Goal: Navigation & Orientation: Find specific page/section

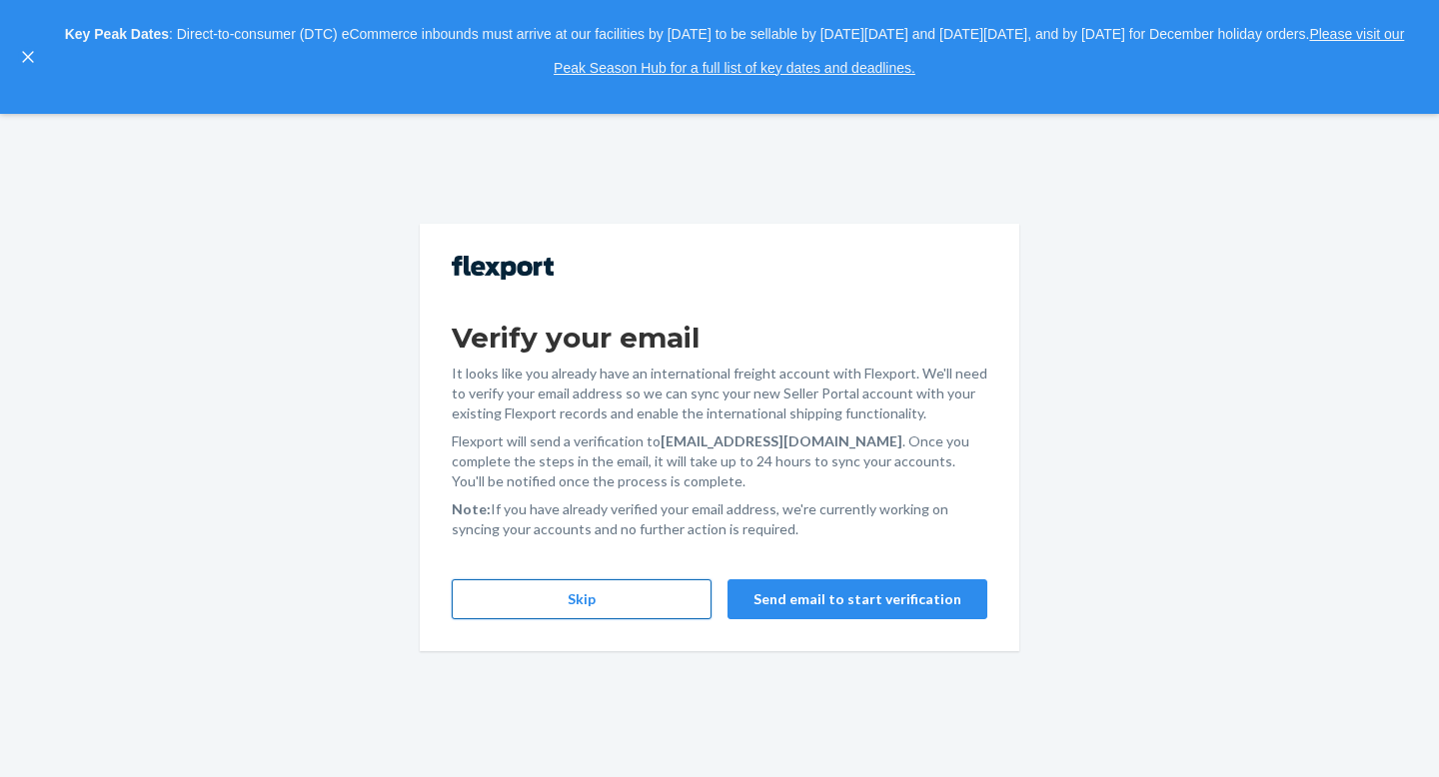
click at [618, 604] on button "Skip" at bounding box center [582, 599] width 260 height 40
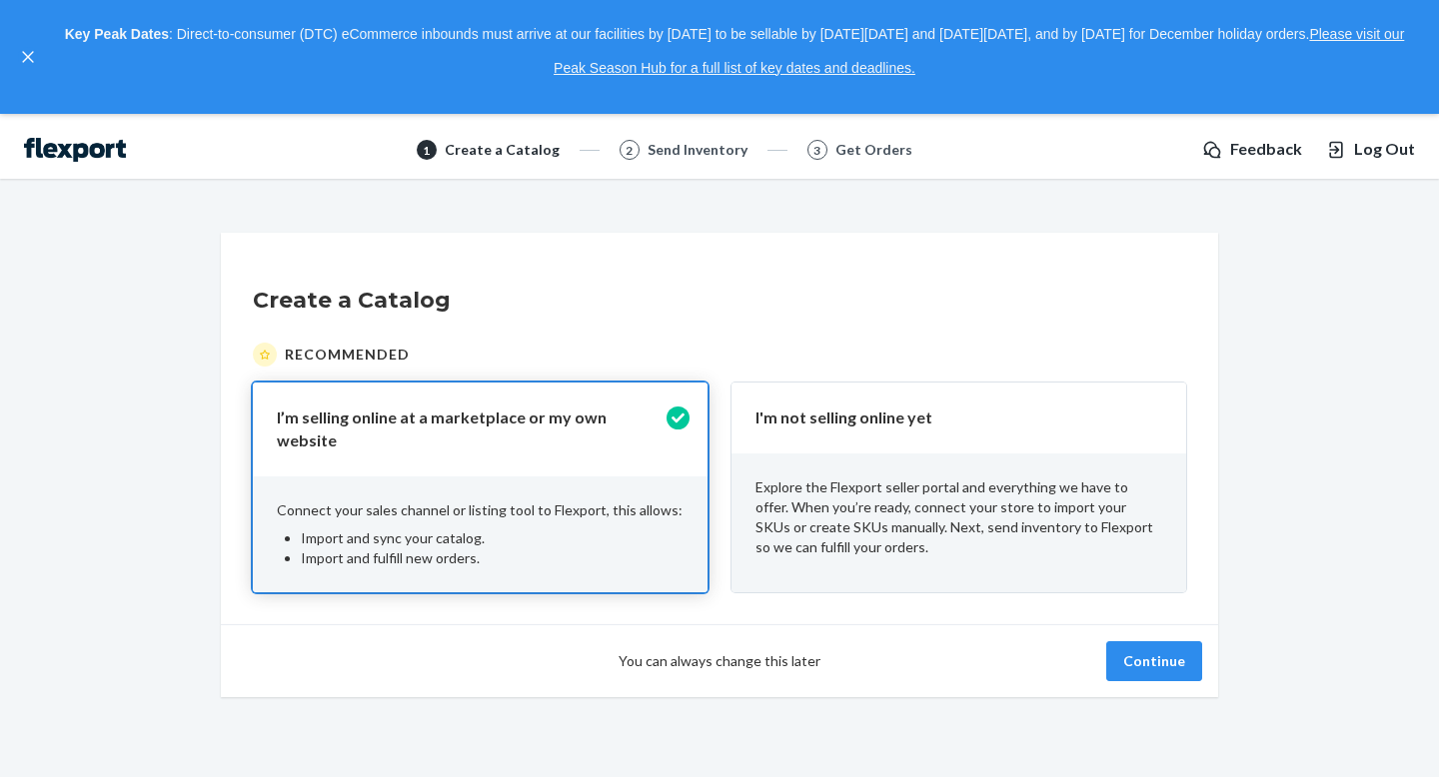
click at [1365, 151] on span "Log Out" at bounding box center [1384, 149] width 61 height 23
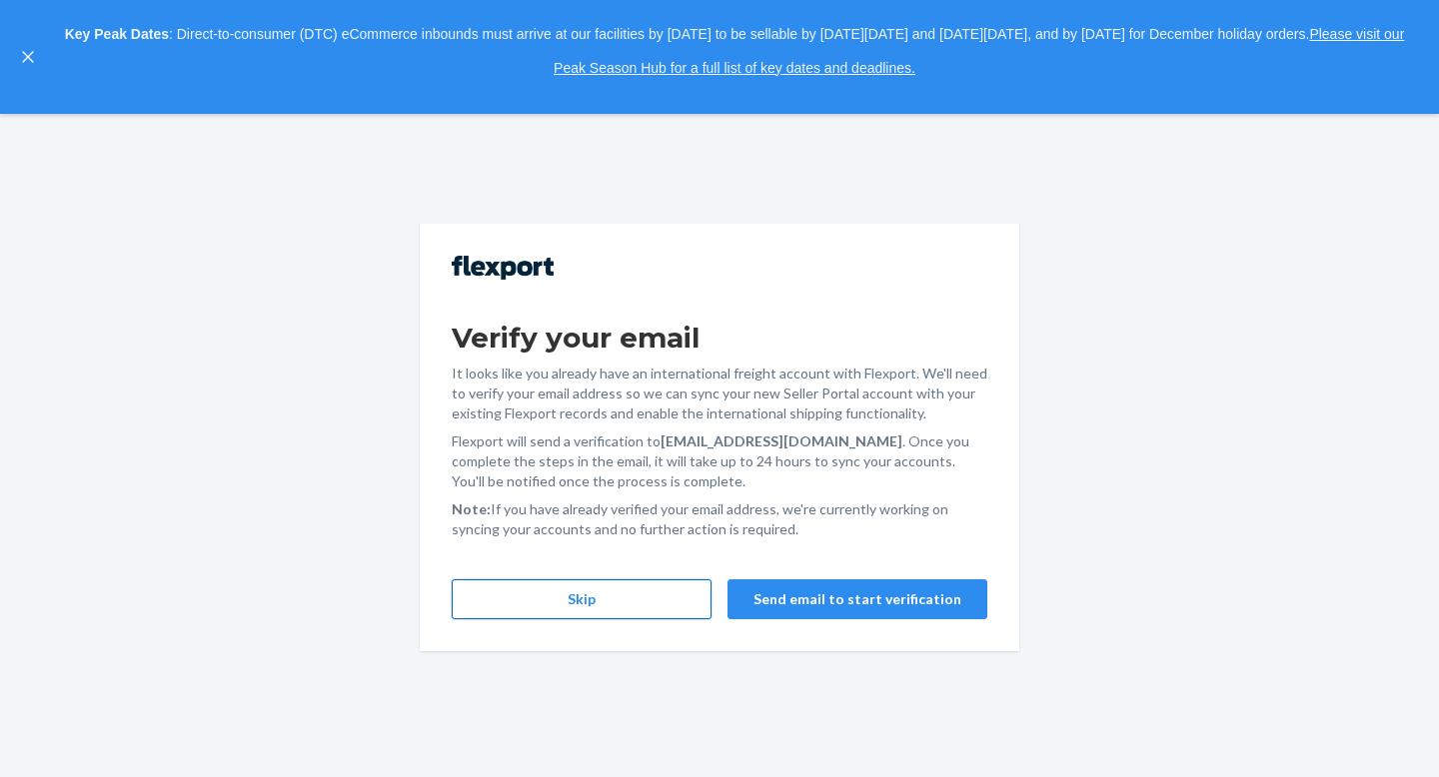
click at [524, 597] on button "Skip" at bounding box center [582, 599] width 260 height 40
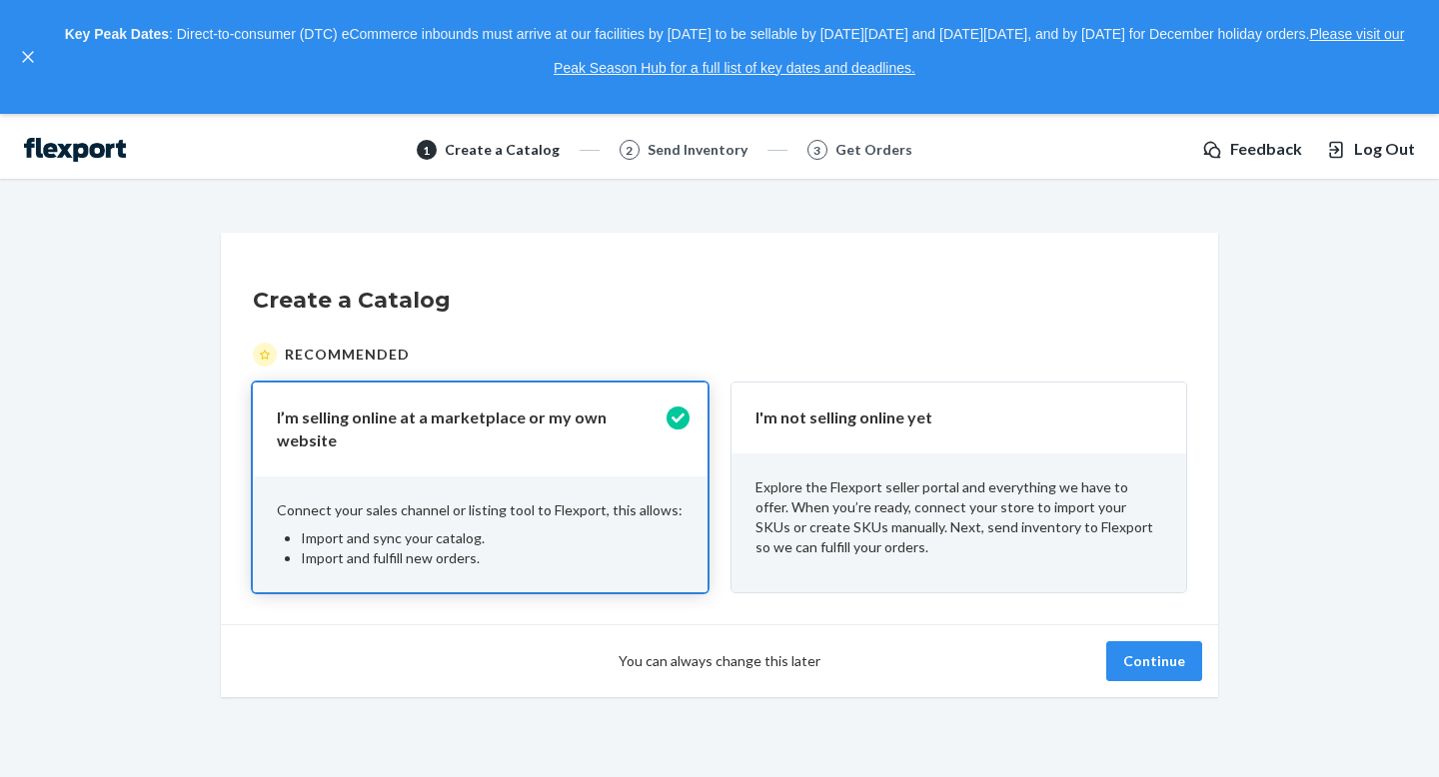
click at [1166, 684] on div "You can always change this later Continue" at bounding box center [719, 660] width 997 height 73
click at [1164, 648] on button "Continue" at bounding box center [1154, 661] width 96 height 40
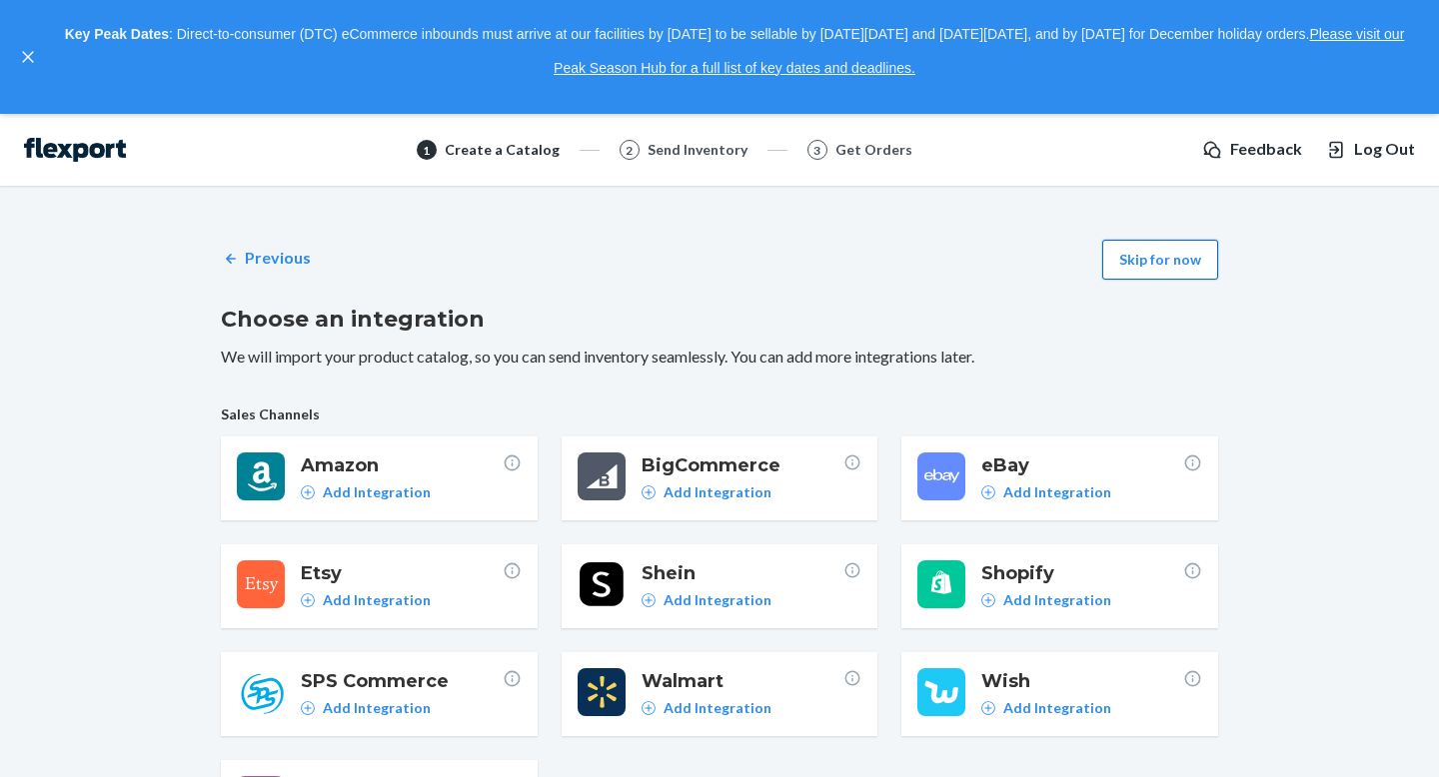
click at [1144, 261] on button "Skip for now" at bounding box center [1160, 260] width 116 height 40
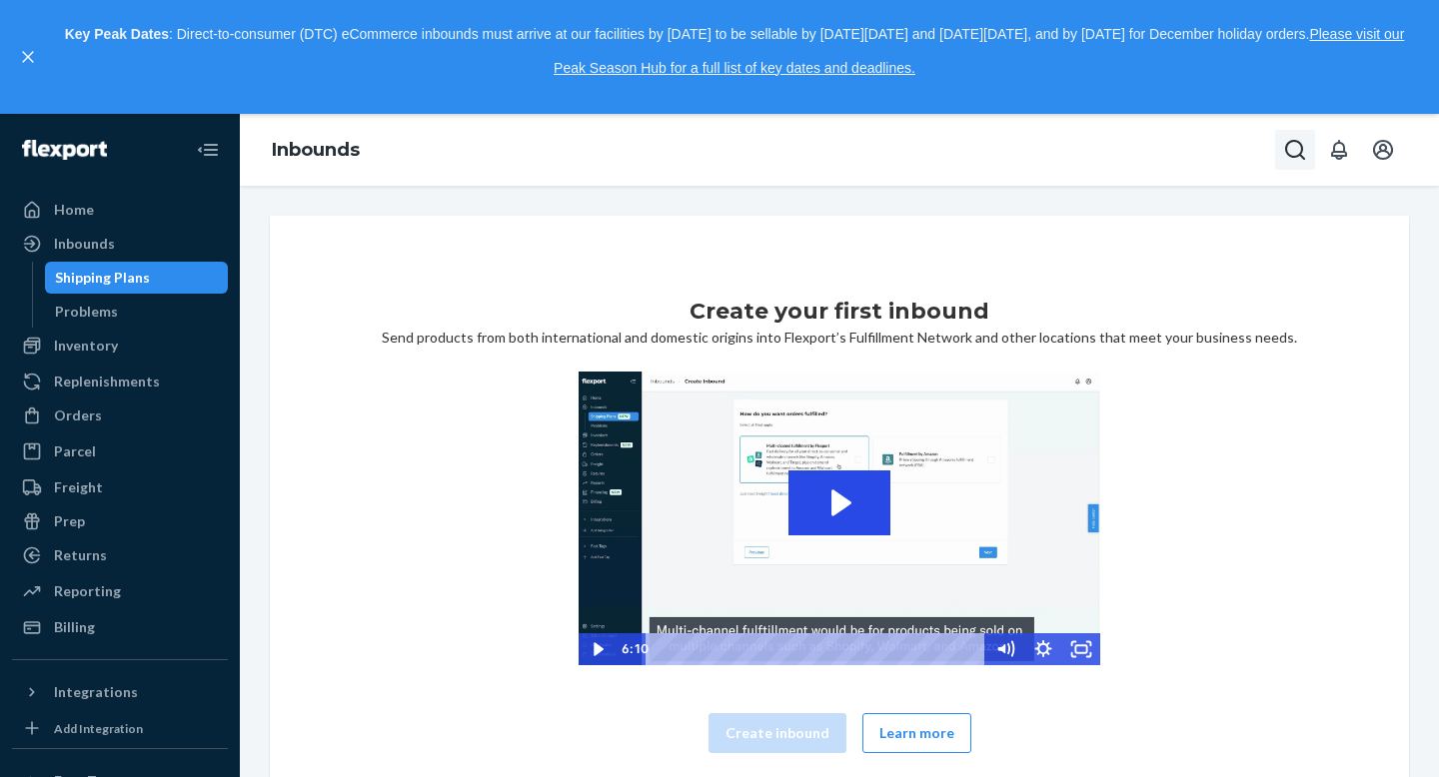
click at [1285, 153] on icon "Open Search Box" at bounding box center [1295, 150] width 24 height 24
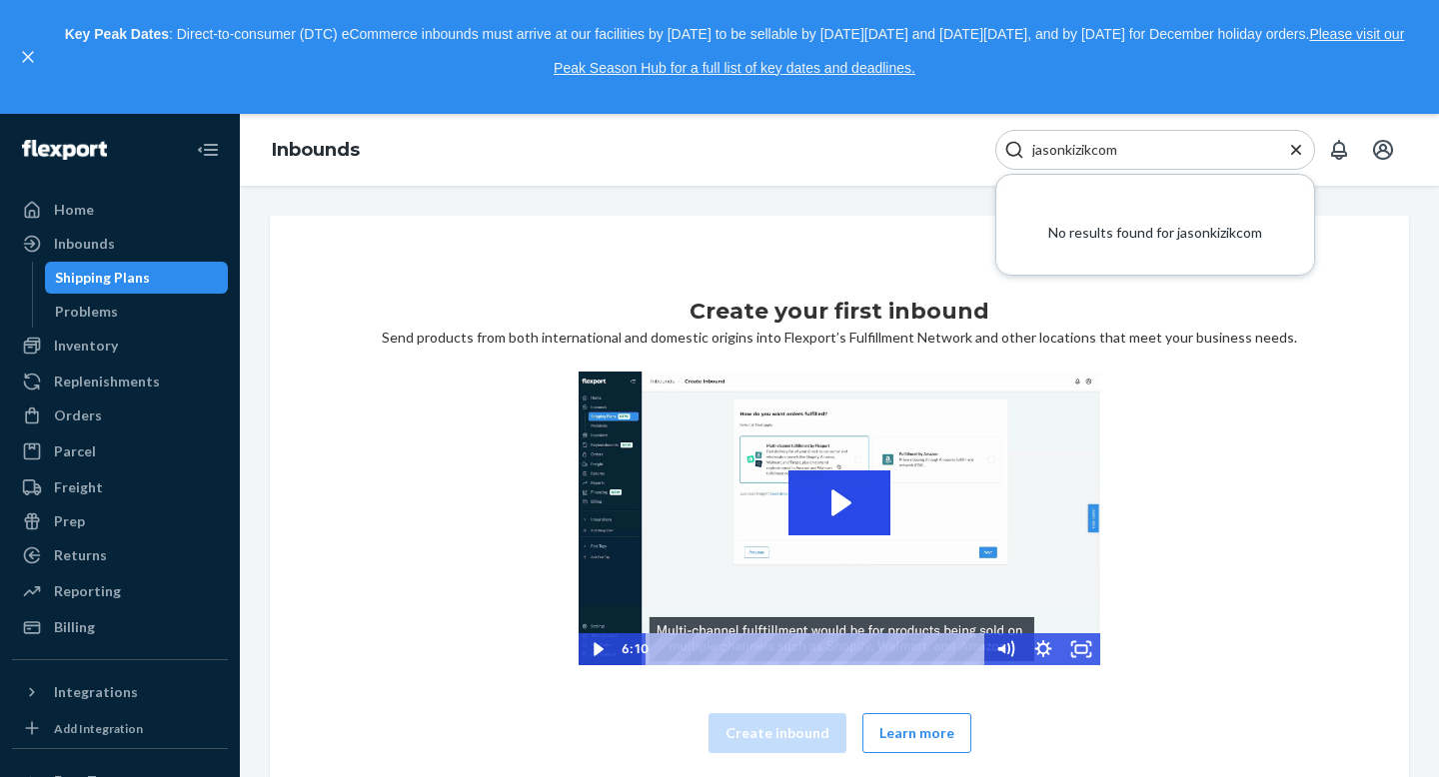
click at [1064, 157] on input "jasonkizikcom" at bounding box center [1147, 150] width 246 height 20
drag, startPoint x: 1064, startPoint y: 156, endPoint x: 951, endPoint y: 151, distance: 113.0
click at [952, 153] on div "Inbounds jason kizikcom No results found for jason kizikcom" at bounding box center [839, 150] width 1199 height 72
click at [1036, 154] on input "kizikcom" at bounding box center [1147, 150] width 246 height 20
type input "kizikcom"
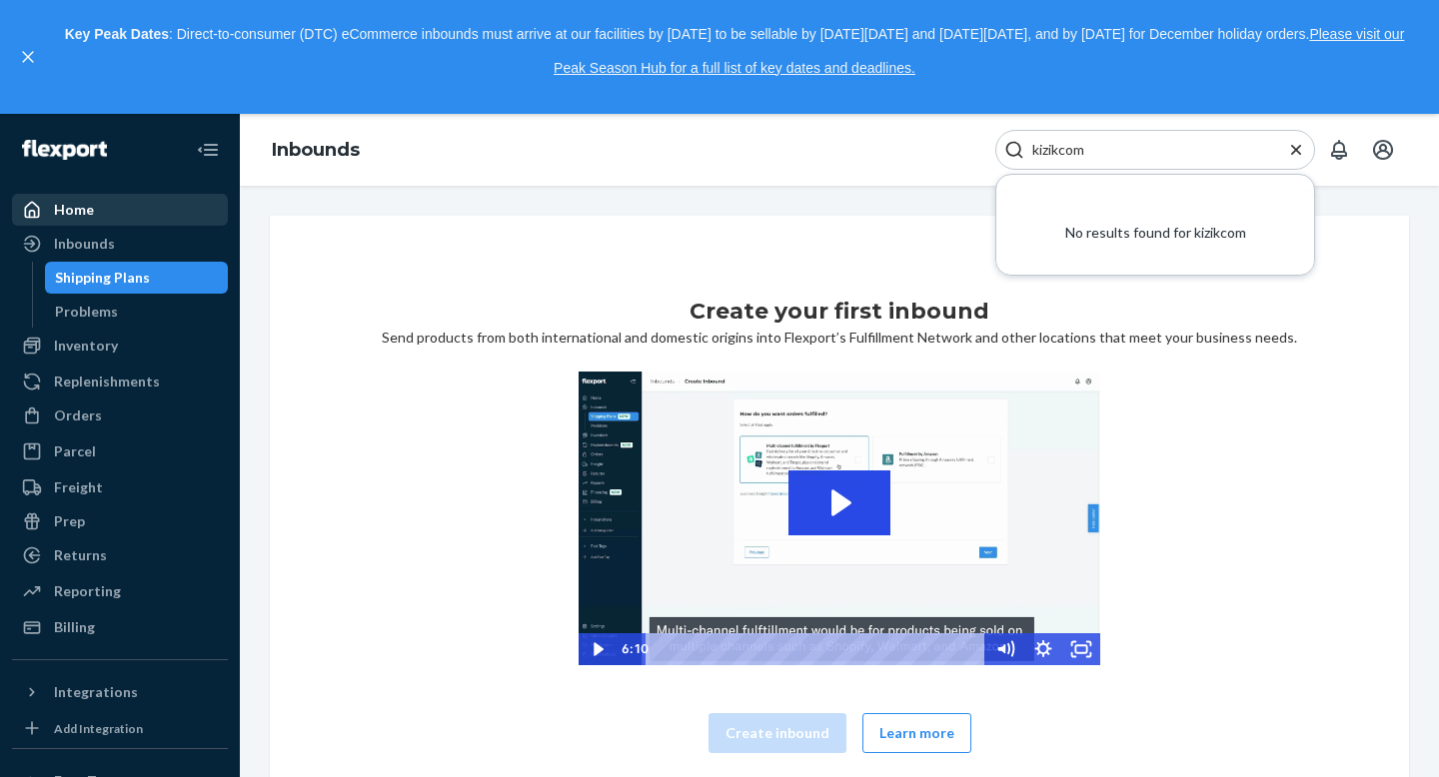
click at [96, 215] on div "Home" at bounding box center [120, 210] width 212 height 28
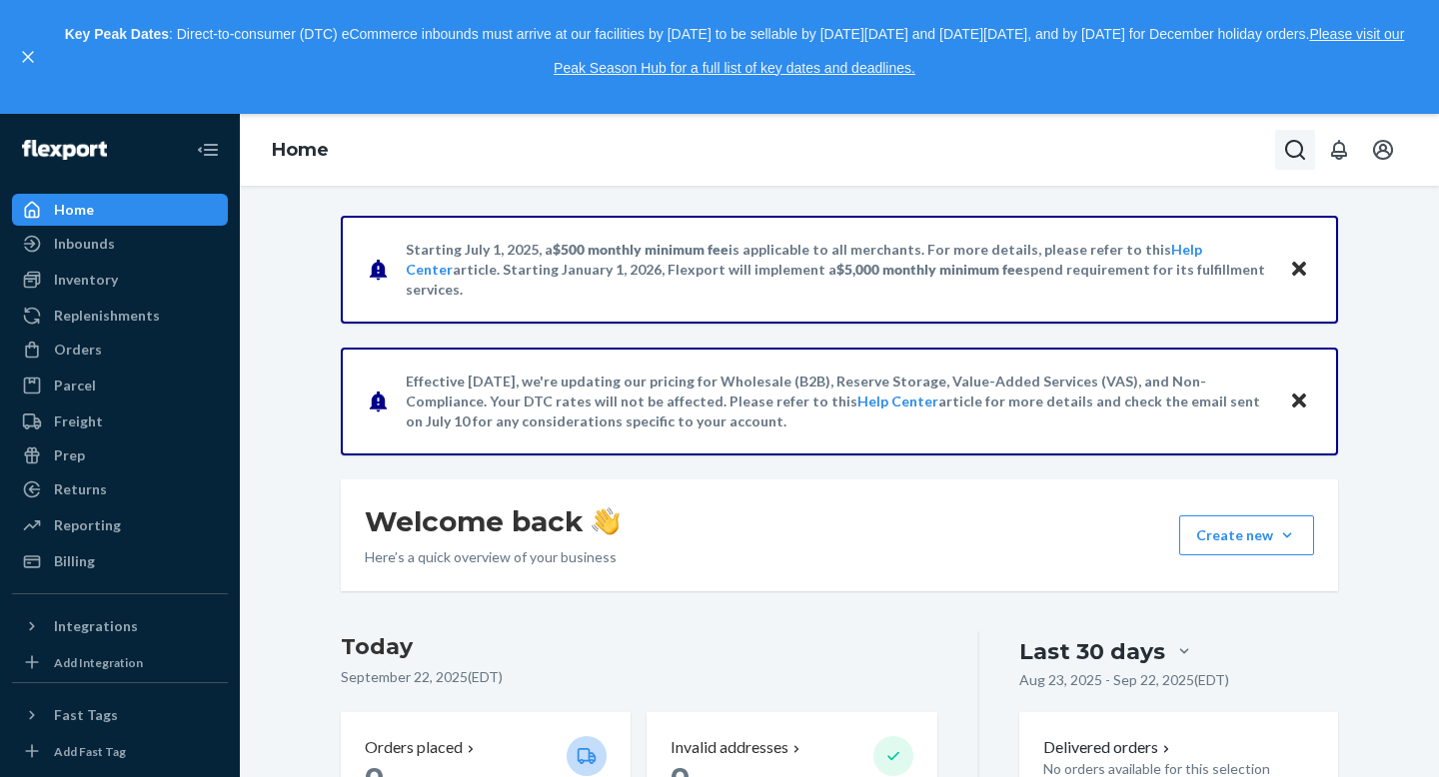
click at [1290, 156] on icon "Open Search Box" at bounding box center [1295, 150] width 20 height 20
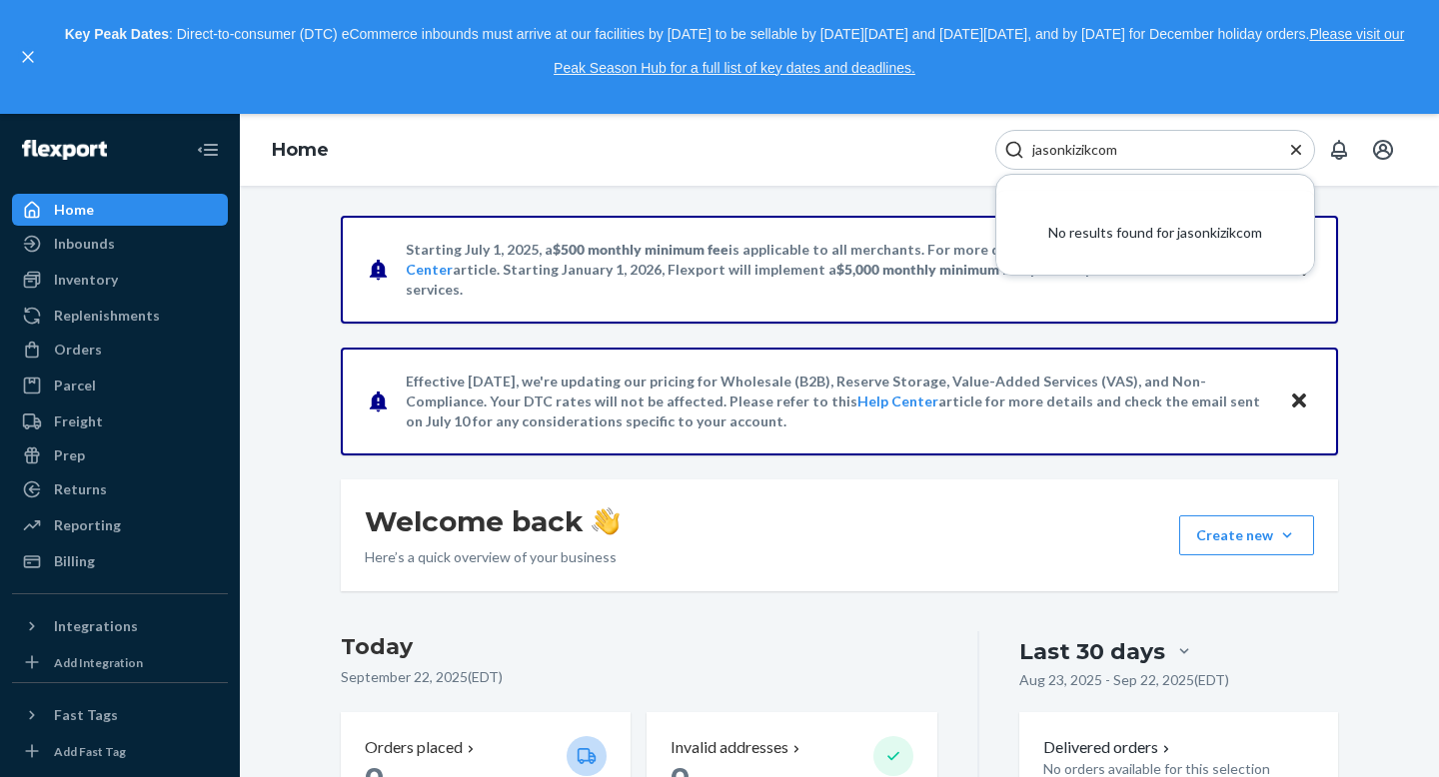
type input "jasonkizikcom"
click at [1300, 149] on icon "Close Search" at bounding box center [1296, 150] width 20 height 20
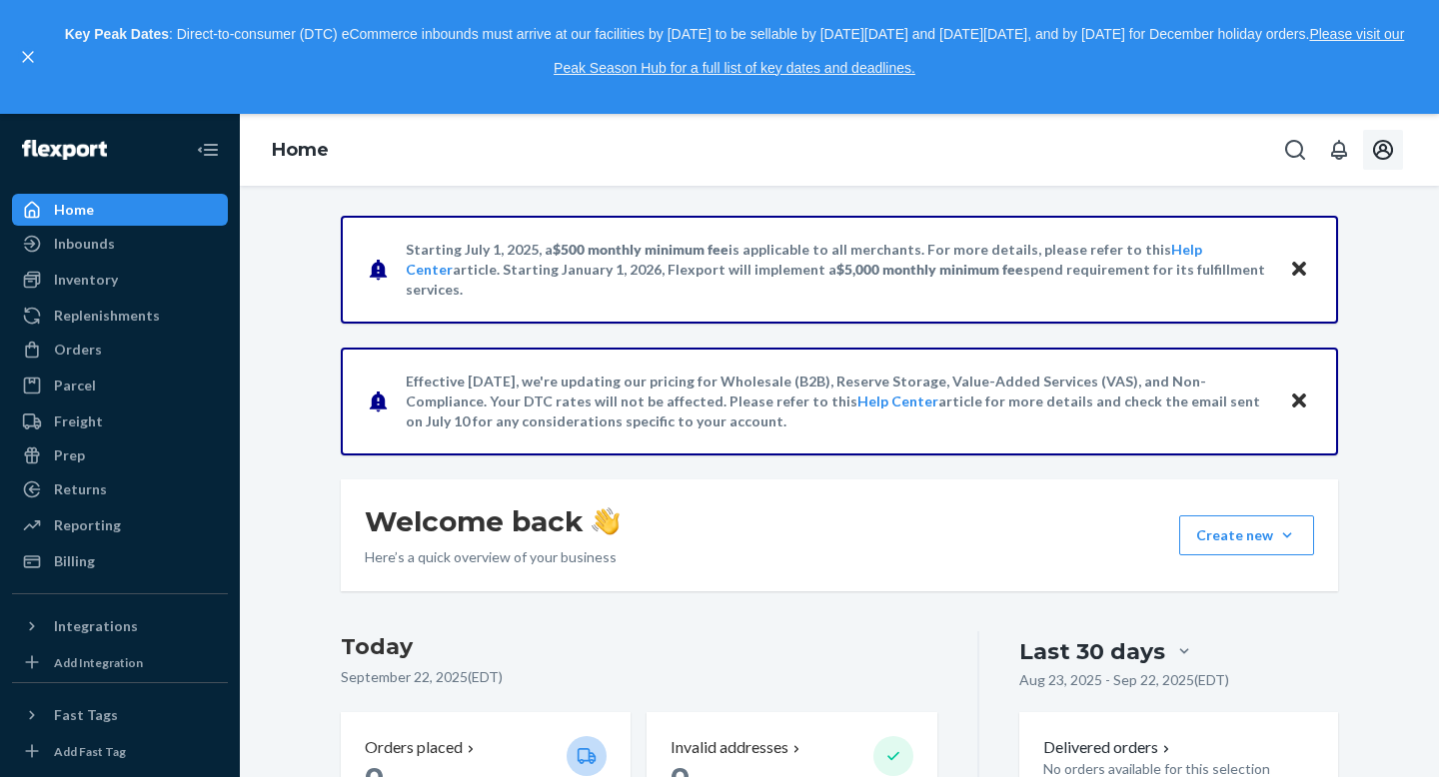
click at [1380, 157] on icon "Open account menu" at bounding box center [1383, 150] width 24 height 24
click at [1284, 297] on div "Log out" at bounding box center [1336, 308] width 150 height 37
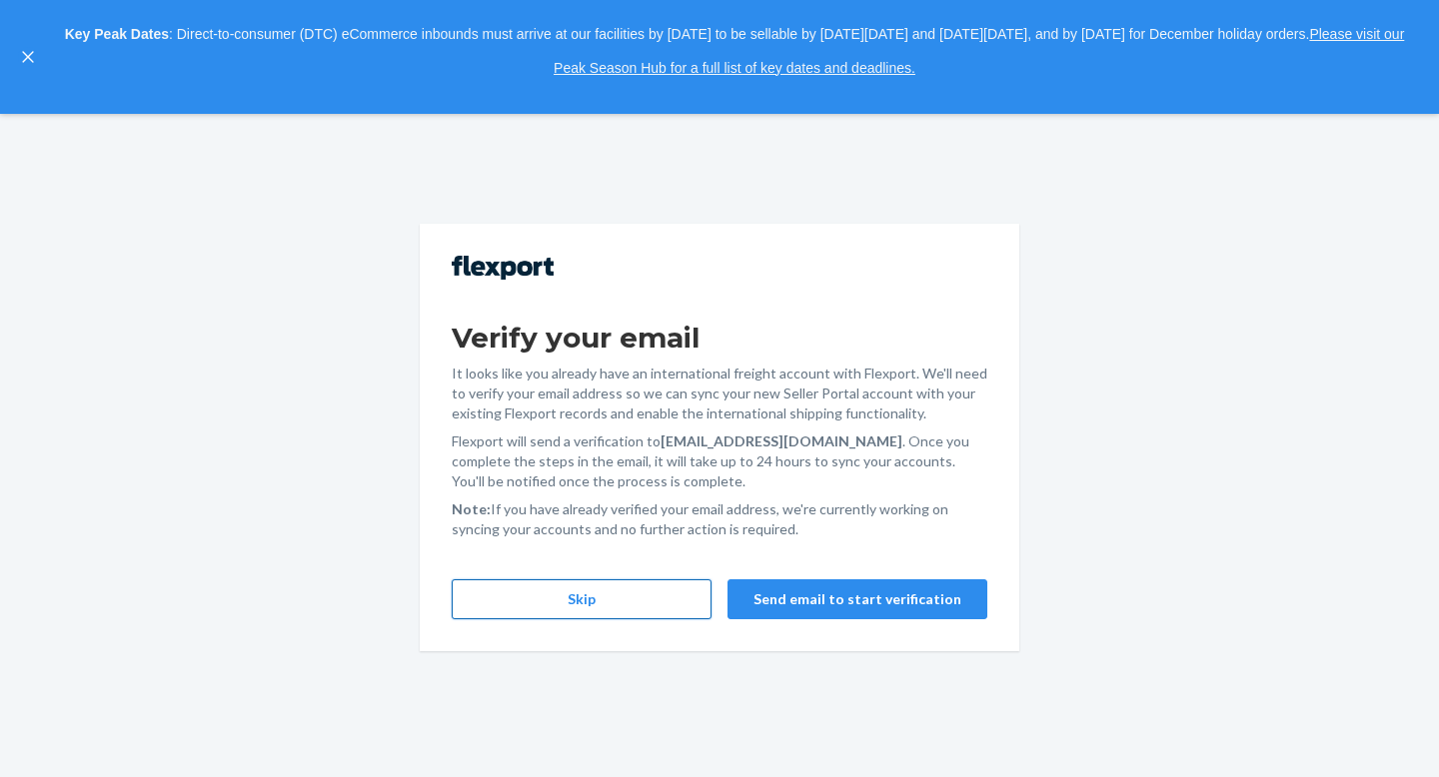
click at [628, 594] on button "Skip" at bounding box center [582, 599] width 260 height 40
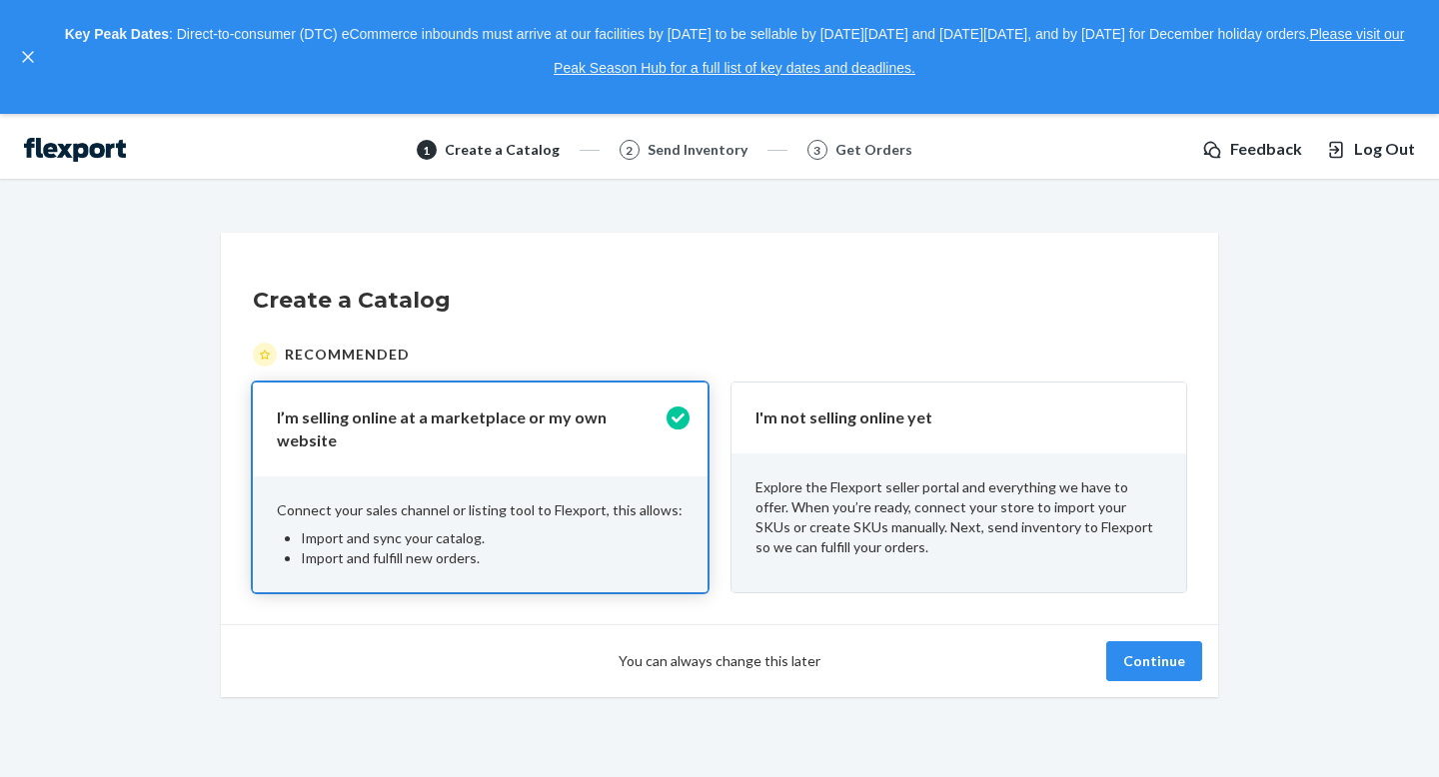
click at [794, 658] on span "You can always change this later" at bounding box center [719, 661] width 202 height 20
click at [1170, 656] on button "Continue" at bounding box center [1154, 661] width 96 height 40
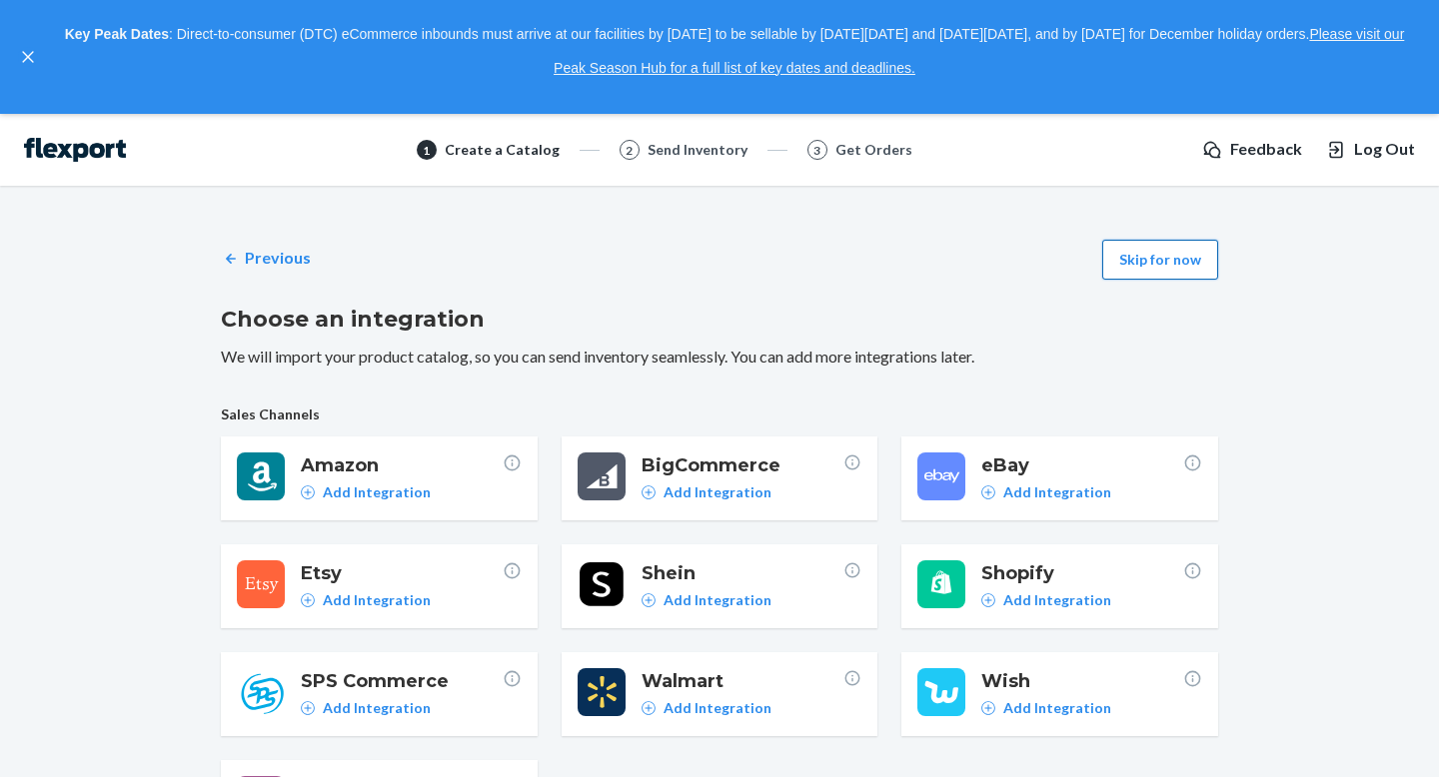
click at [1152, 264] on button "Skip for now" at bounding box center [1160, 260] width 116 height 40
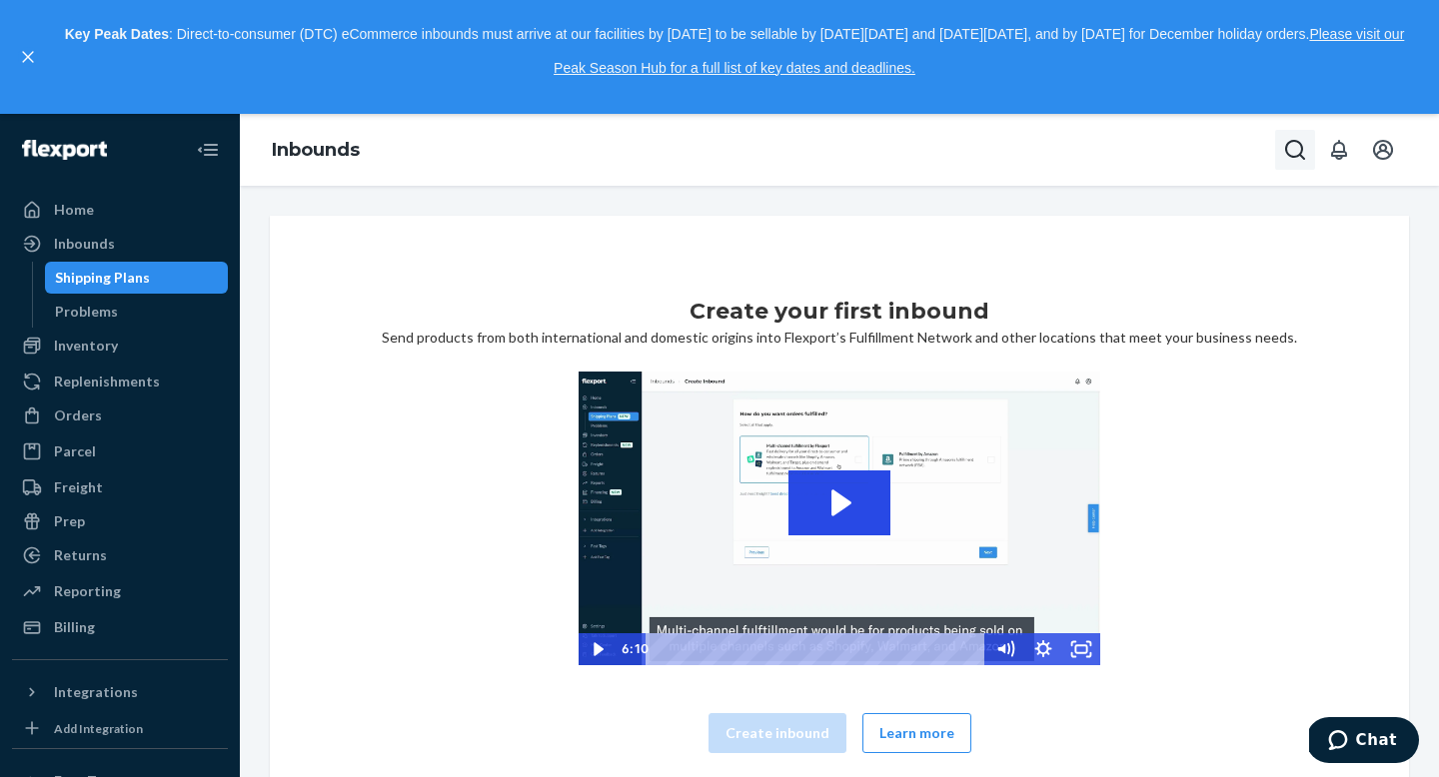
click at [1293, 151] on icon "Open Search Box" at bounding box center [1295, 150] width 24 height 24
click at [94, 386] on div "Replenishments" at bounding box center [107, 382] width 106 height 20
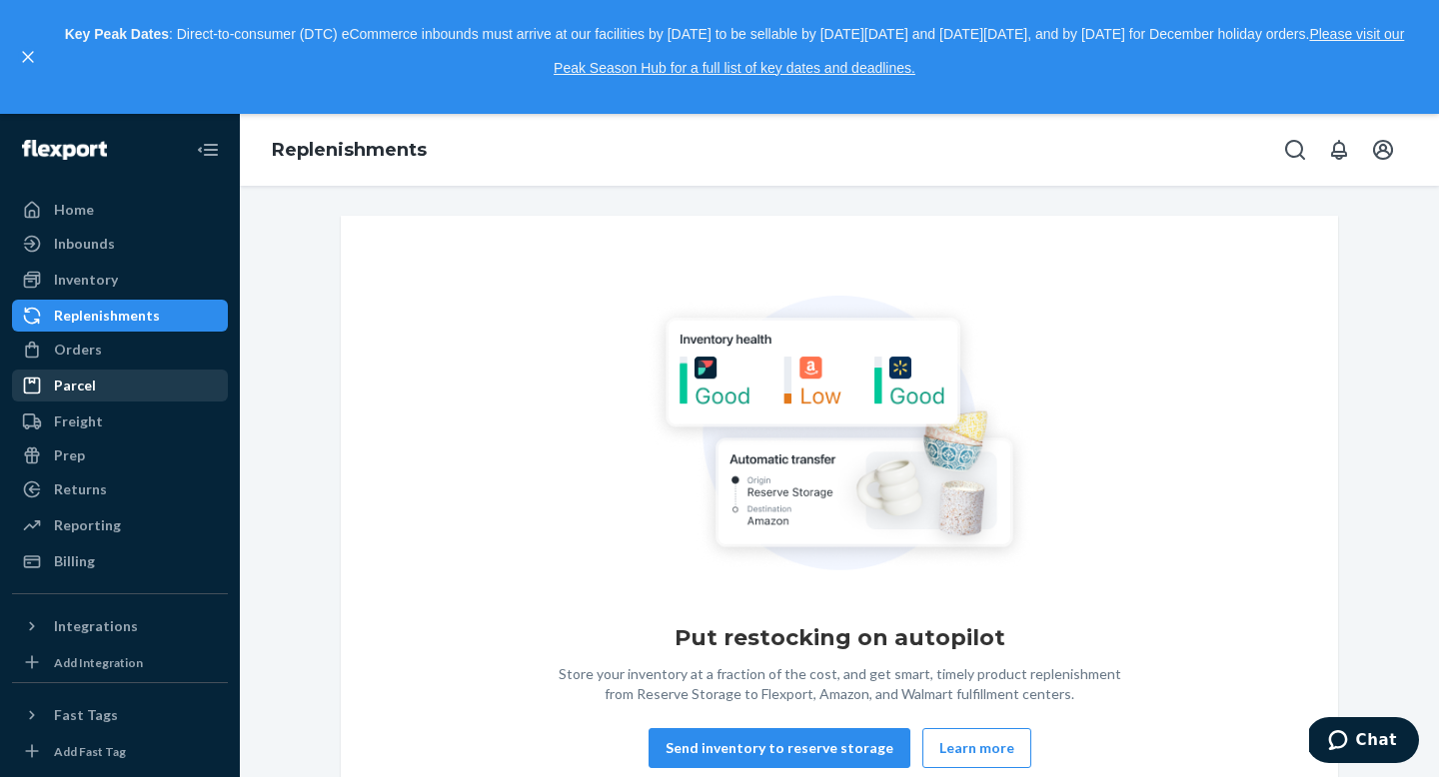
click at [82, 393] on div "Parcel" at bounding box center [75, 386] width 42 height 20
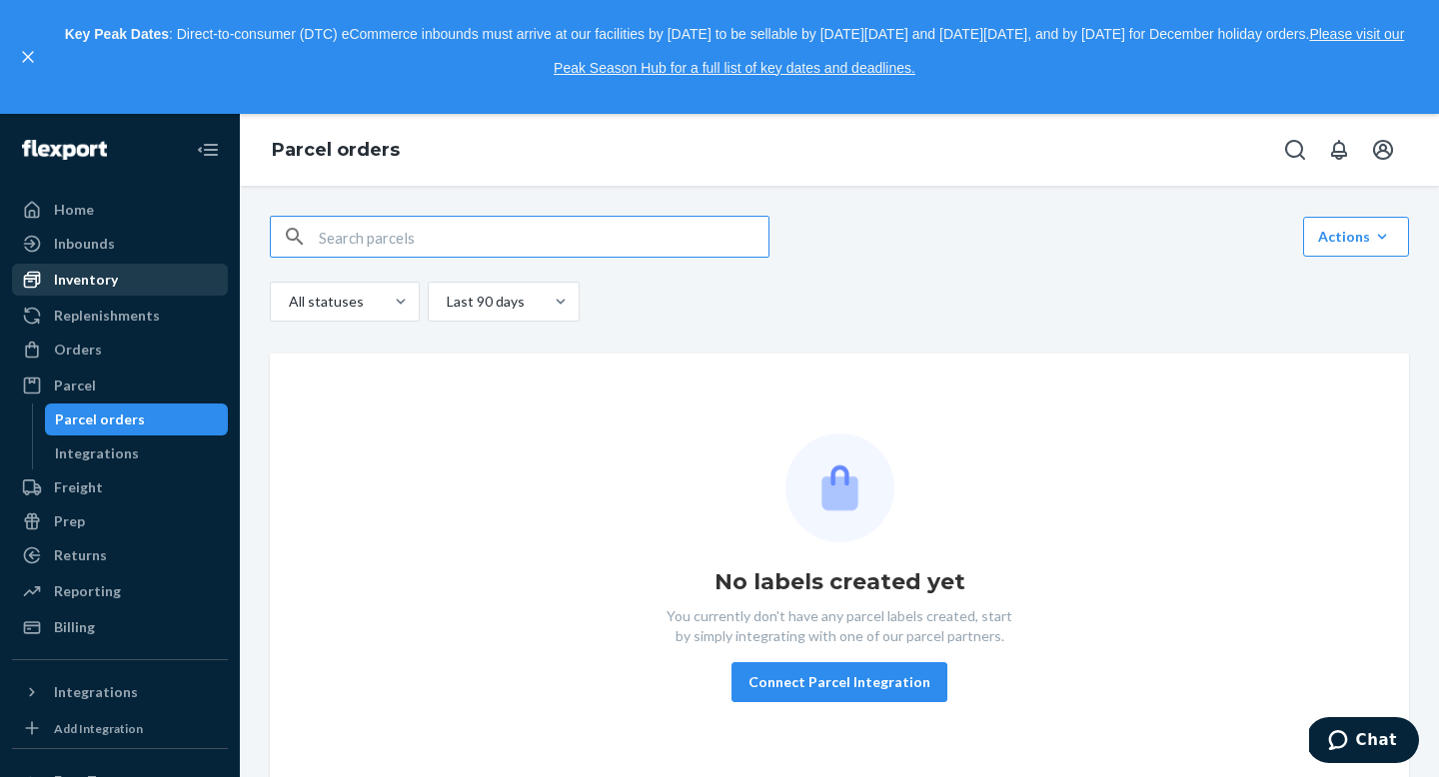
click at [93, 269] on div "Inventory" at bounding box center [120, 280] width 212 height 28
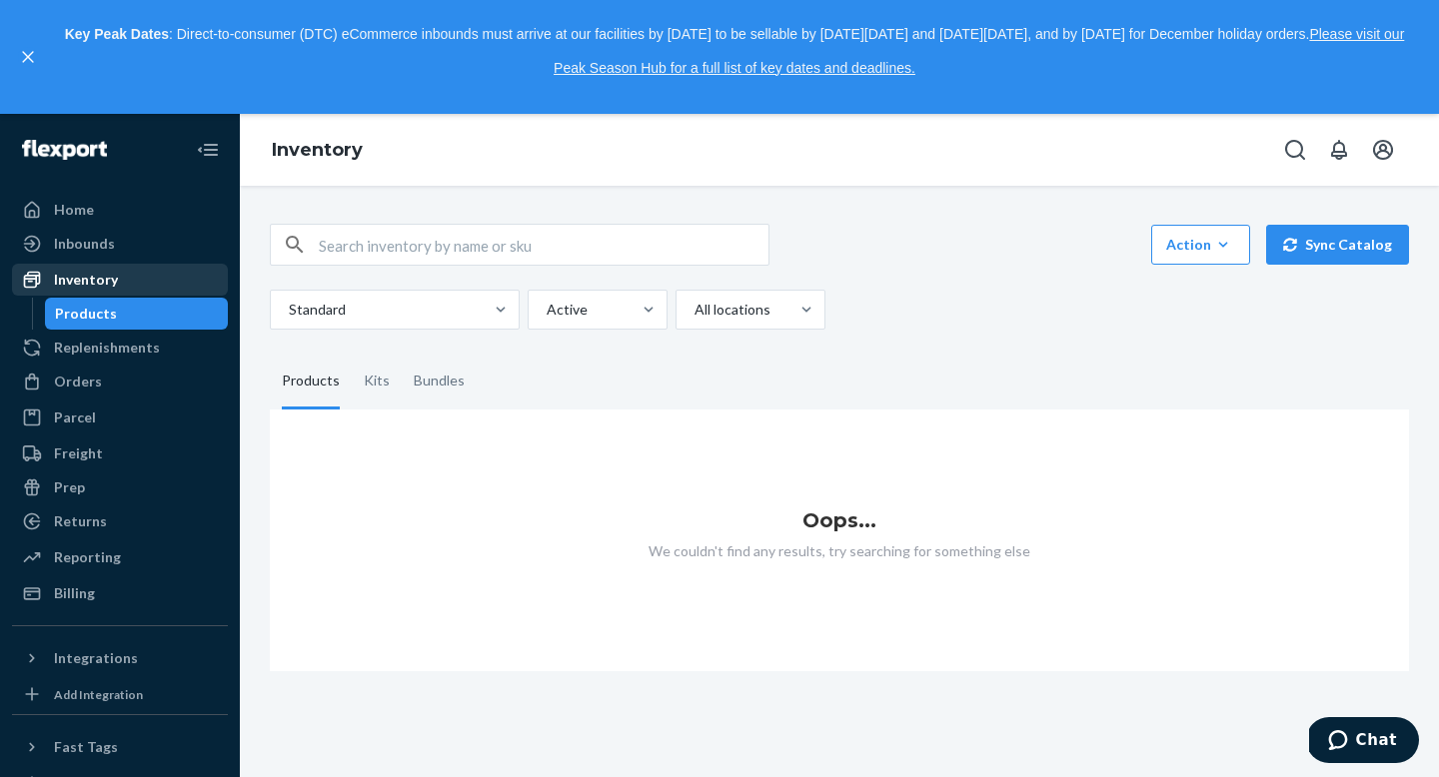
click at [89, 278] on div "Inventory" at bounding box center [86, 280] width 64 height 20
click at [91, 251] on div "Inbounds" at bounding box center [84, 244] width 61 height 20
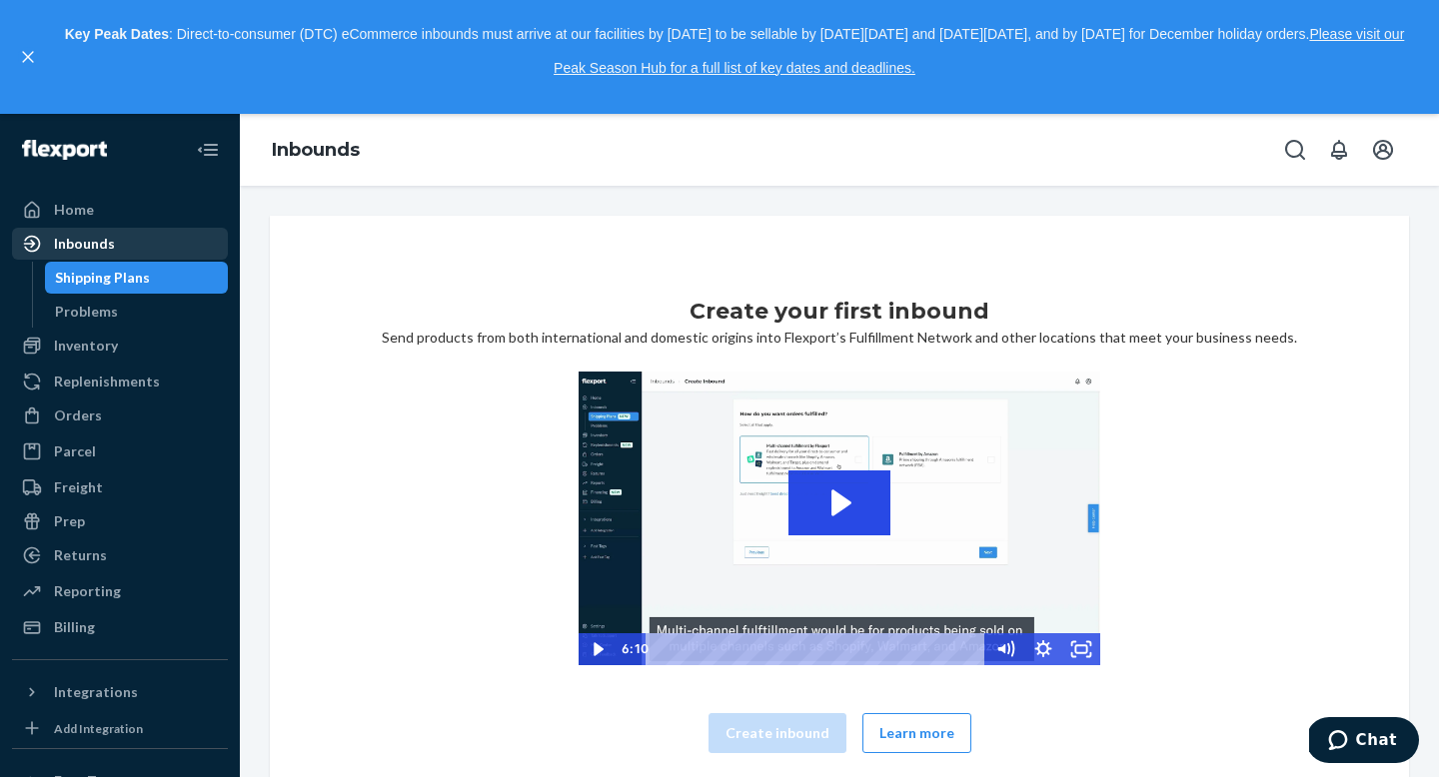
click at [89, 250] on div "Inbounds" at bounding box center [84, 244] width 61 height 20
click at [83, 224] on link "Home" at bounding box center [120, 210] width 216 height 32
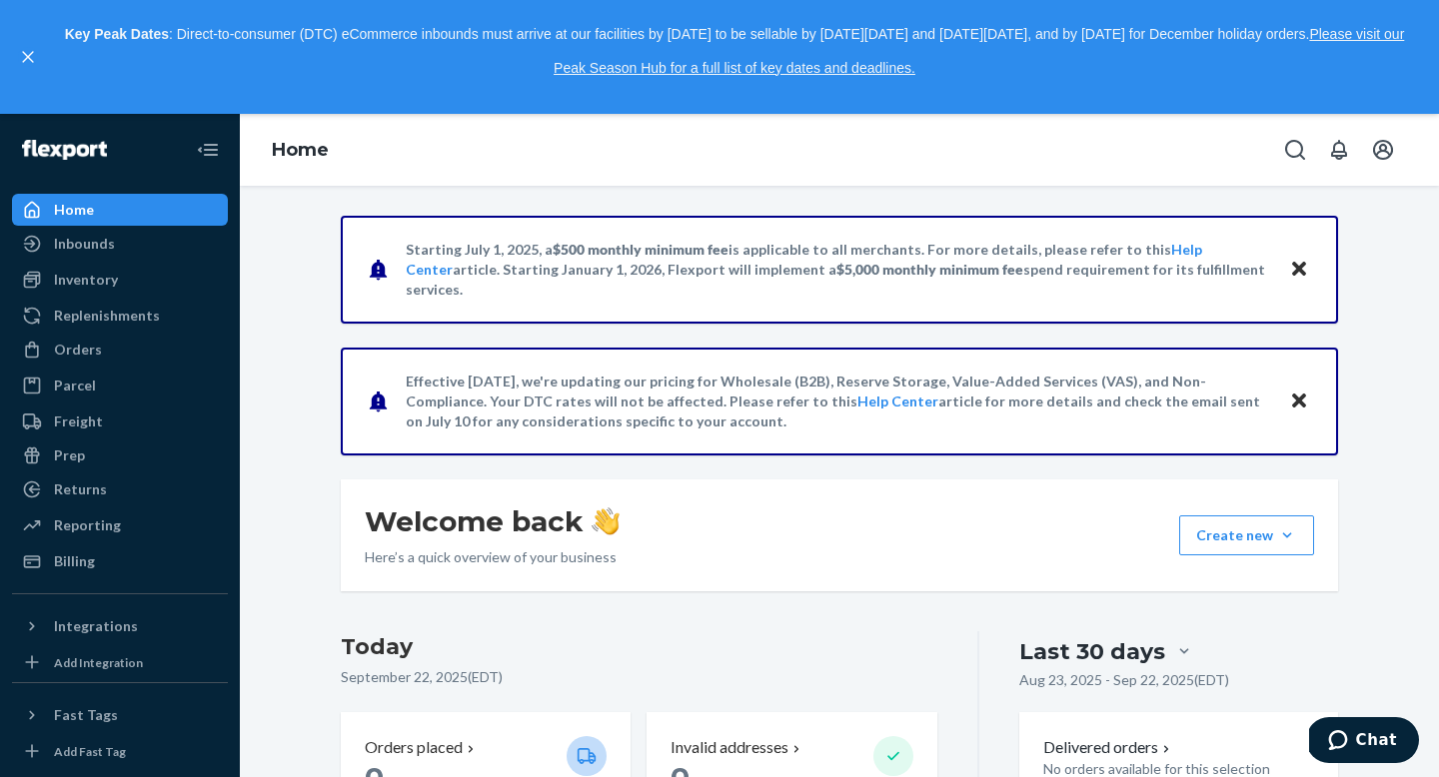
click at [1301, 265] on icon "Close" at bounding box center [1299, 269] width 14 height 14
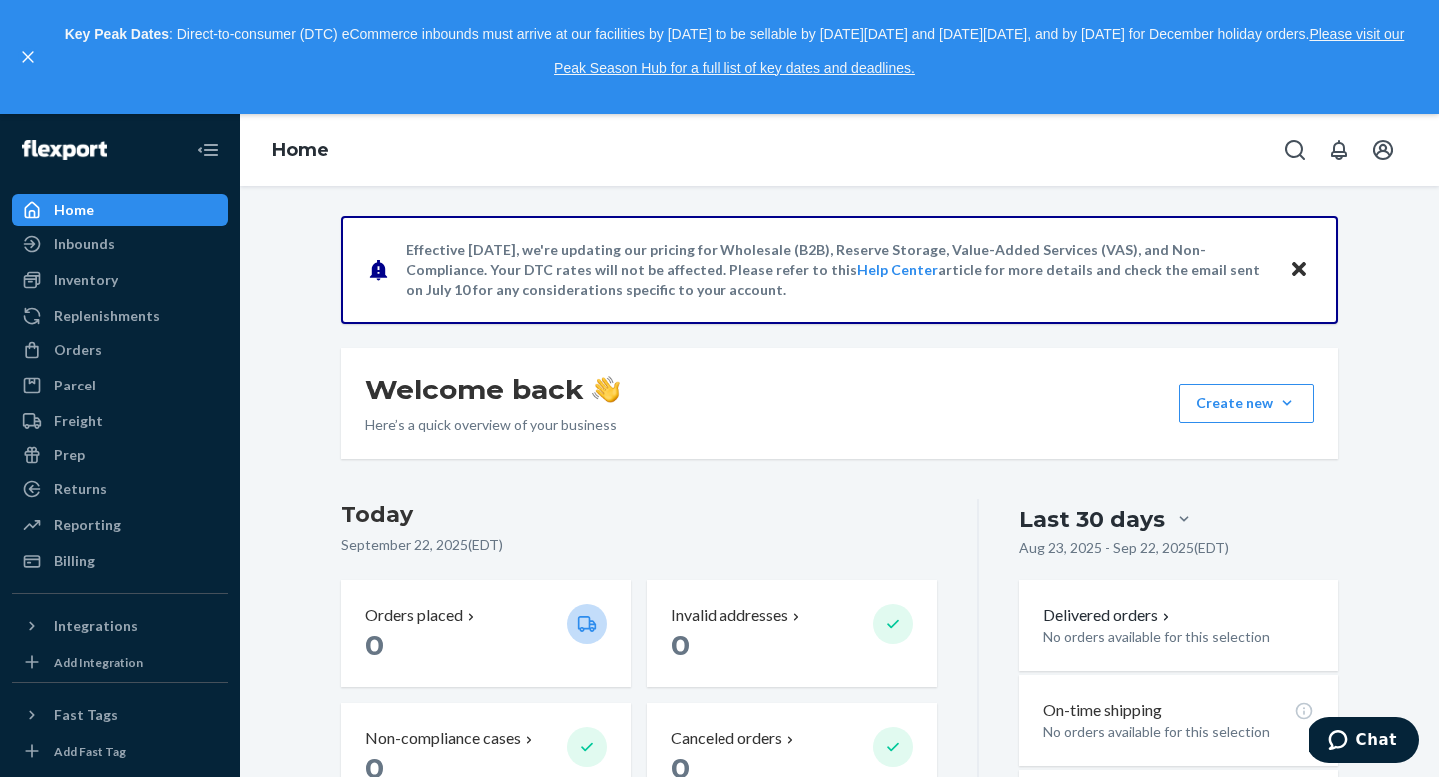
click at [1301, 265] on icon "Close" at bounding box center [1299, 269] width 14 height 14
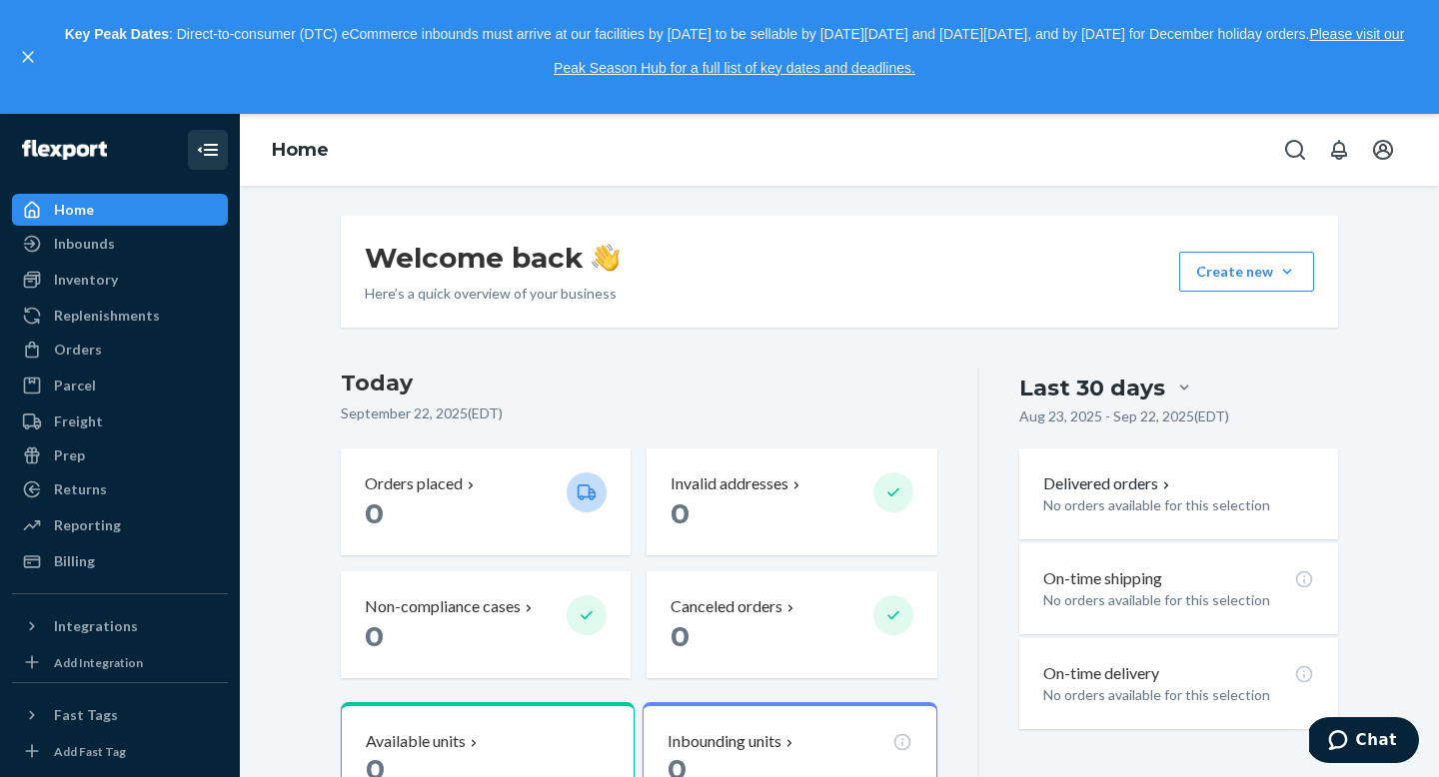
click at [205, 160] on icon "Close Navigation" at bounding box center [208, 150] width 24 height 24
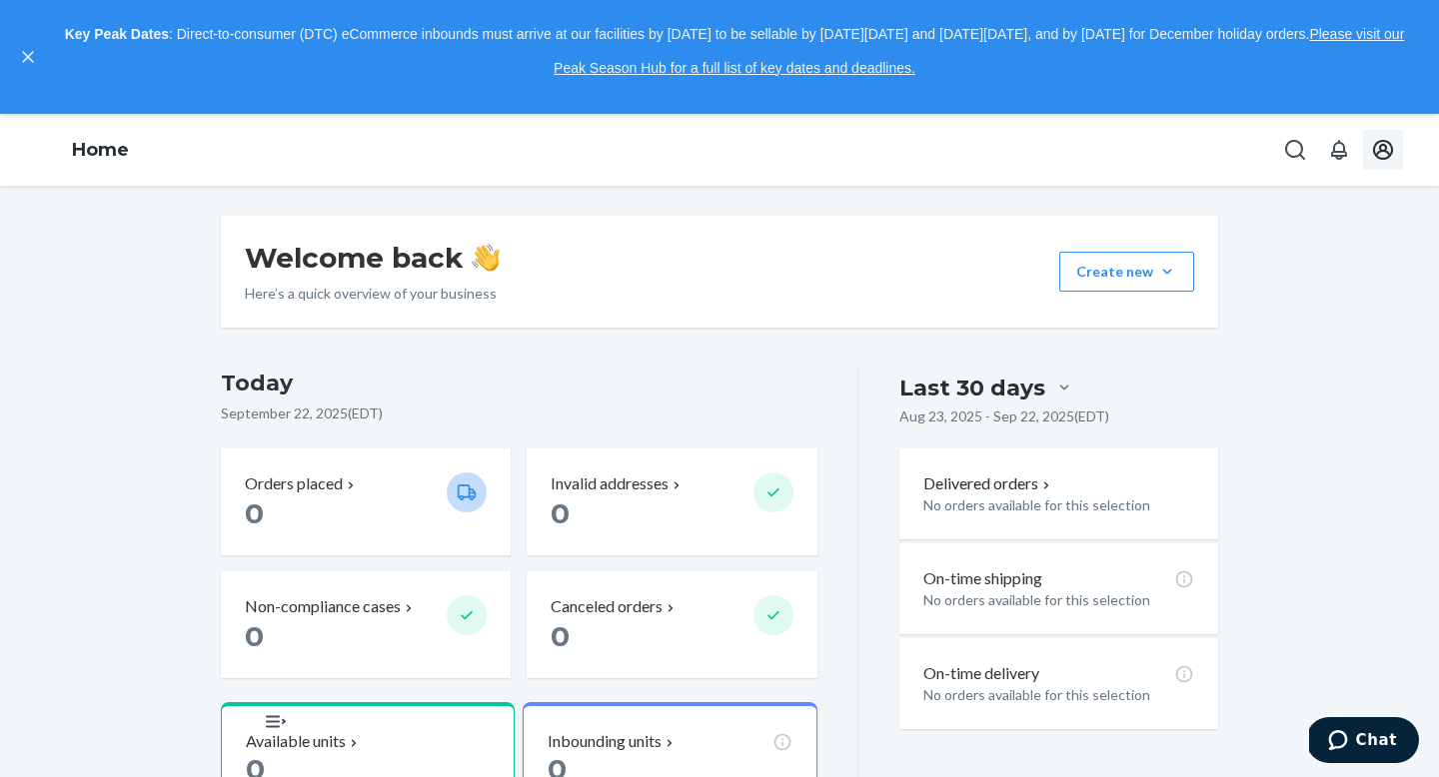
click at [1382, 151] on icon "Open account menu" at bounding box center [1383, 150] width 20 height 20
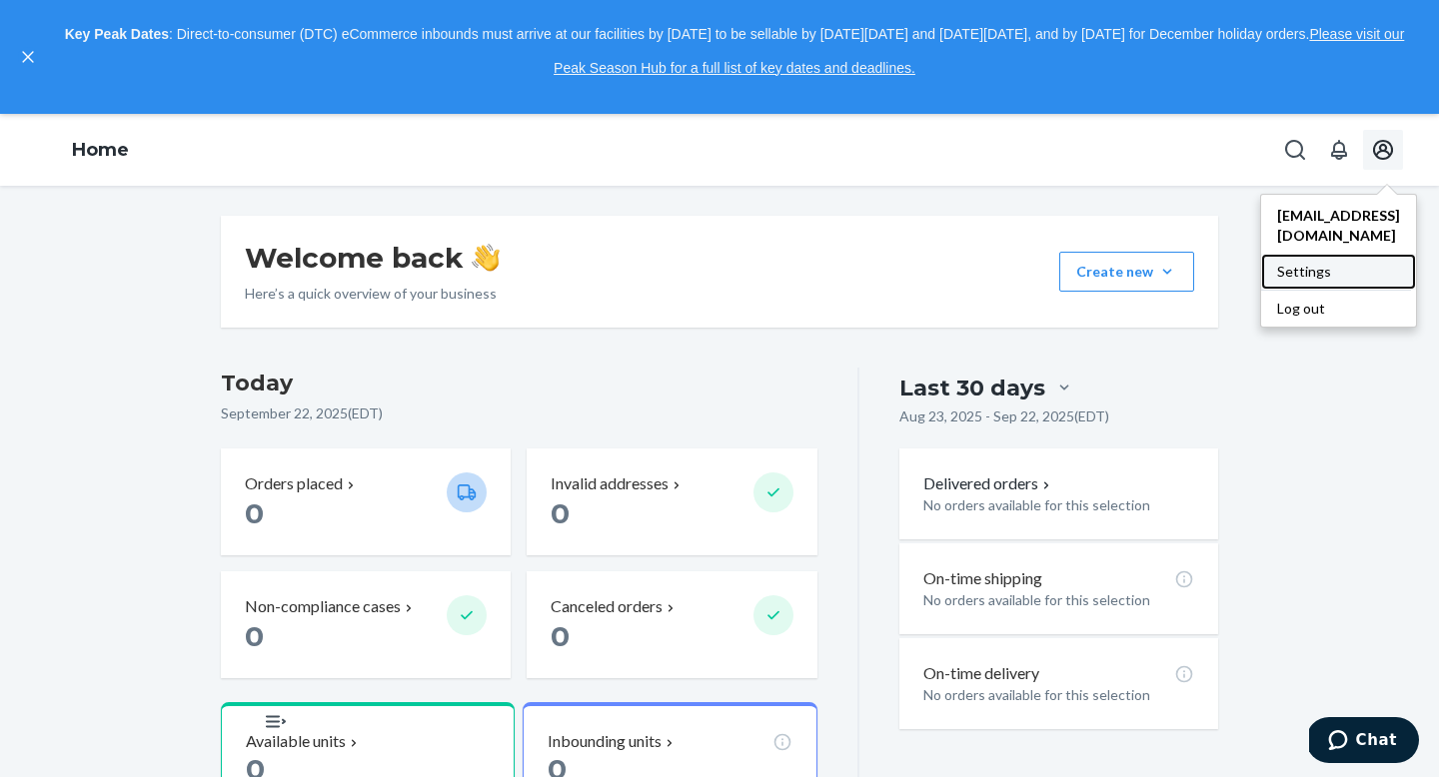
click at [1280, 261] on div "Settings" at bounding box center [1338, 272] width 155 height 36
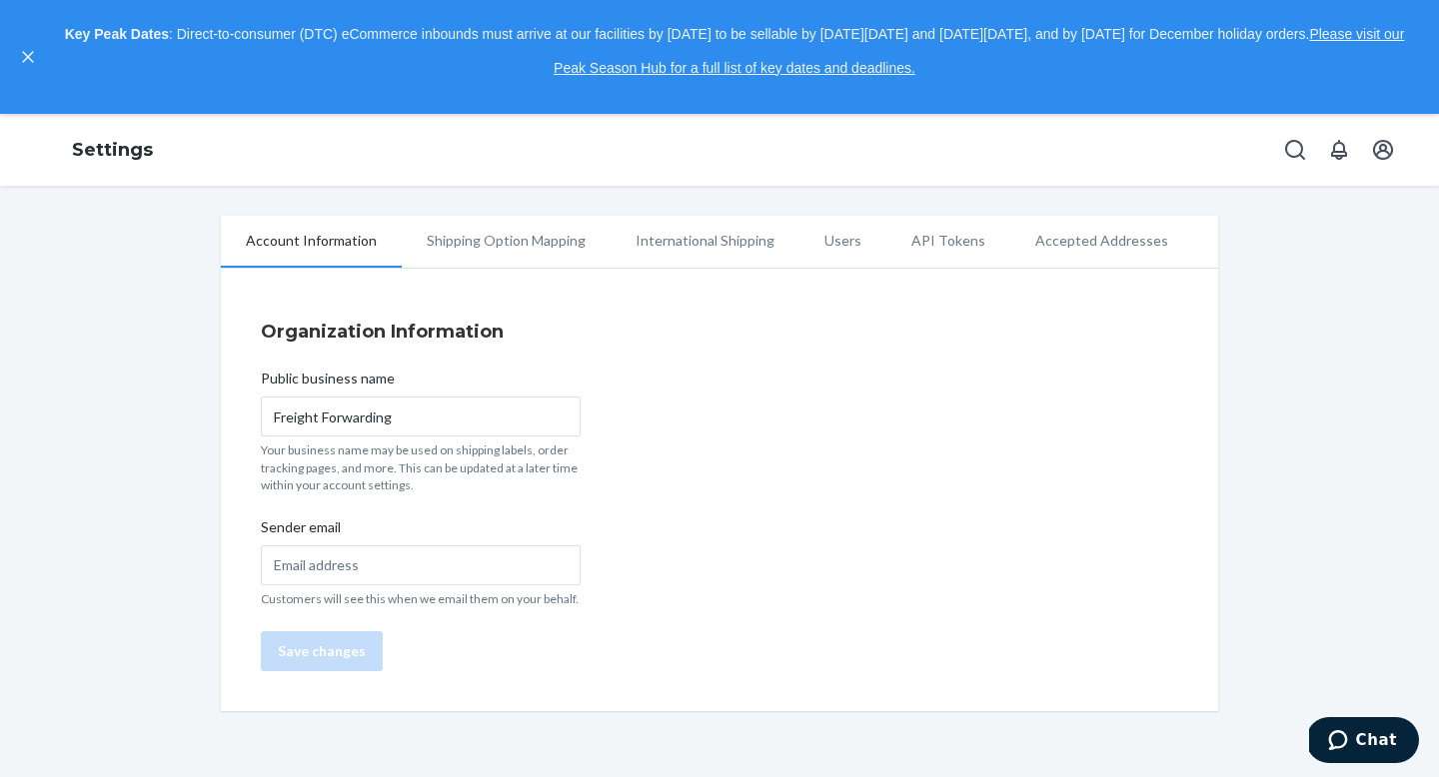
click at [828, 245] on li "Users" at bounding box center [842, 241] width 87 height 50
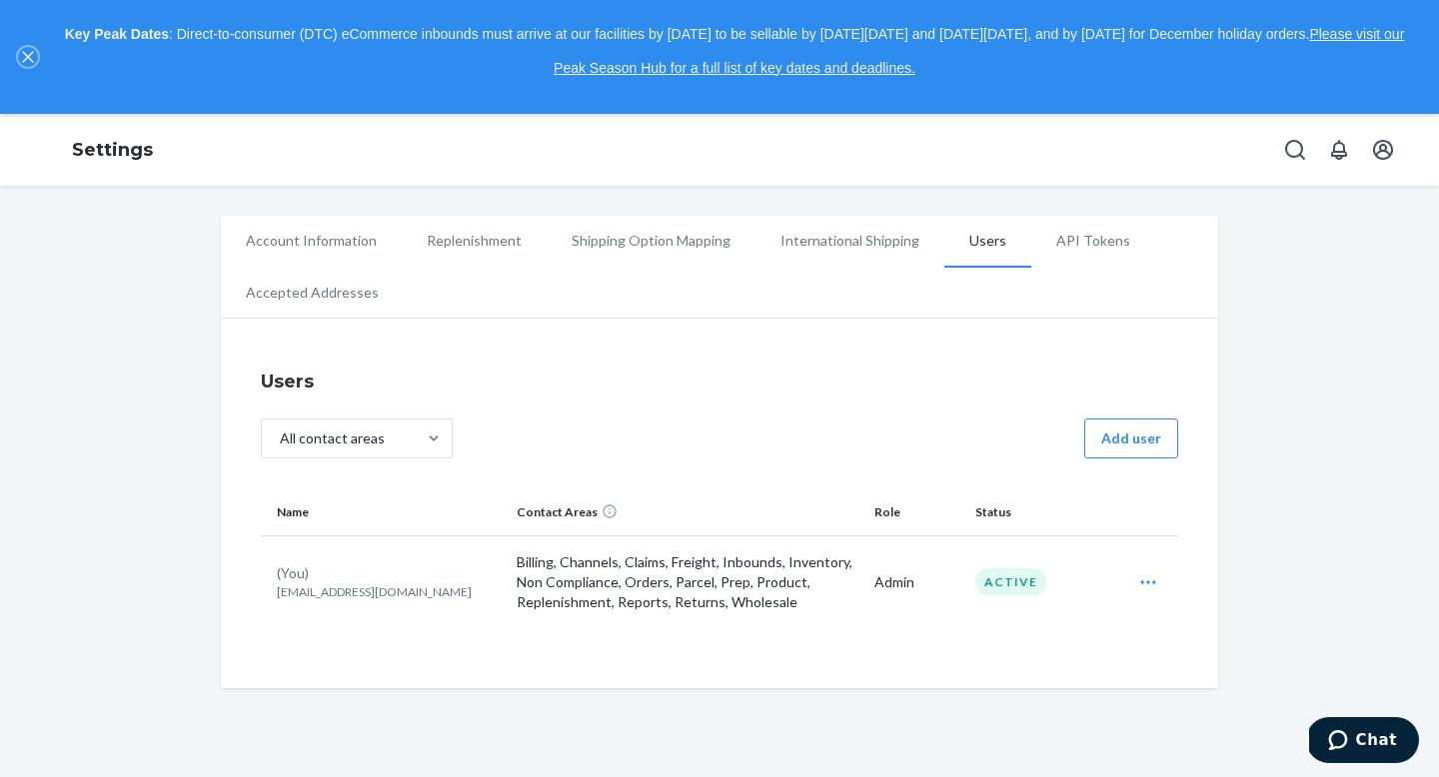
click at [28, 56] on icon "close," at bounding box center [27, 57] width 11 height 11
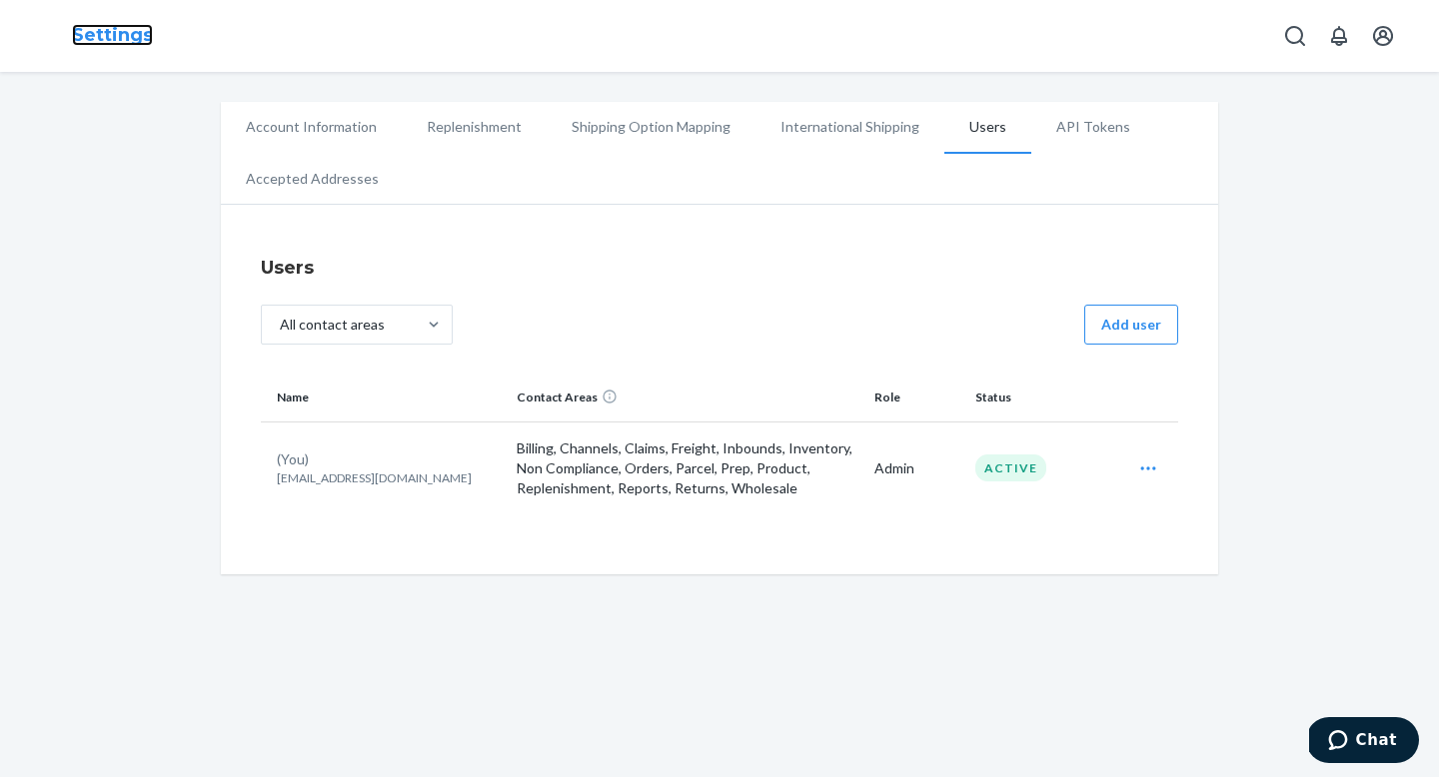
click at [132, 40] on link "Settings" at bounding box center [112, 35] width 81 height 22
click at [1376, 44] on icon "Open account menu" at bounding box center [1383, 36] width 24 height 24
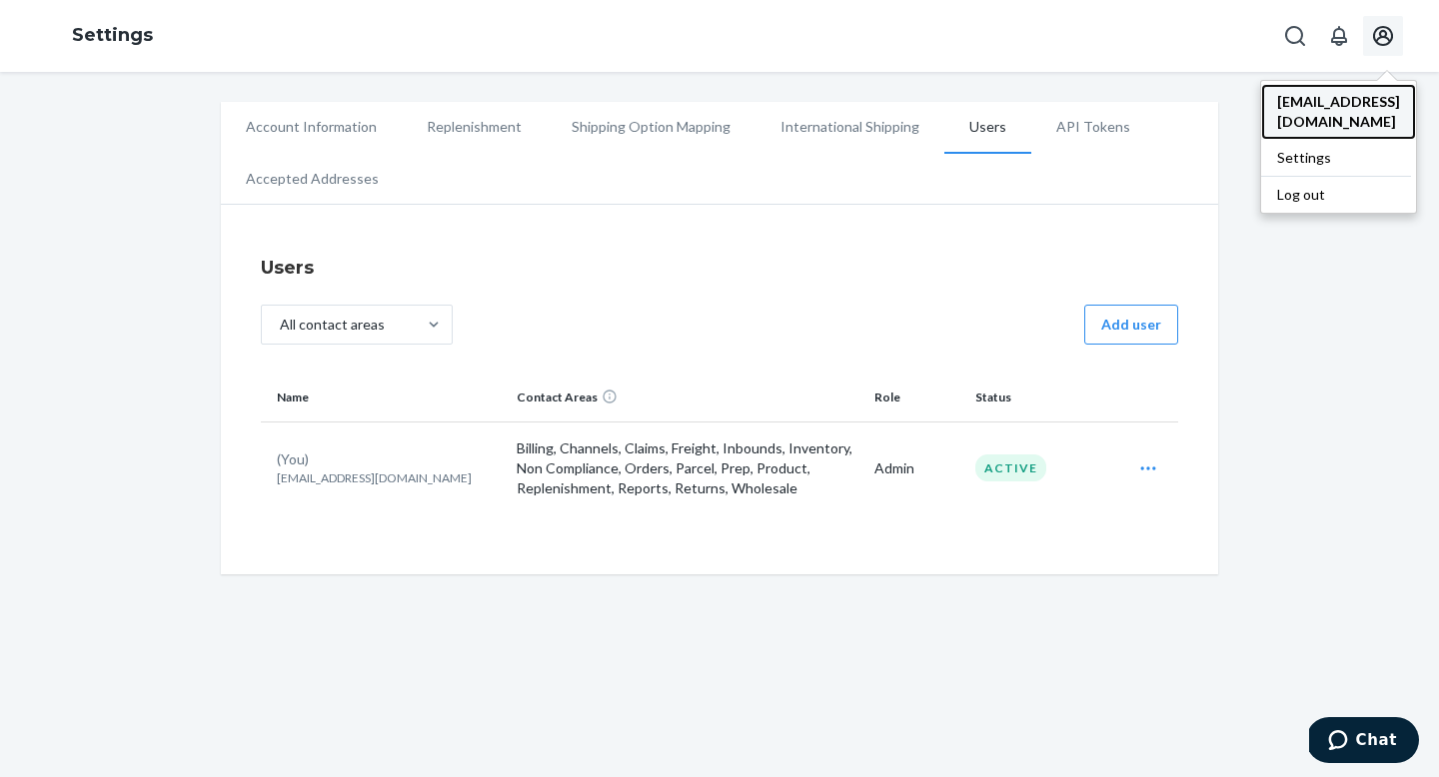
click at [1283, 101] on span "[EMAIL_ADDRESS][DOMAIN_NAME]" at bounding box center [1338, 112] width 123 height 40
click at [1277, 106] on span "[EMAIL_ADDRESS][DOMAIN_NAME]" at bounding box center [1338, 112] width 123 height 40
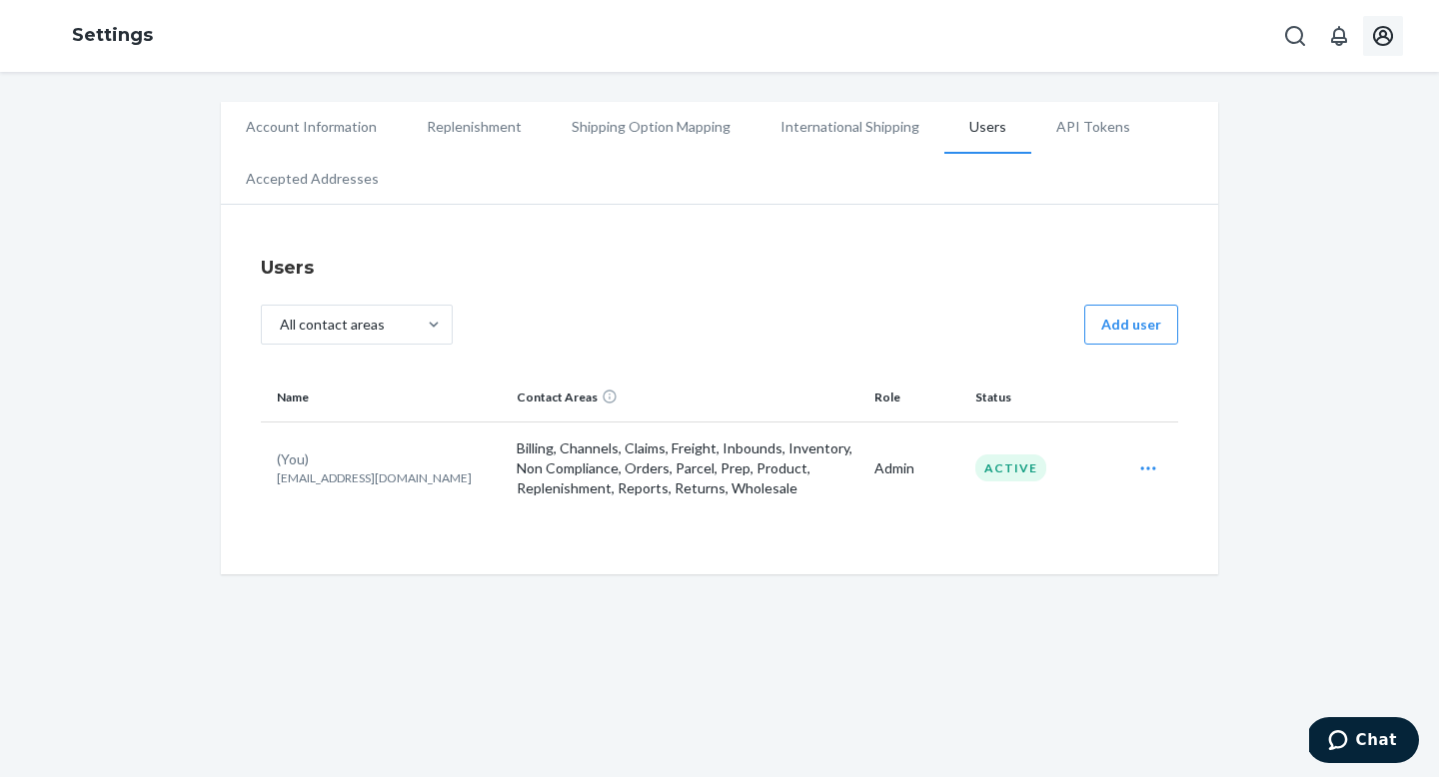
click at [261, 121] on li "Account Information" at bounding box center [311, 127] width 181 height 50
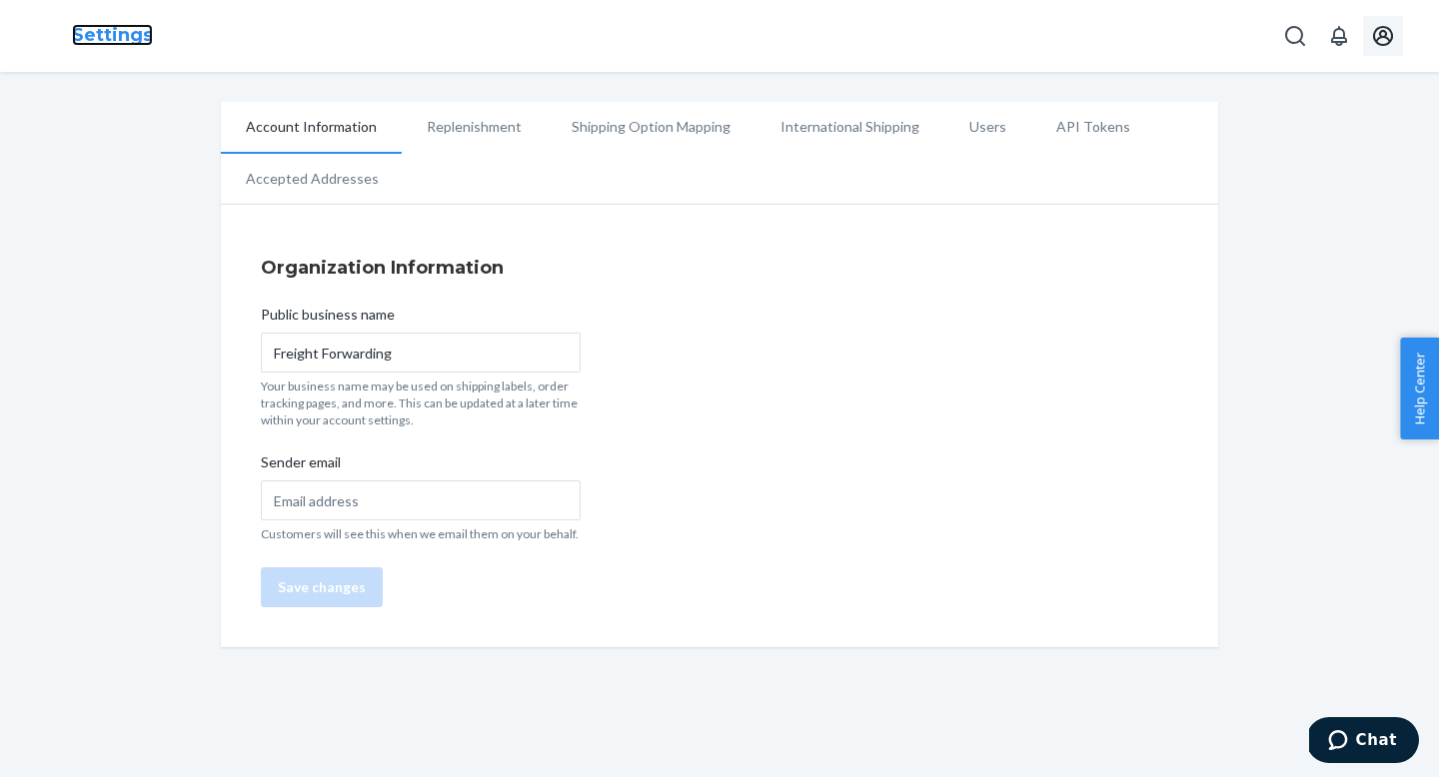
click at [122, 44] on link "Settings" at bounding box center [112, 35] width 81 height 22
click at [1338, 37] on icon "Open notifications" at bounding box center [1339, 36] width 16 height 20
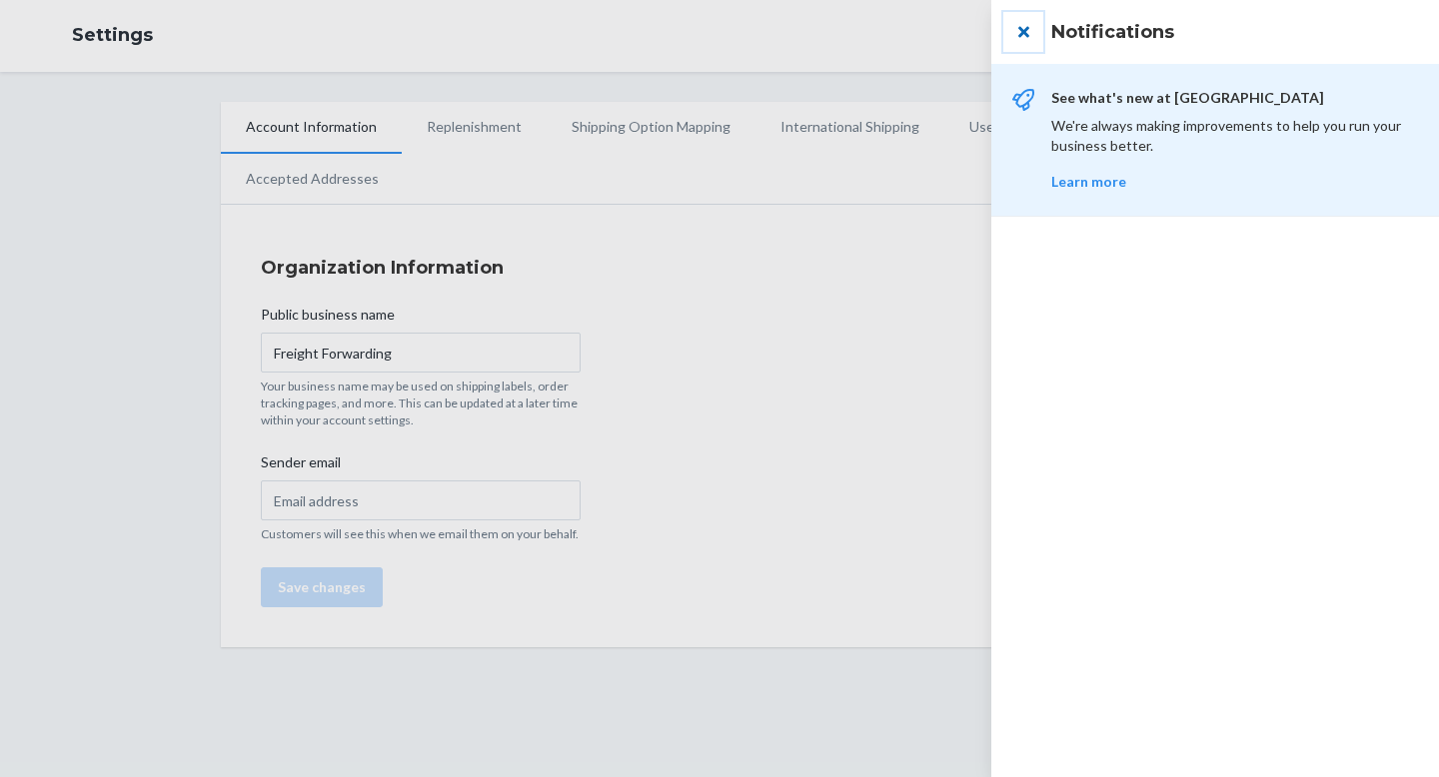
click at [1022, 36] on button "close" at bounding box center [1023, 32] width 40 height 40
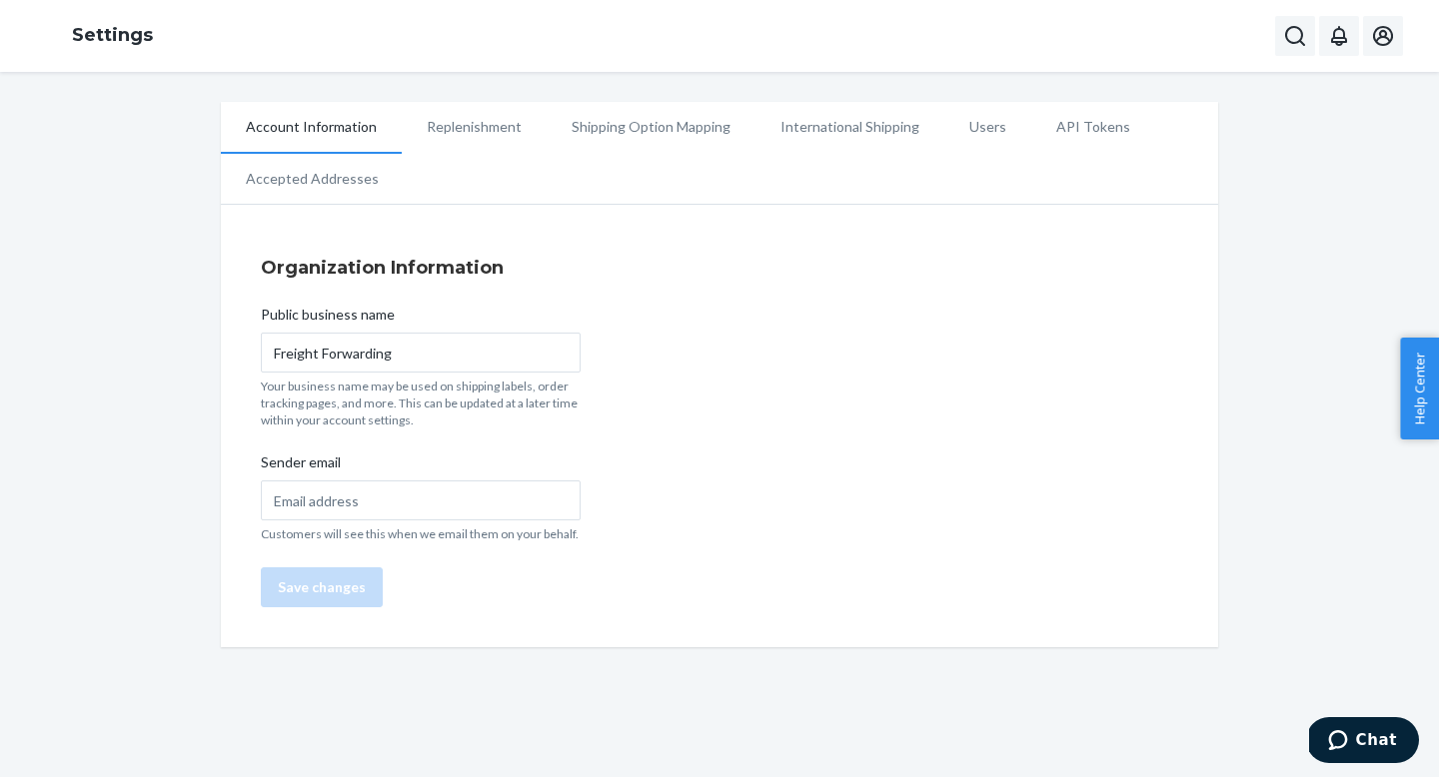
click at [1299, 37] on icon "Open Search Box" at bounding box center [1295, 36] width 24 height 24
click at [1296, 37] on icon "Close Search" at bounding box center [1296, 35] width 10 height 10
click at [1302, 37] on icon "Open Search Box" at bounding box center [1295, 36] width 24 height 24
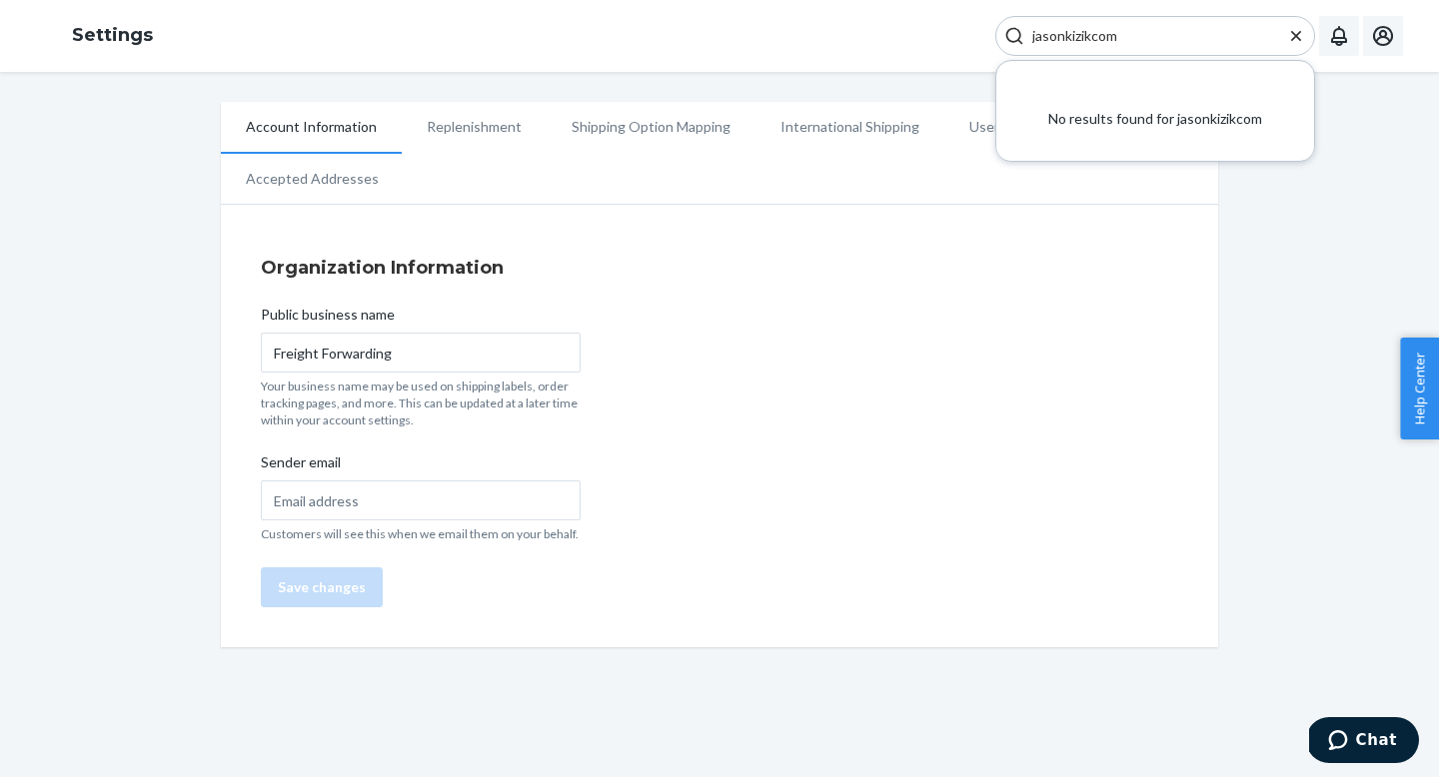
type input "jasonkizikcom"
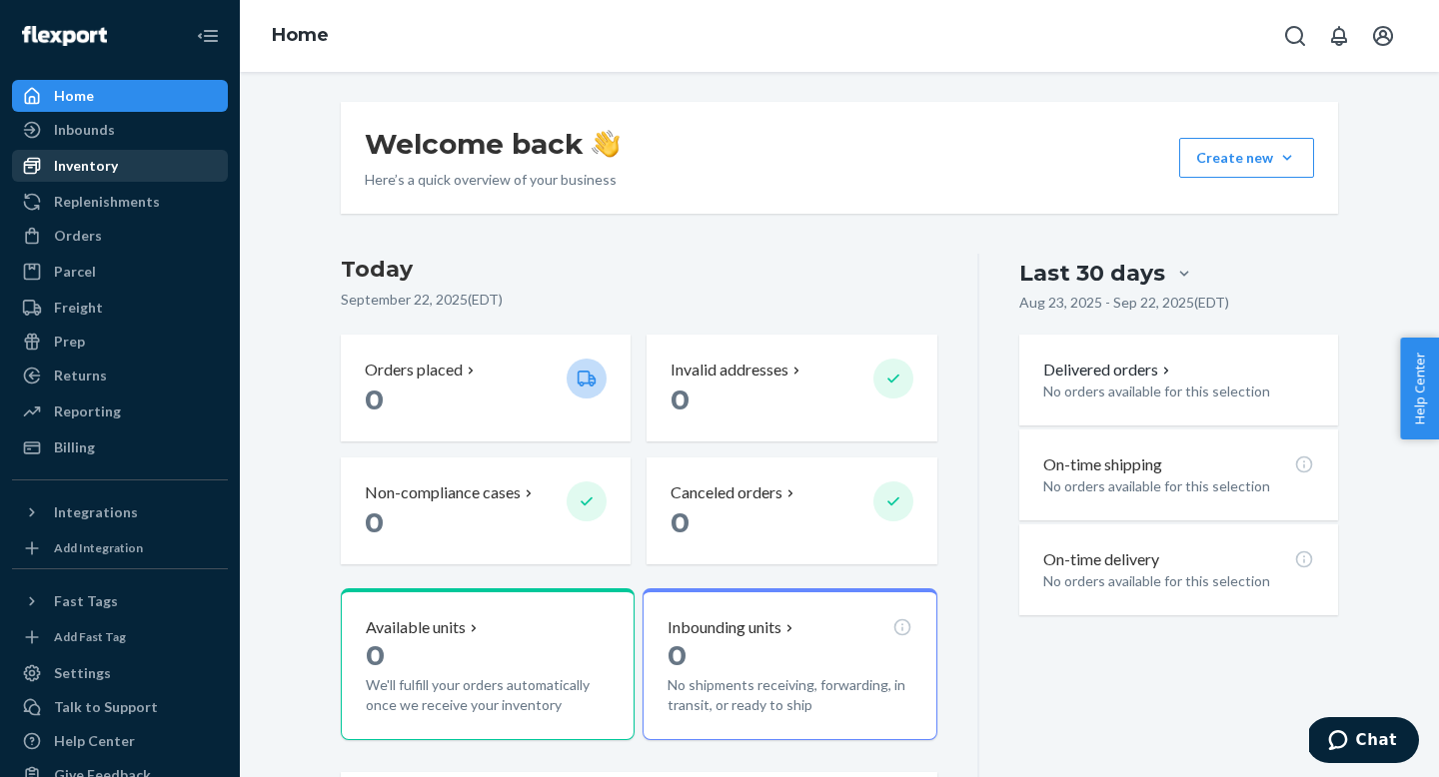
click at [96, 169] on div "Inventory" at bounding box center [86, 166] width 64 height 20
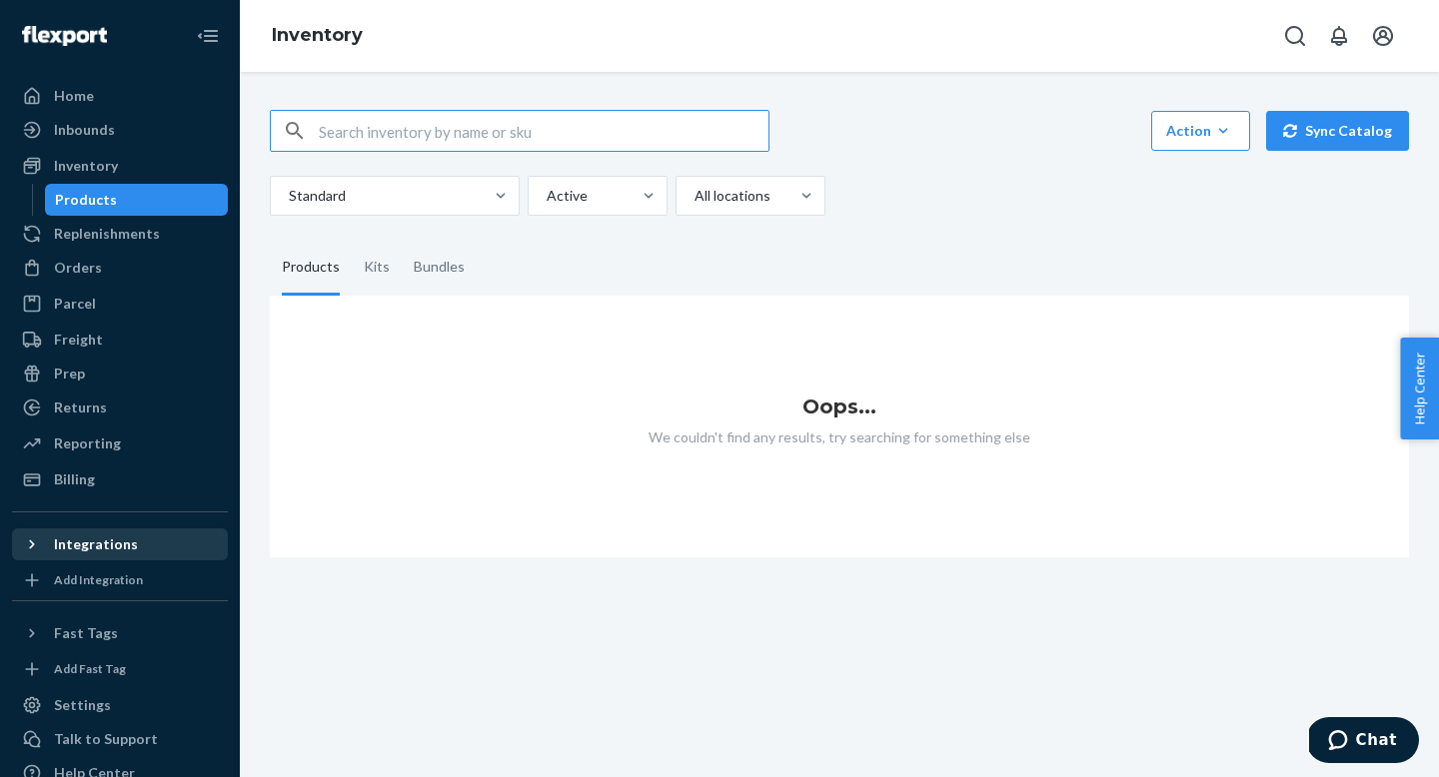
click at [63, 552] on div "Integrations" at bounding box center [96, 544] width 84 height 20
click at [57, 548] on div "Integrations" at bounding box center [96, 544] width 84 height 20
click at [82, 204] on div "Products" at bounding box center [86, 200] width 62 height 20
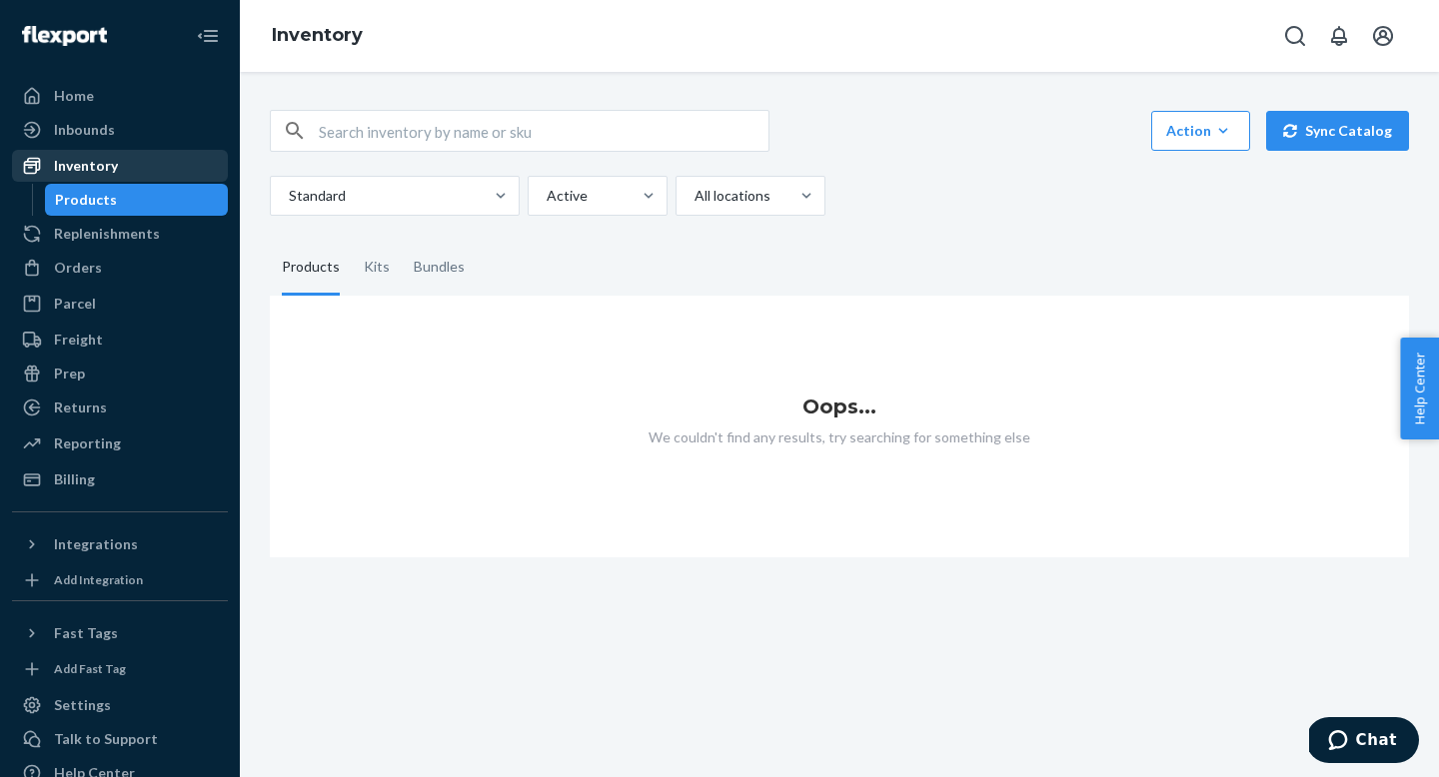
click at [85, 172] on div "Inventory" at bounding box center [86, 166] width 64 height 20
click at [75, 302] on div "Parcel" at bounding box center [75, 304] width 42 height 20
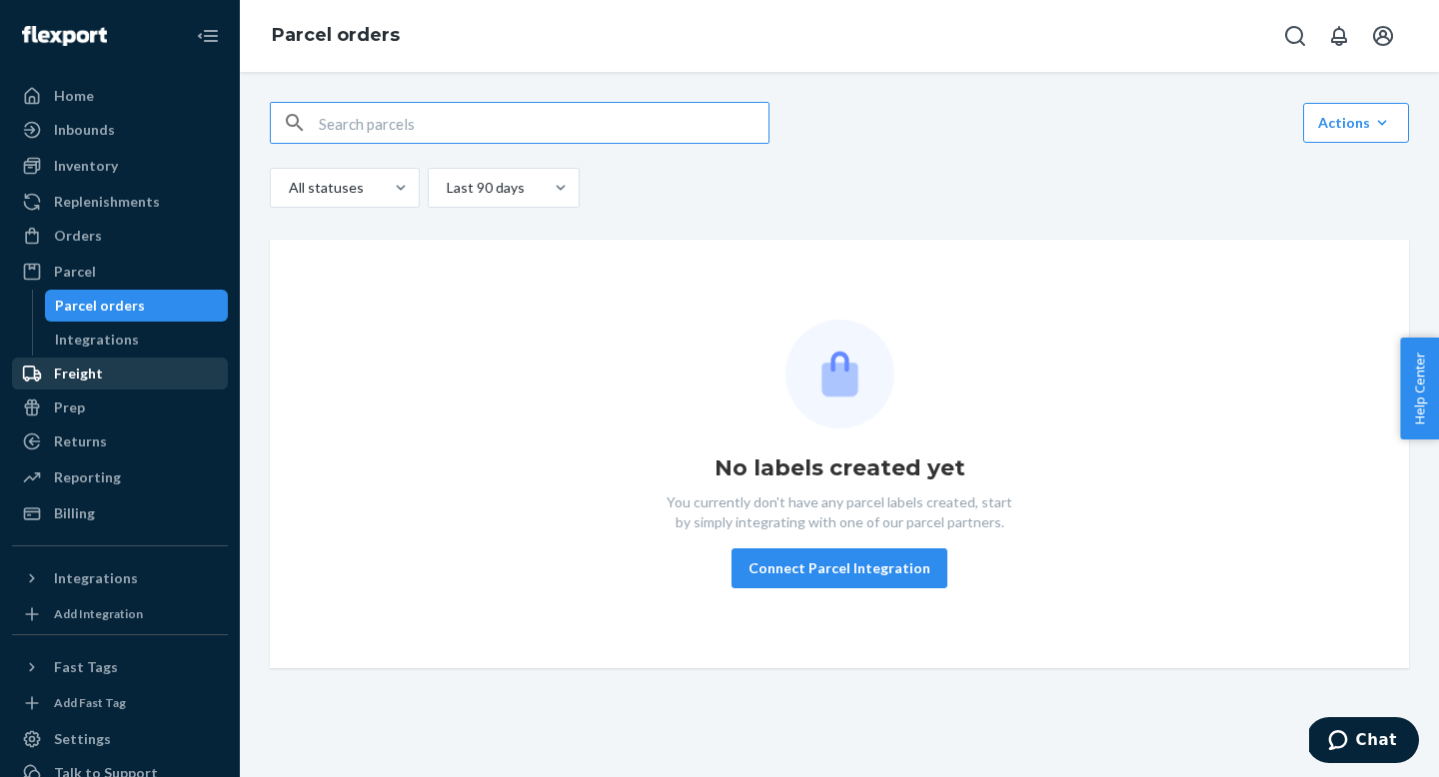
click at [75, 376] on div "Freight" at bounding box center [78, 374] width 49 height 20
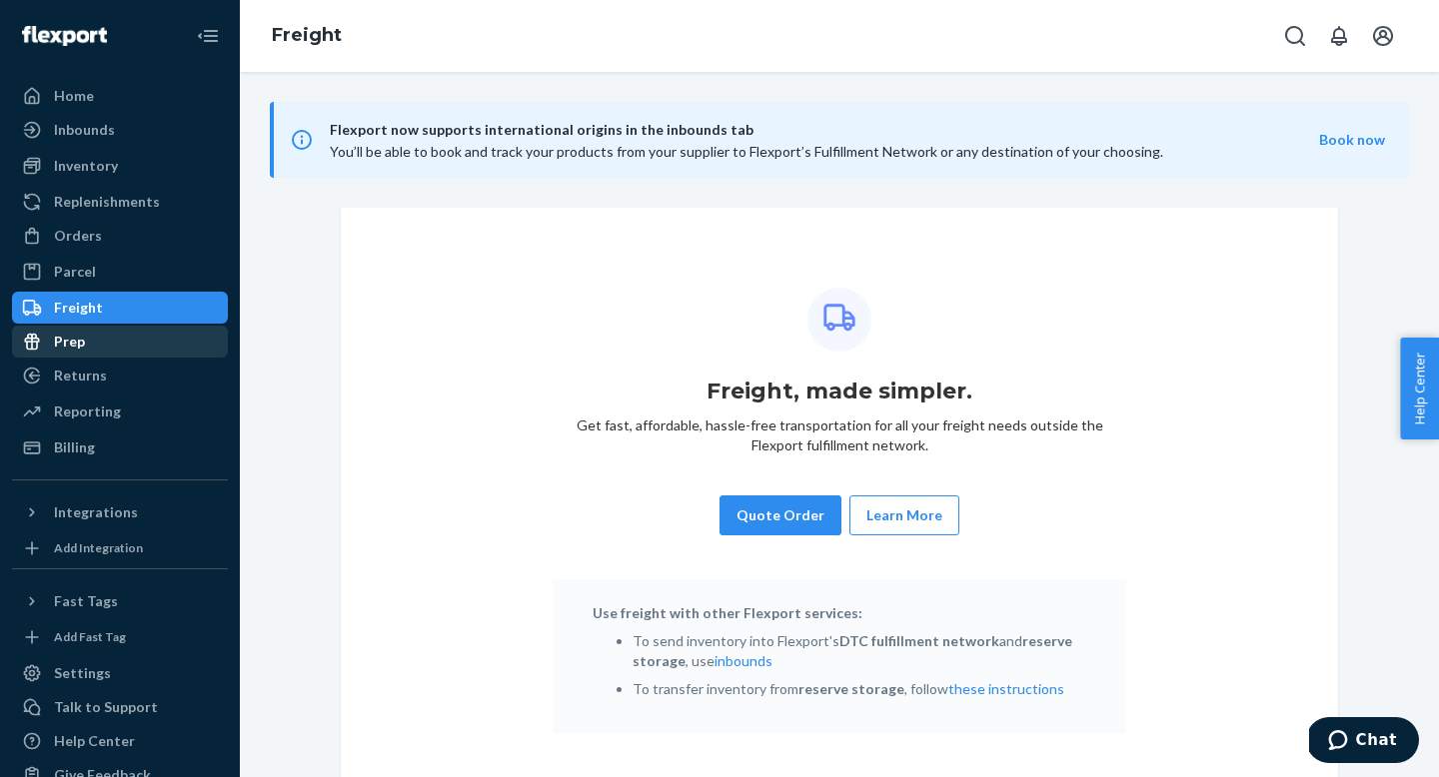
click at [77, 343] on div "Prep" at bounding box center [69, 342] width 31 height 20
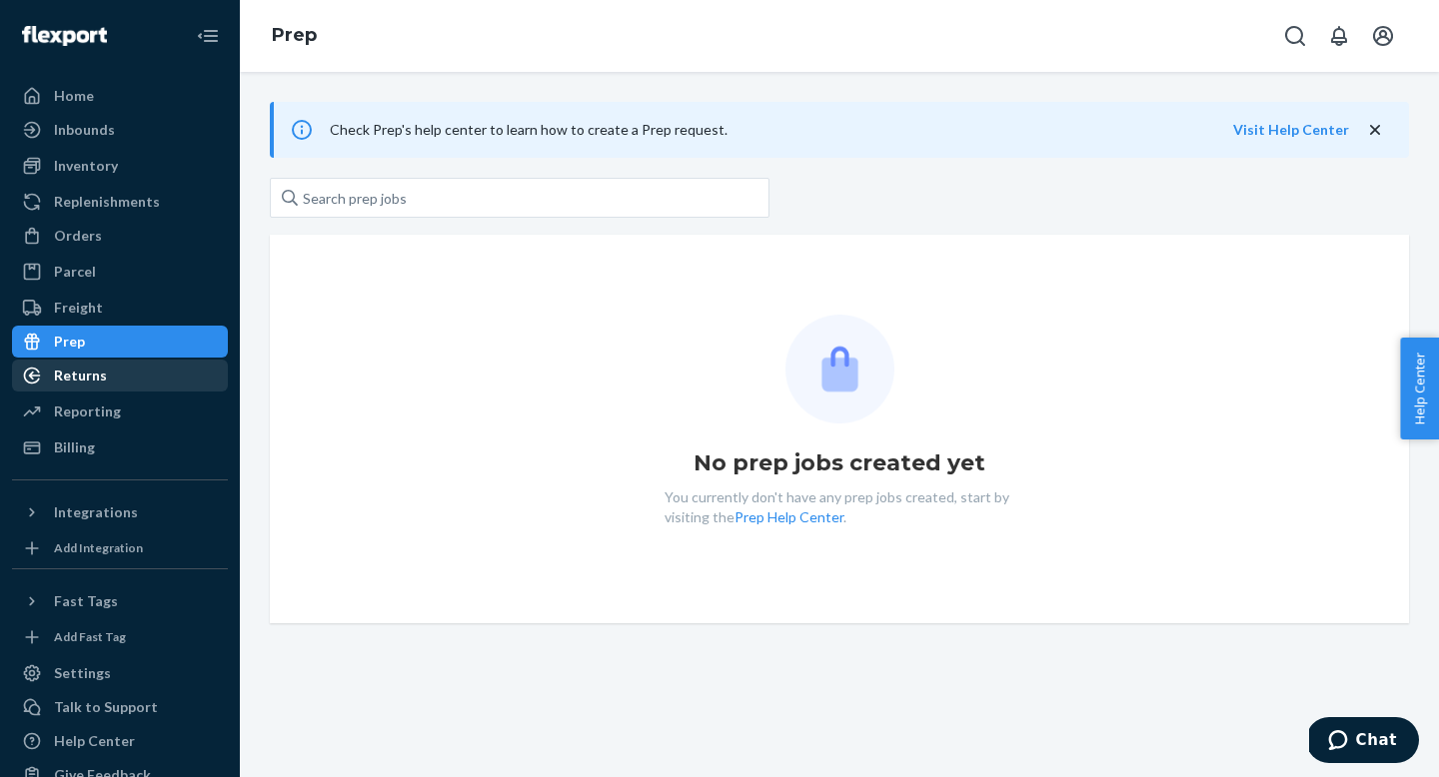
click at [78, 375] on div "Returns" at bounding box center [80, 376] width 53 height 20
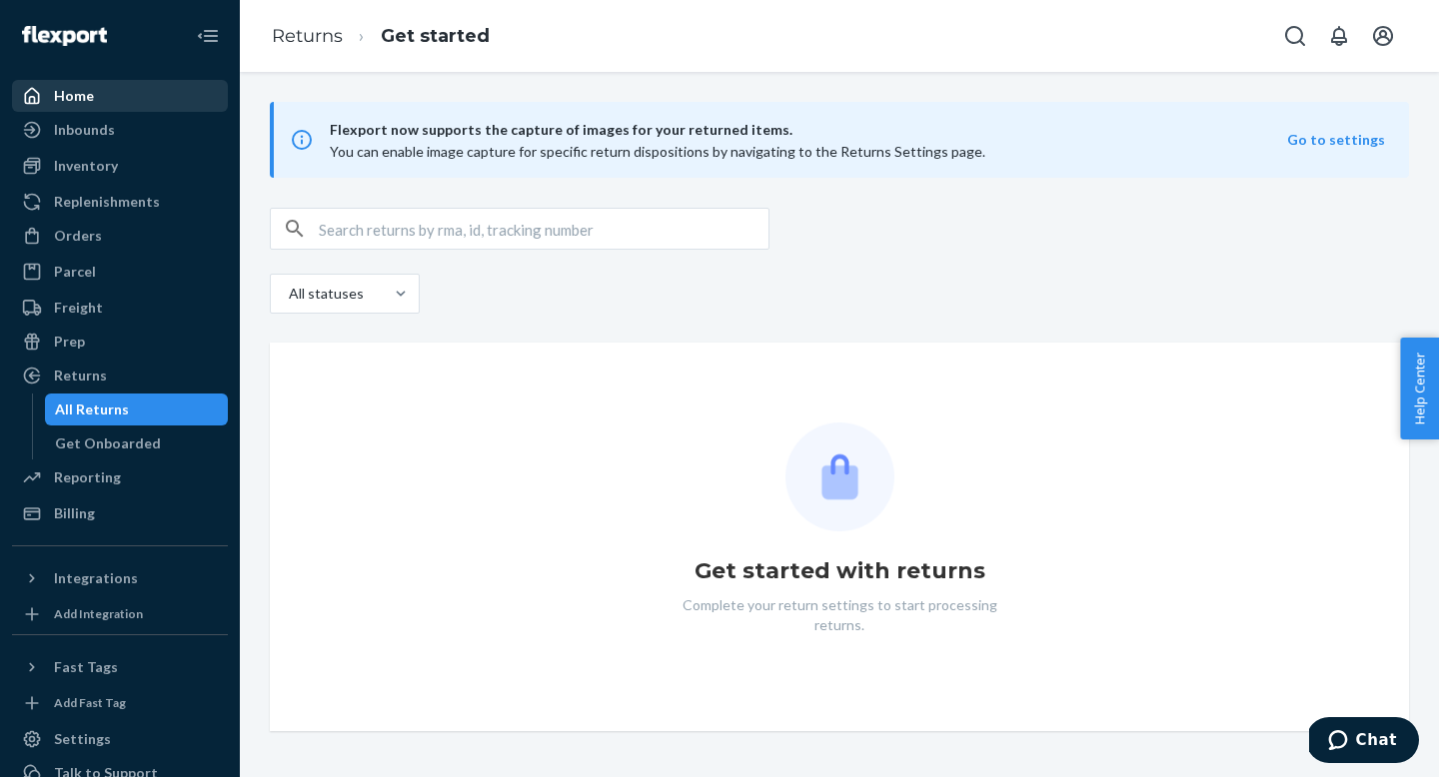
click at [113, 86] on div "Home" at bounding box center [120, 96] width 212 height 28
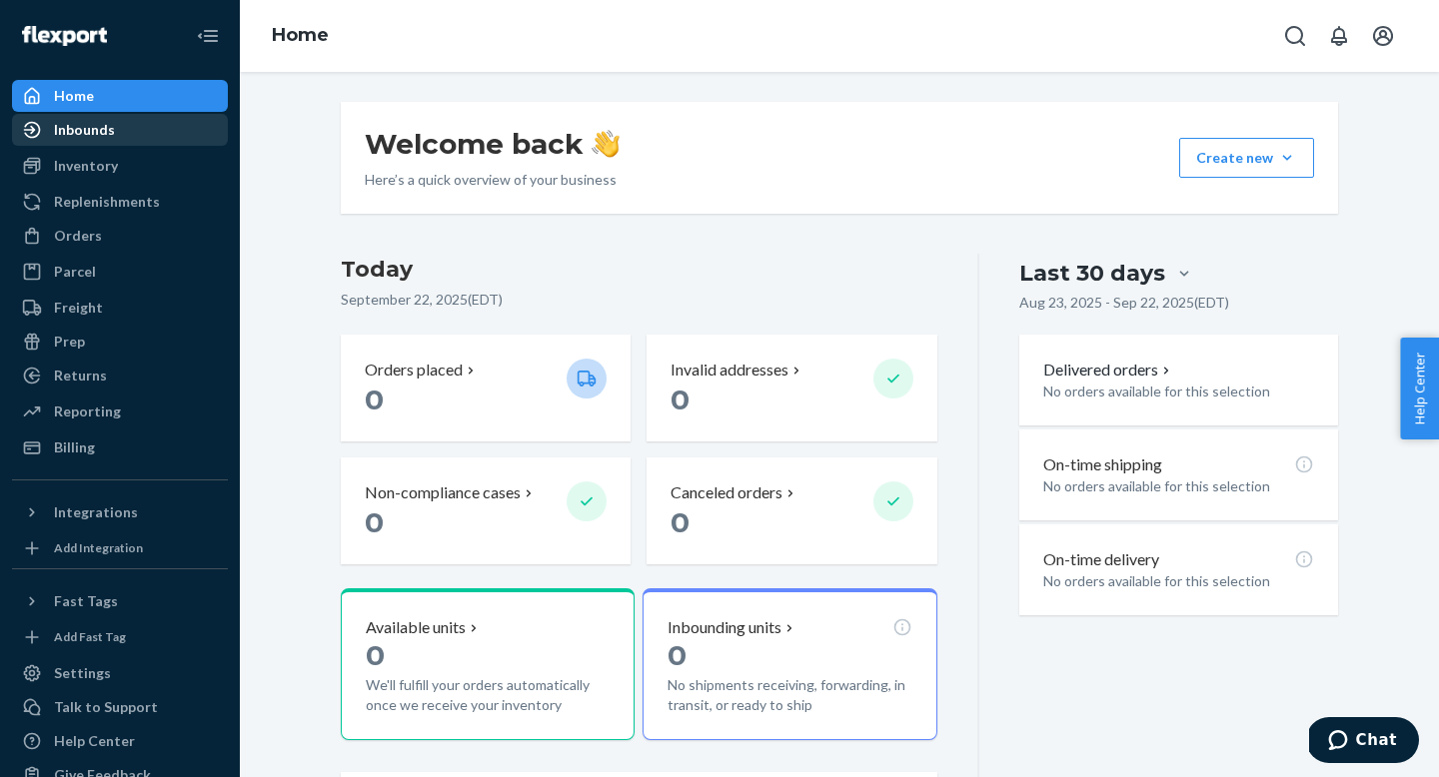
click at [110, 120] on div "Inbounds" at bounding box center [84, 130] width 61 height 20
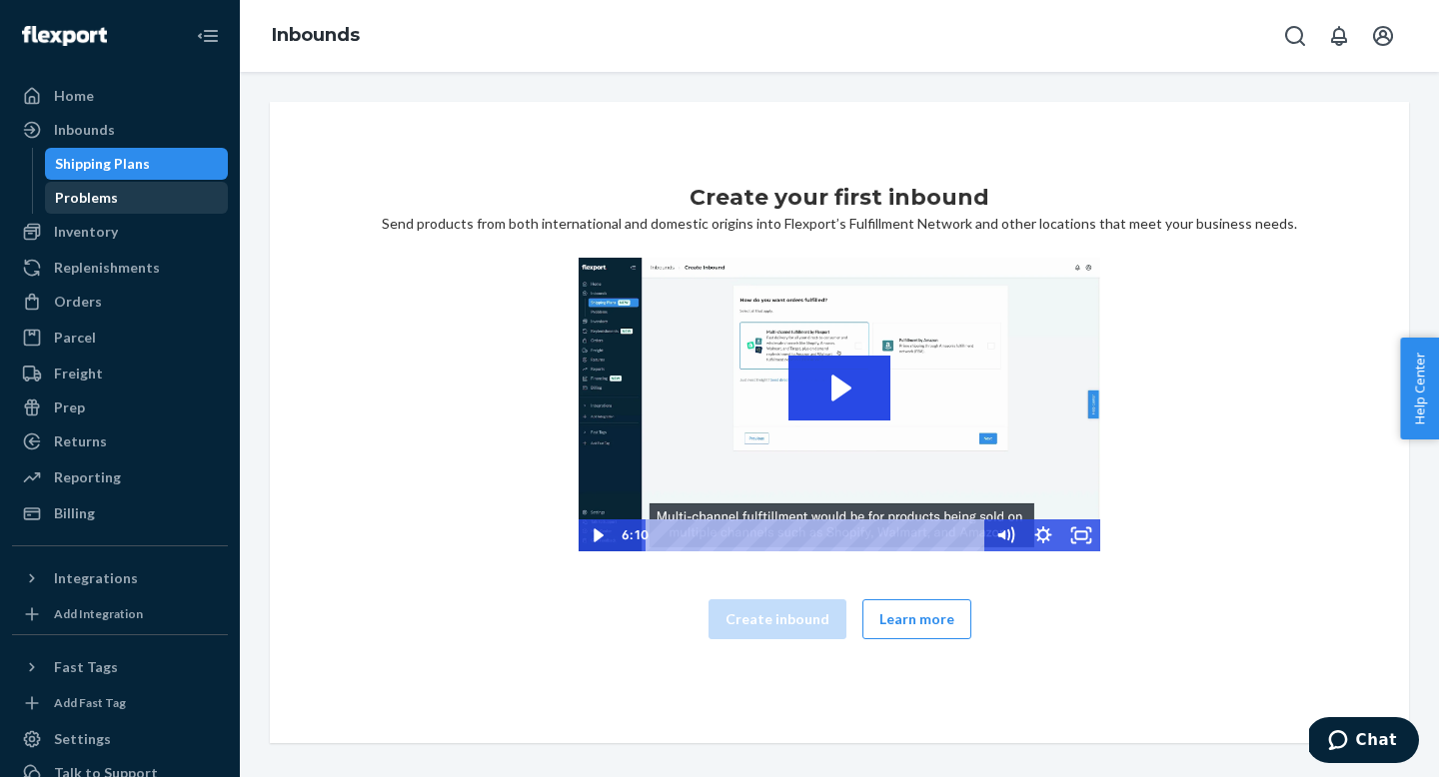
click at [103, 199] on div "Problems" at bounding box center [86, 198] width 63 height 20
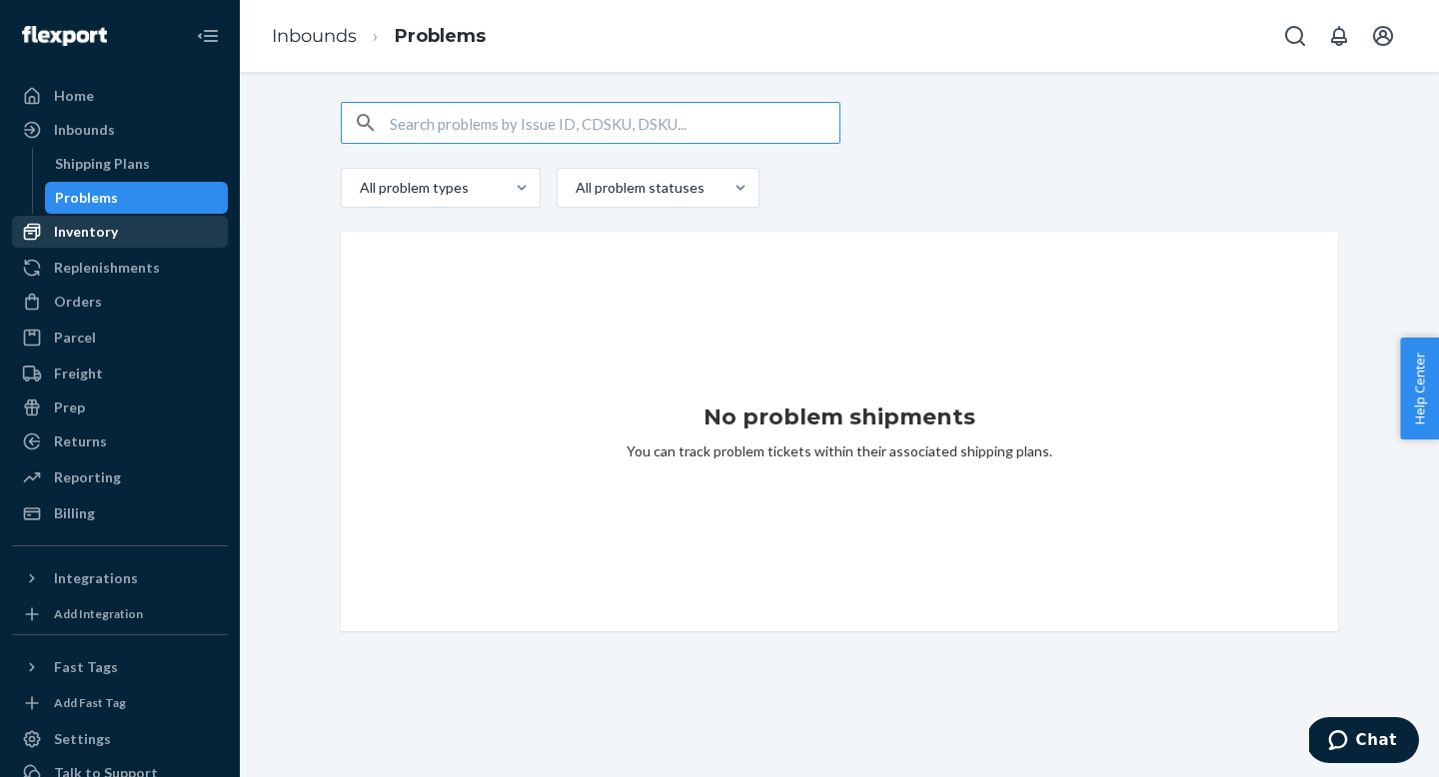
click at [100, 235] on div "Inventory" at bounding box center [86, 232] width 64 height 20
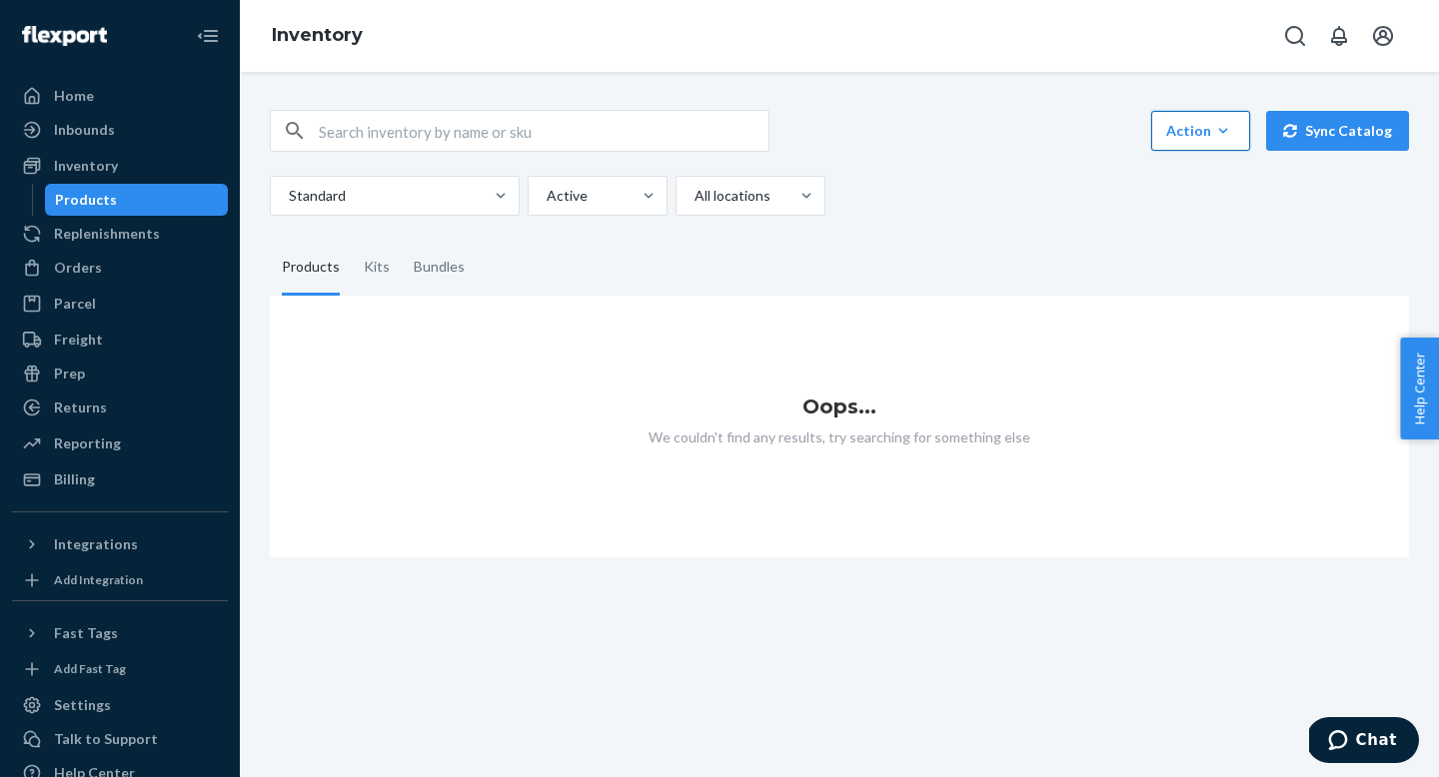
click at [1227, 129] on icon "button" at bounding box center [1223, 131] width 20 height 20
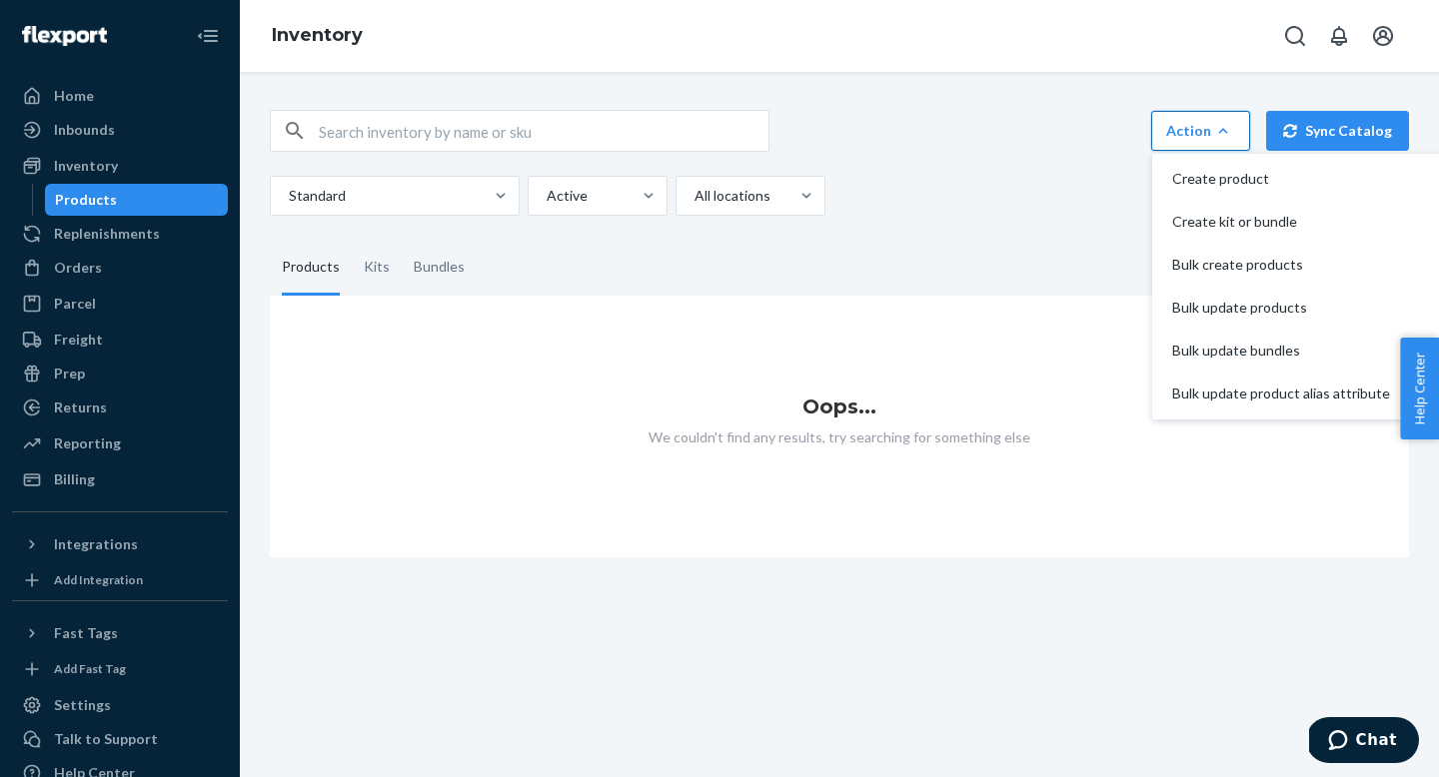
click at [1057, 189] on div "Standard Active All locations" at bounding box center [832, 196] width 1124 height 40
click at [110, 264] on div "Orders" at bounding box center [120, 268] width 212 height 28
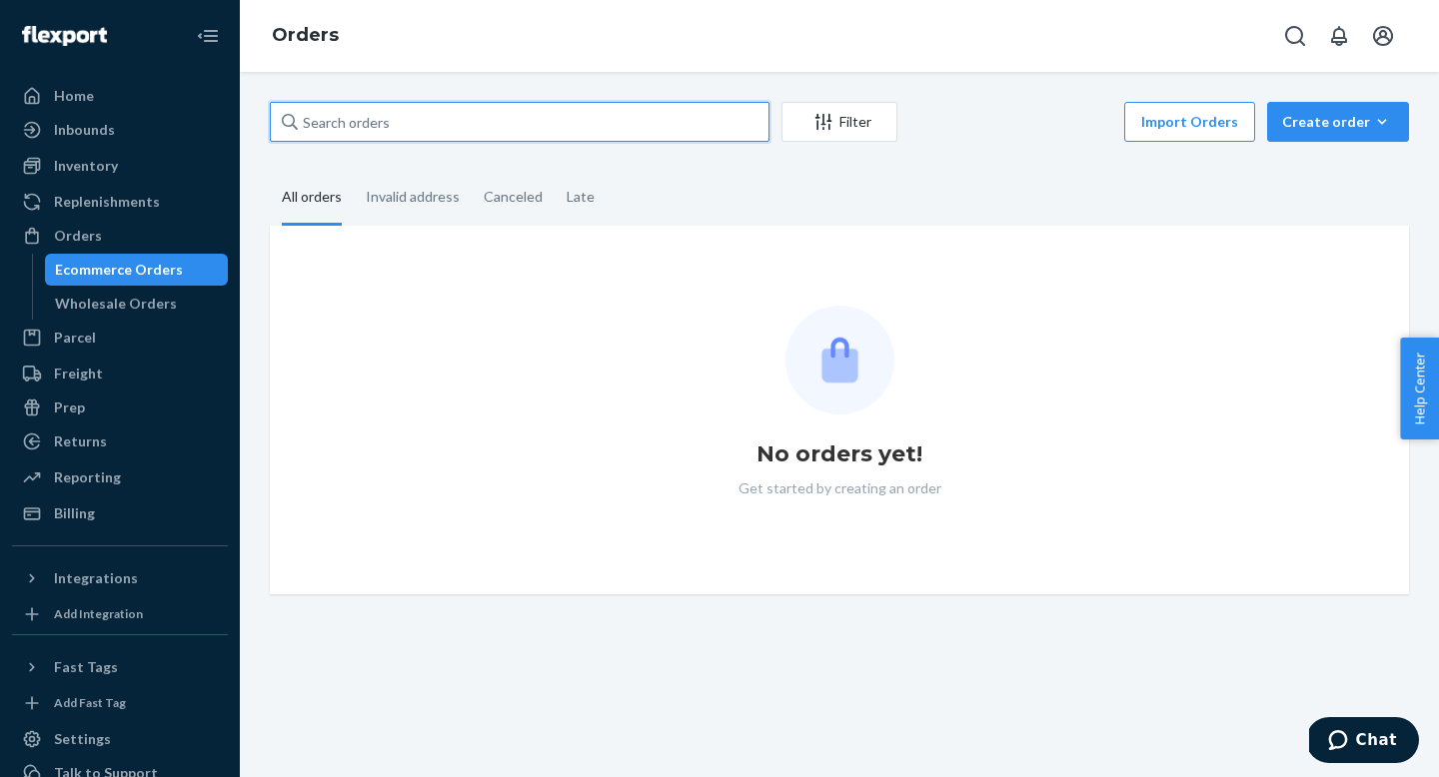
click at [503, 123] on input "text" at bounding box center [520, 122] width 500 height 40
paste input "DSOCMG010011D"
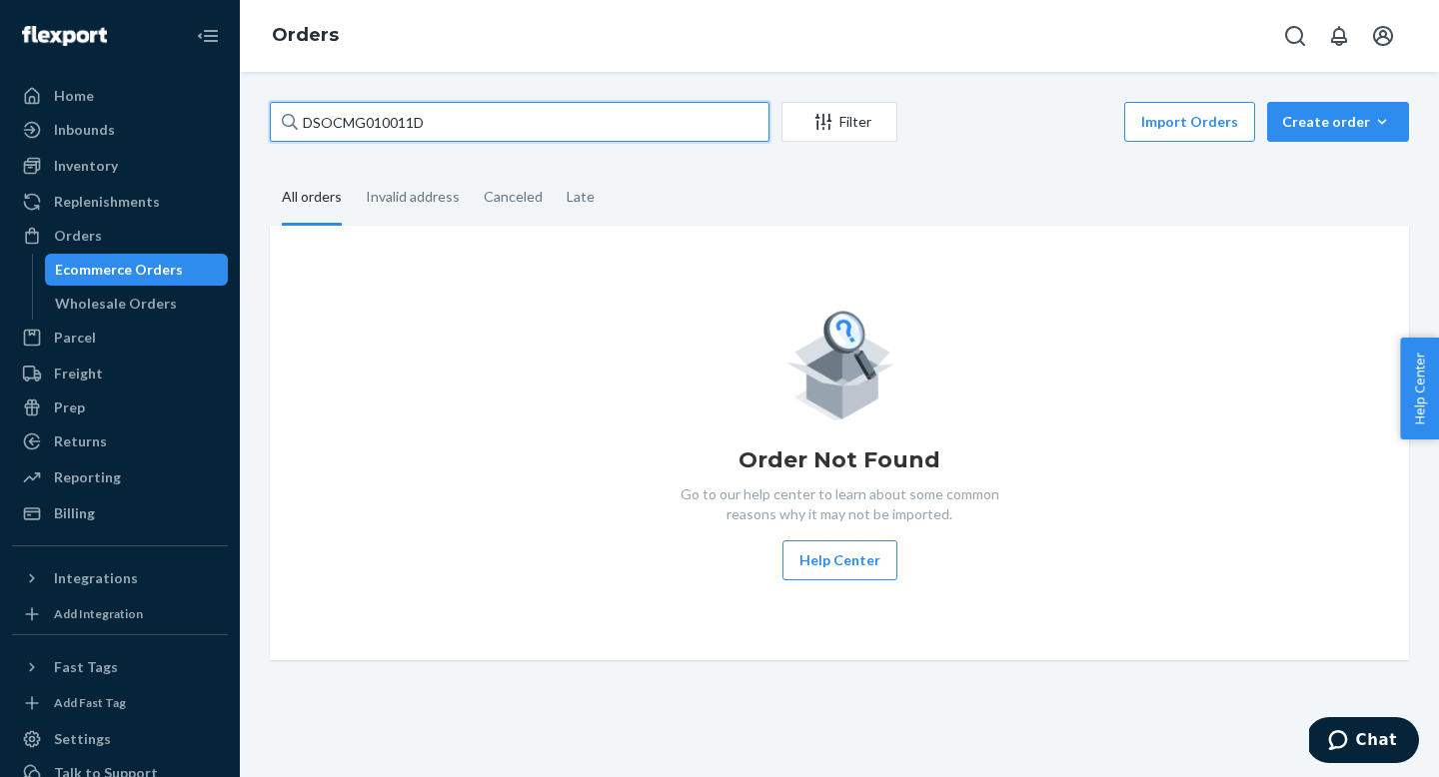
type input "DSOCMG010011D"
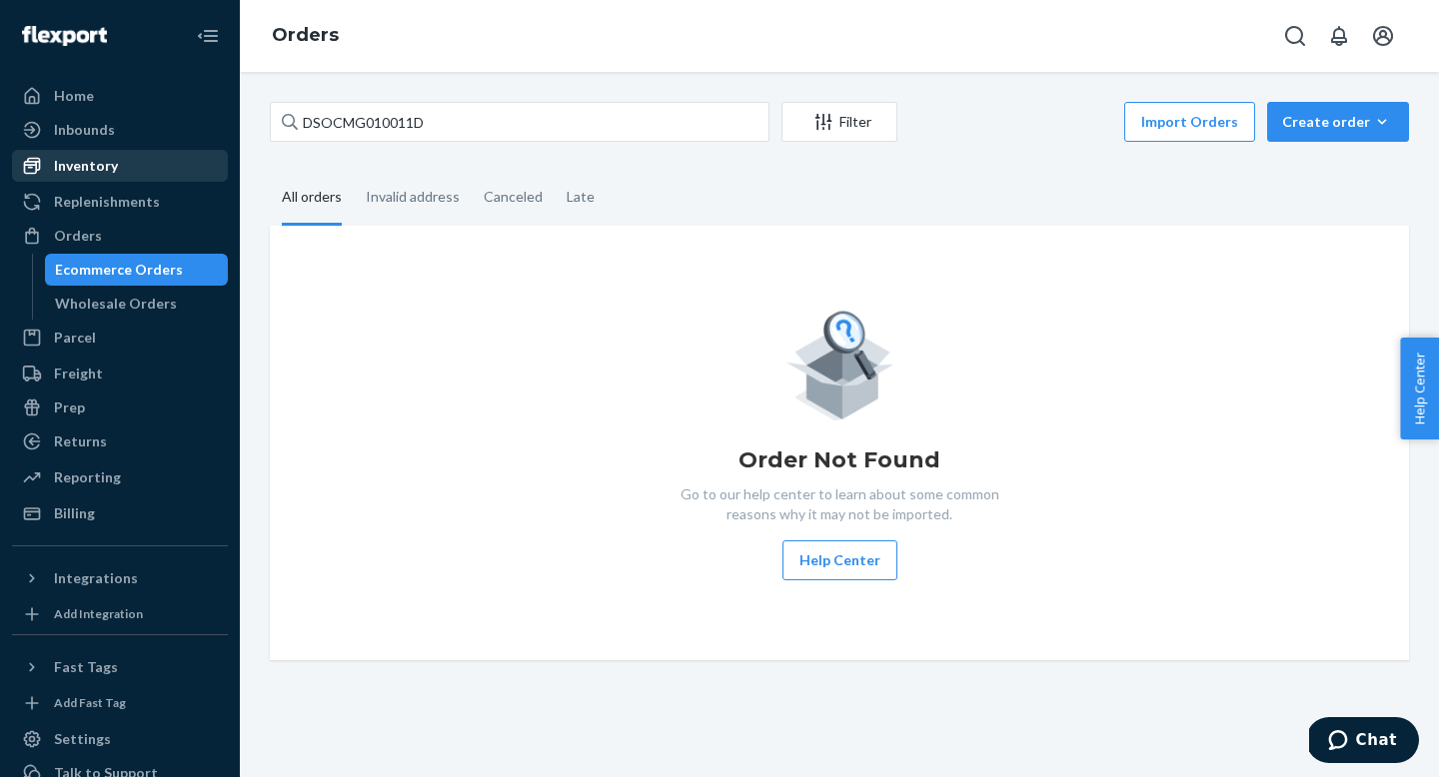
click at [85, 174] on div "Inventory" at bounding box center [86, 166] width 64 height 20
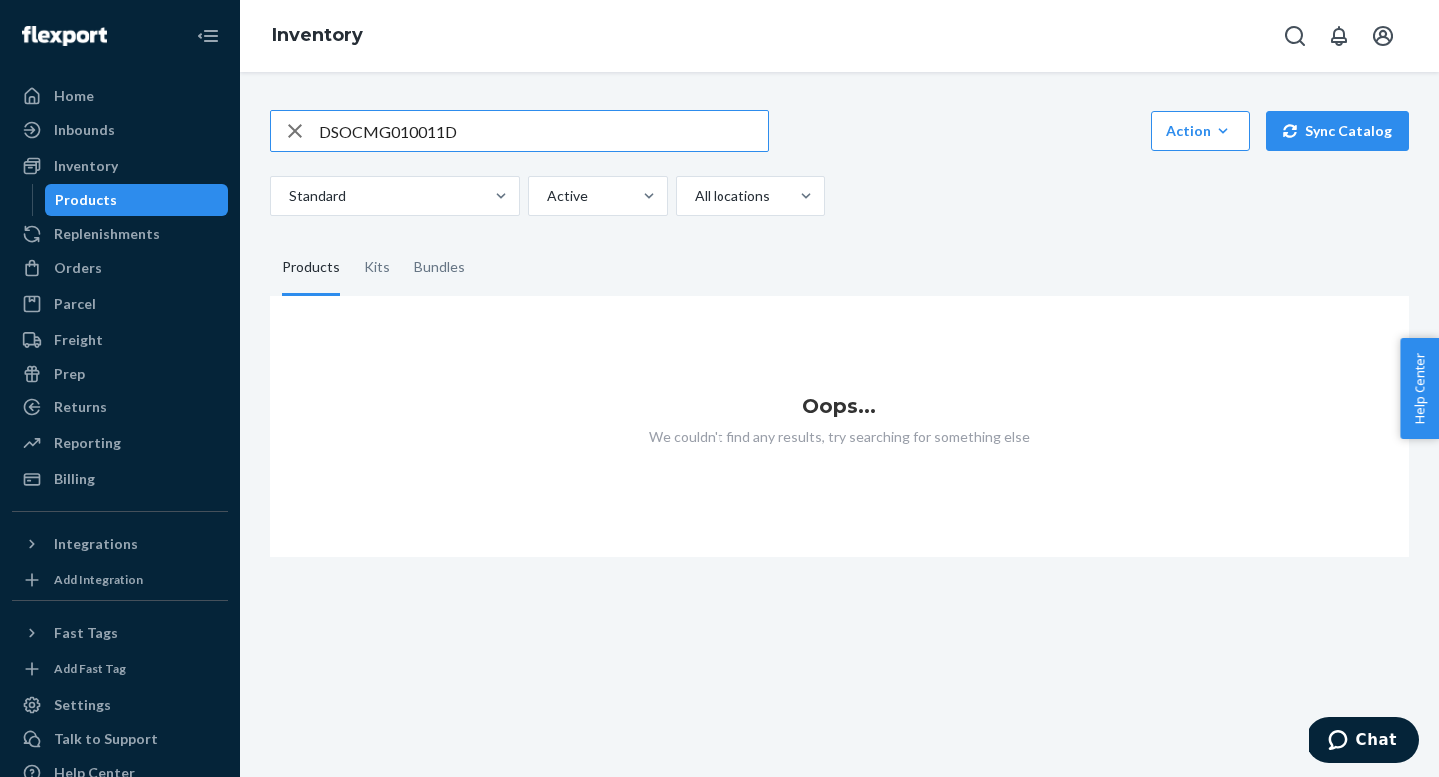
type input "DSOCMG010011D"
click at [511, 133] on input "DSOCMG010011D" at bounding box center [544, 131] width 450 height 40
click at [81, 162] on div "Inventory" at bounding box center [86, 166] width 64 height 20
click at [84, 259] on div "Orders" at bounding box center [78, 268] width 48 height 20
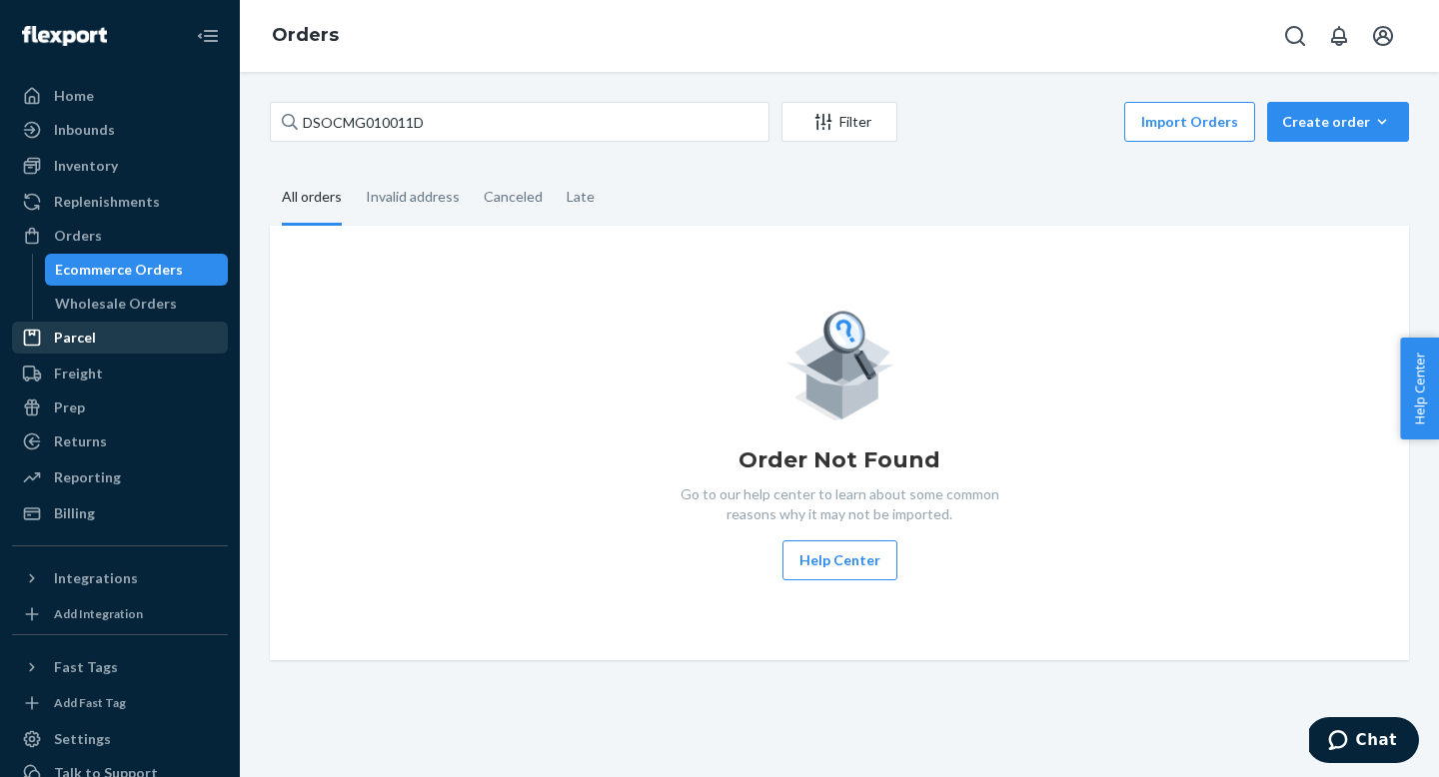
click at [83, 341] on div "Parcel" at bounding box center [75, 338] width 42 height 20
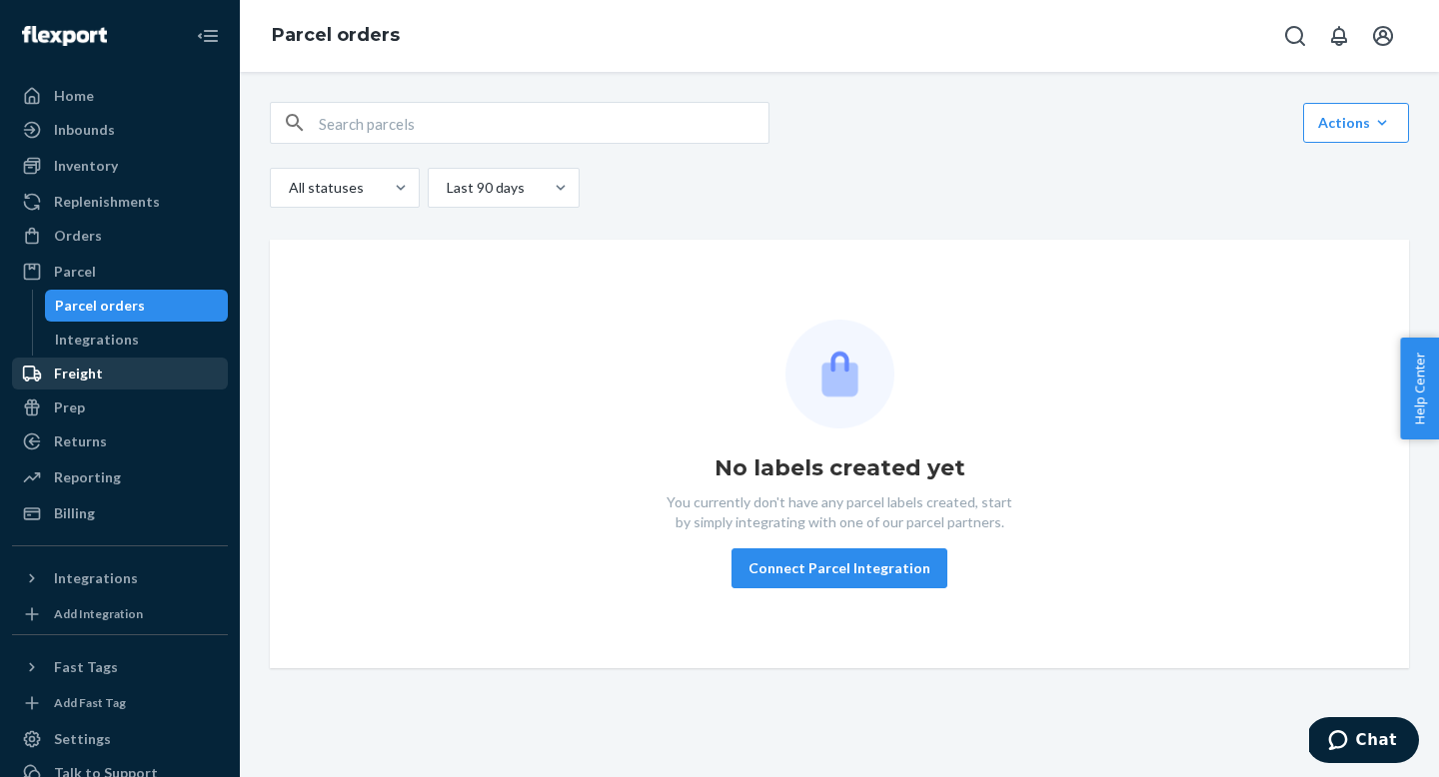
click at [83, 372] on div "Freight" at bounding box center [78, 374] width 49 height 20
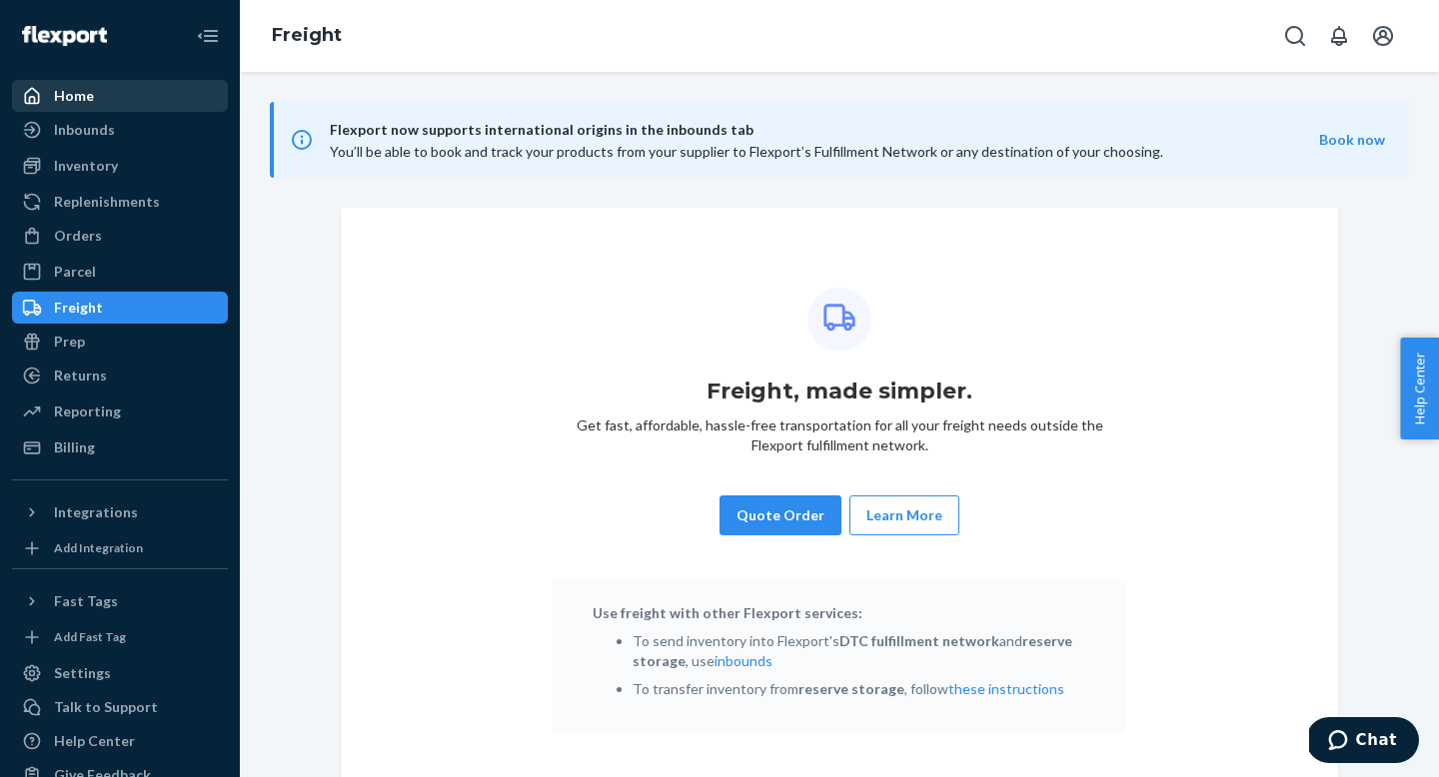
click at [89, 94] on div "Home" at bounding box center [74, 96] width 40 height 20
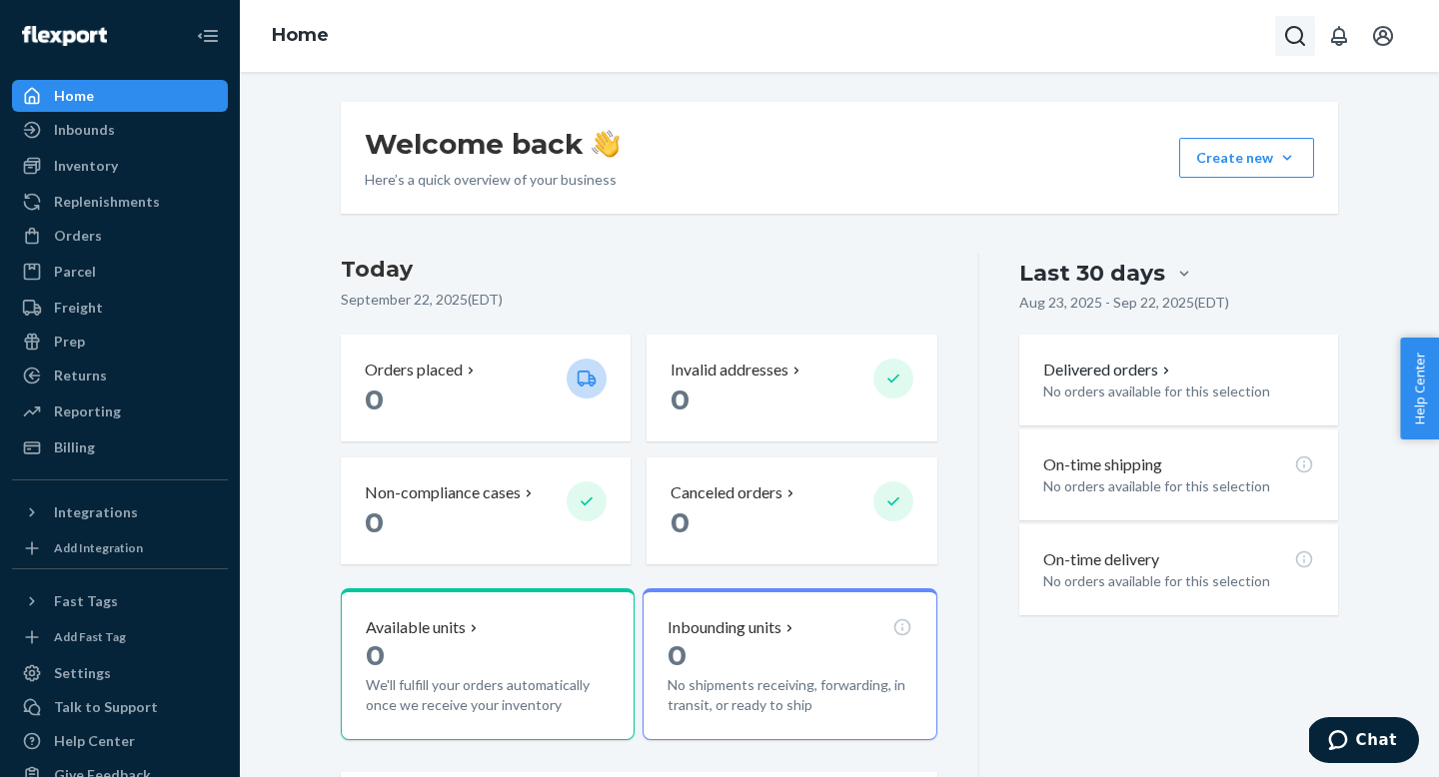
click at [1300, 35] on icon "Open Search Box" at bounding box center [1295, 36] width 24 height 24
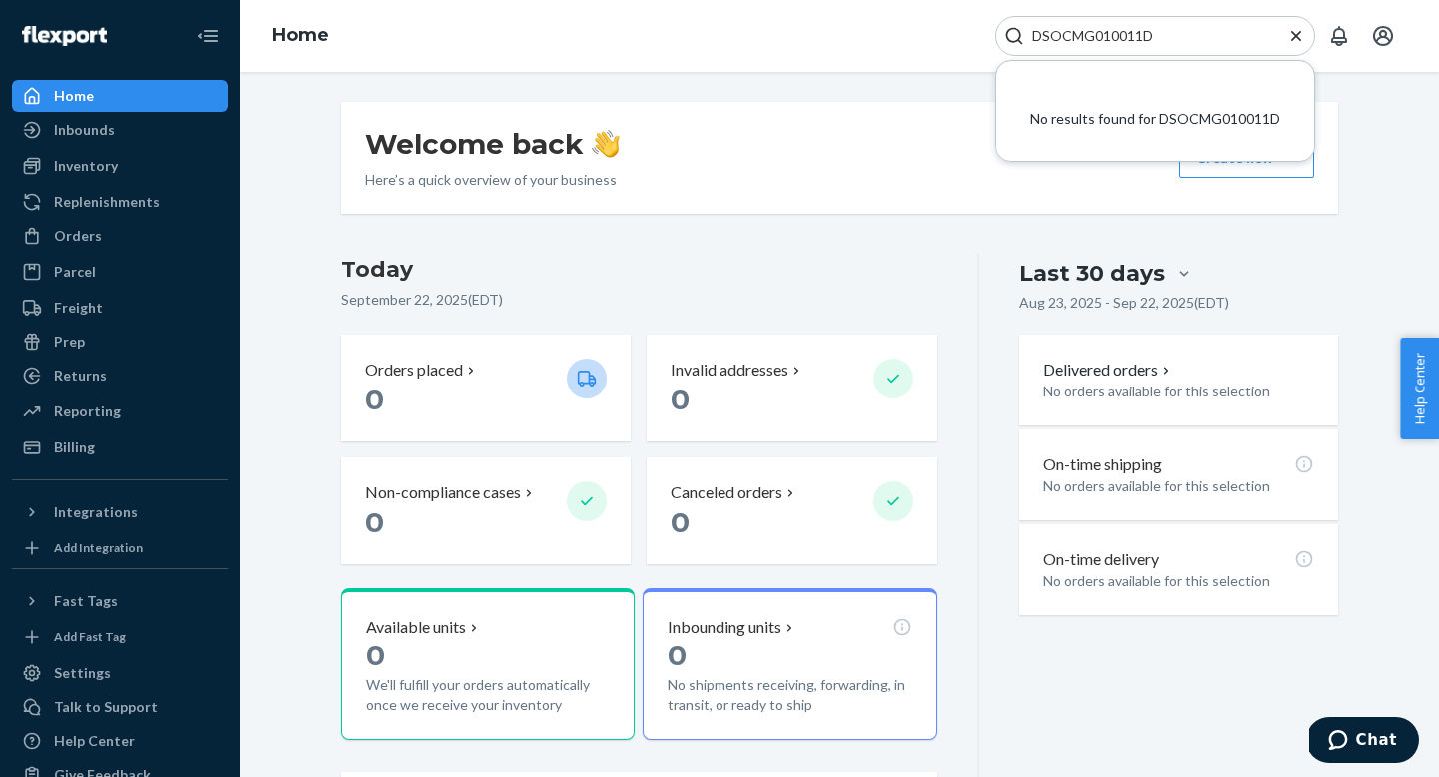
type input "DSOCMG010011D"
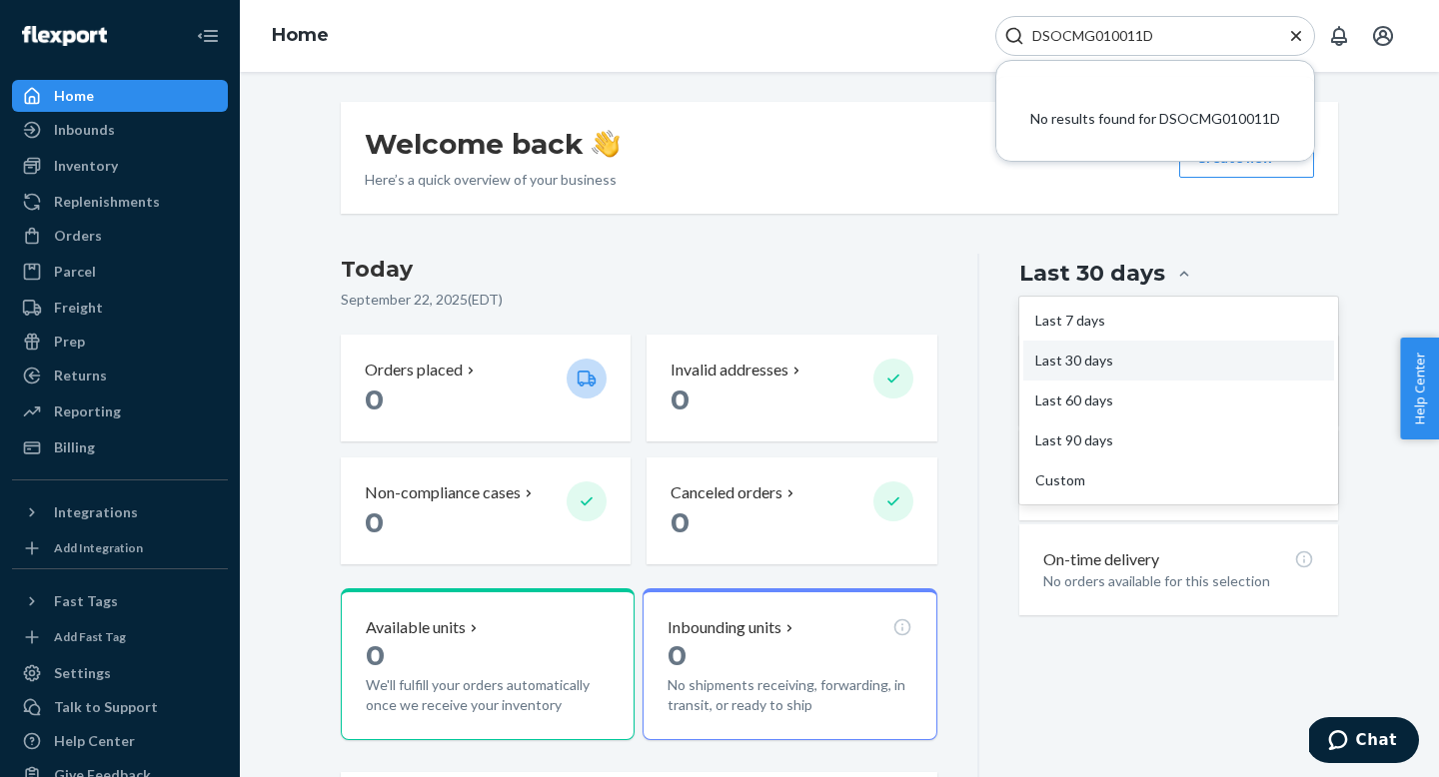
click at [1048, 257] on div "Last 30 days" at bounding box center [1178, 274] width 319 height 38
click at [1065, 274] on input "option Last 30 days focused, 2 of 5. 5 results available. Use Up and Down to ch…" at bounding box center [1065, 274] width 0 height 0
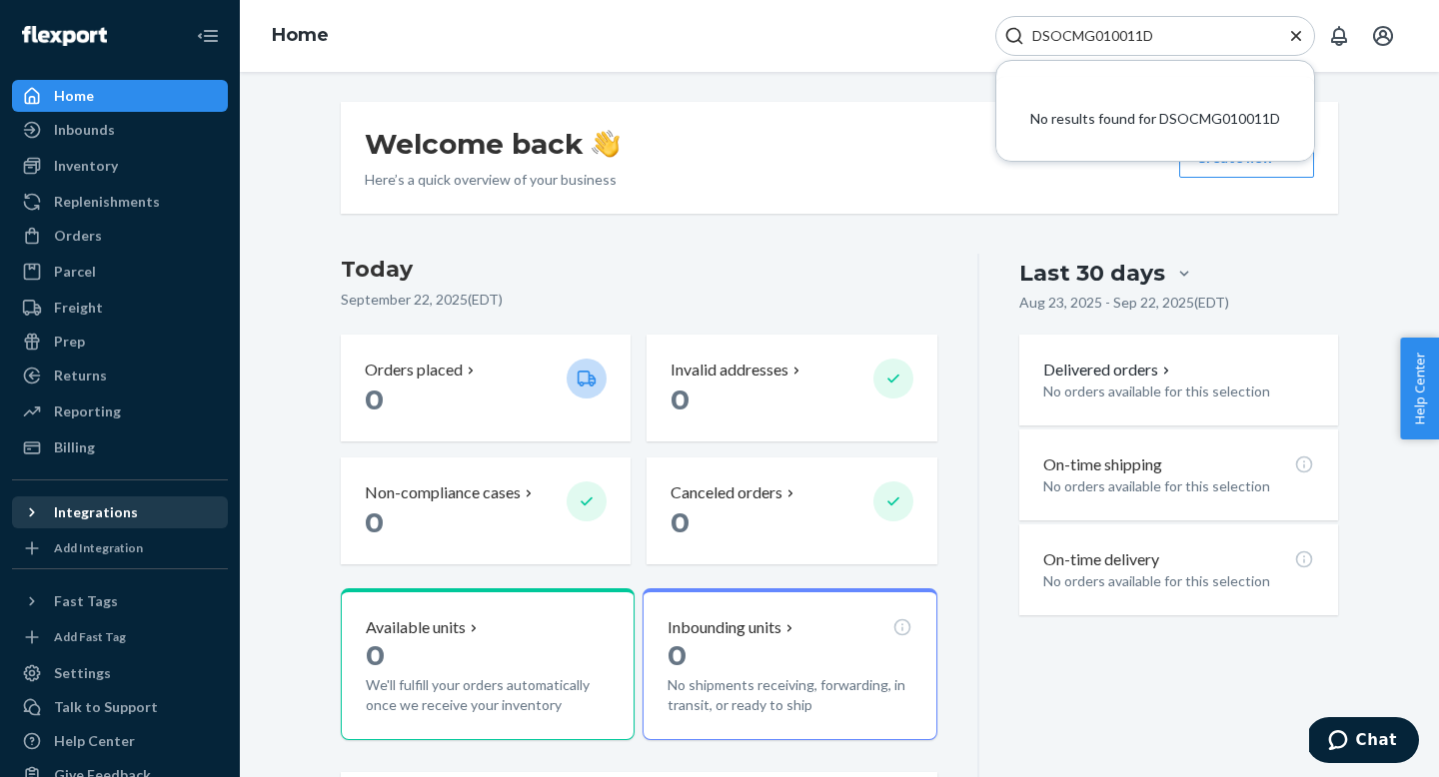
click at [77, 518] on div "Integrations" at bounding box center [96, 513] width 84 height 20
click at [77, 517] on div "Integrations" at bounding box center [96, 513] width 84 height 20
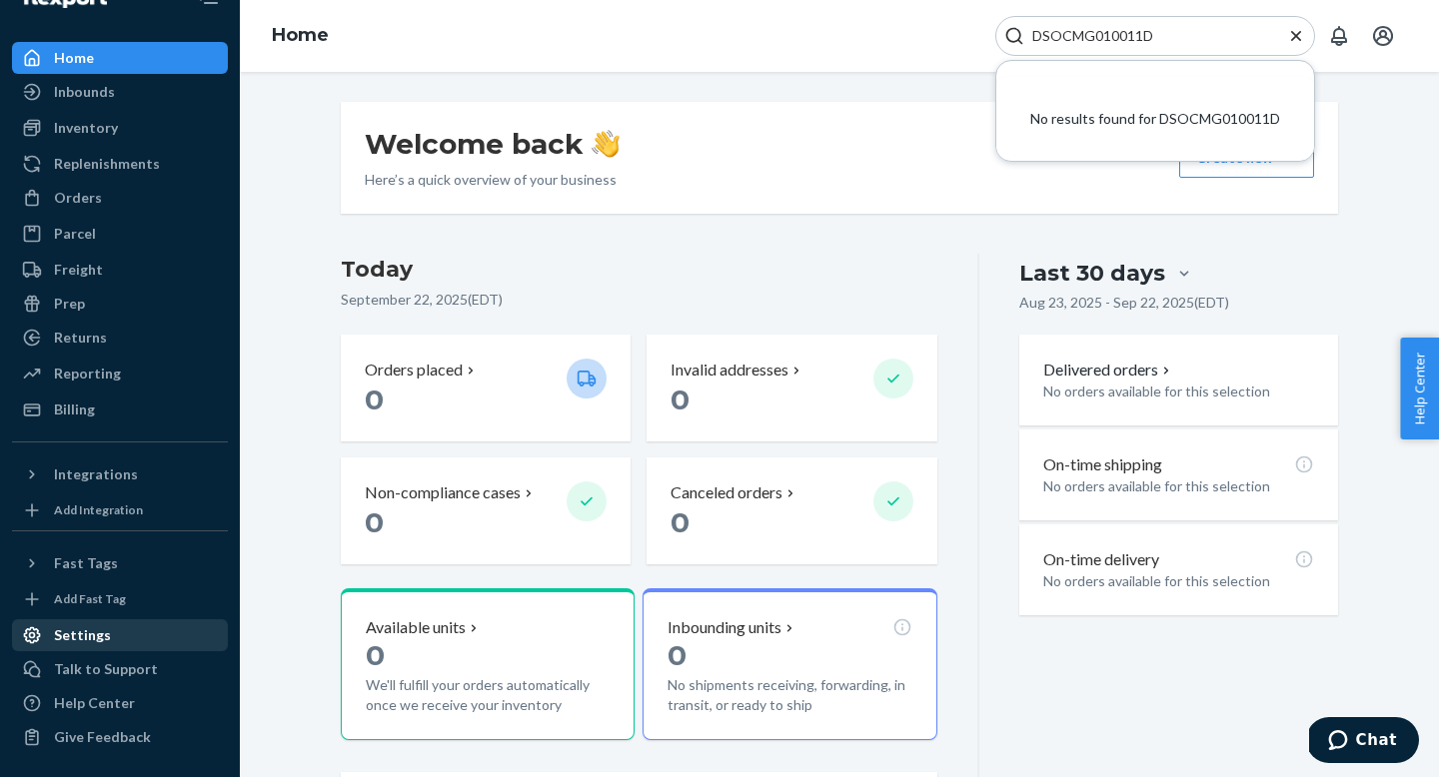
click at [71, 638] on div "Settings" at bounding box center [82, 635] width 57 height 20
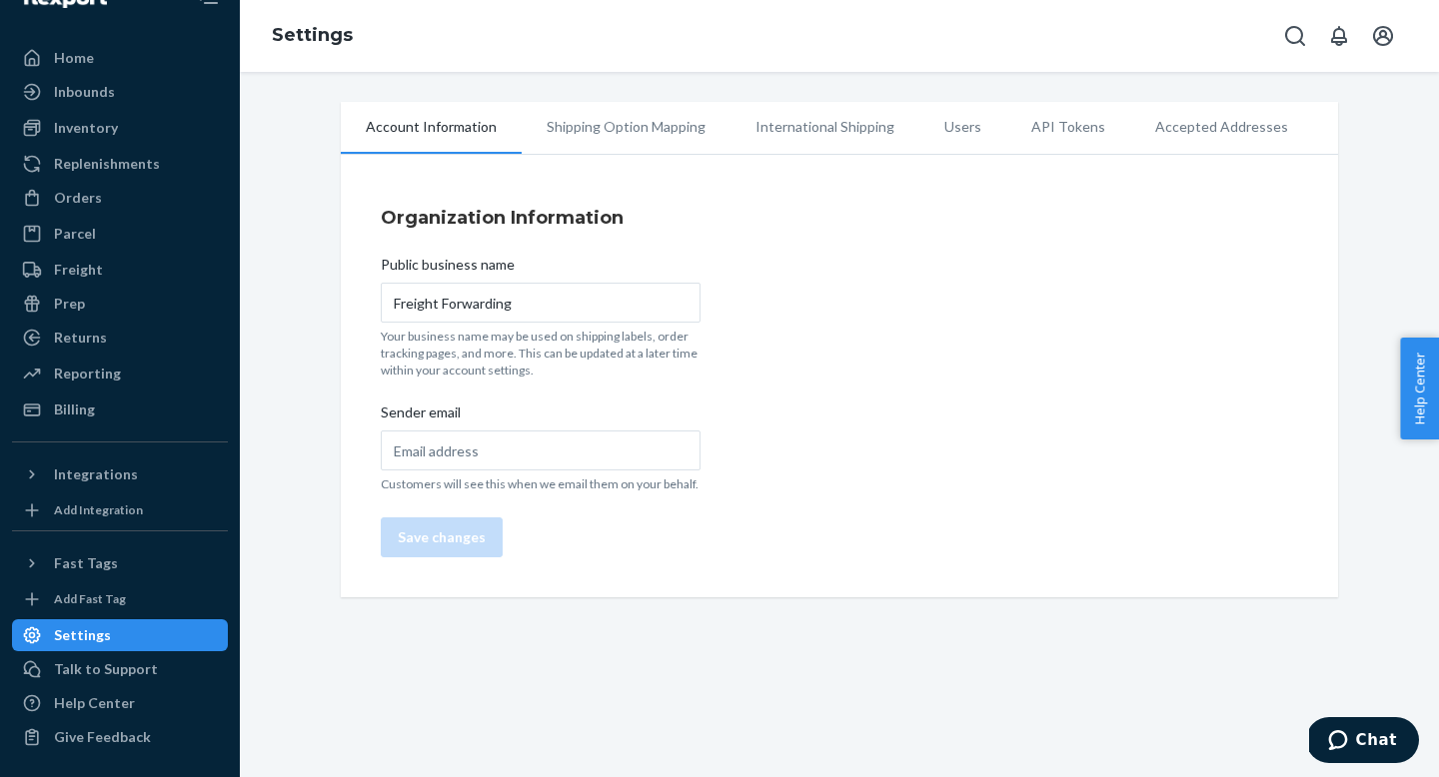
click at [625, 126] on li "Shipping Option Mapping" at bounding box center [625, 127] width 209 height 50
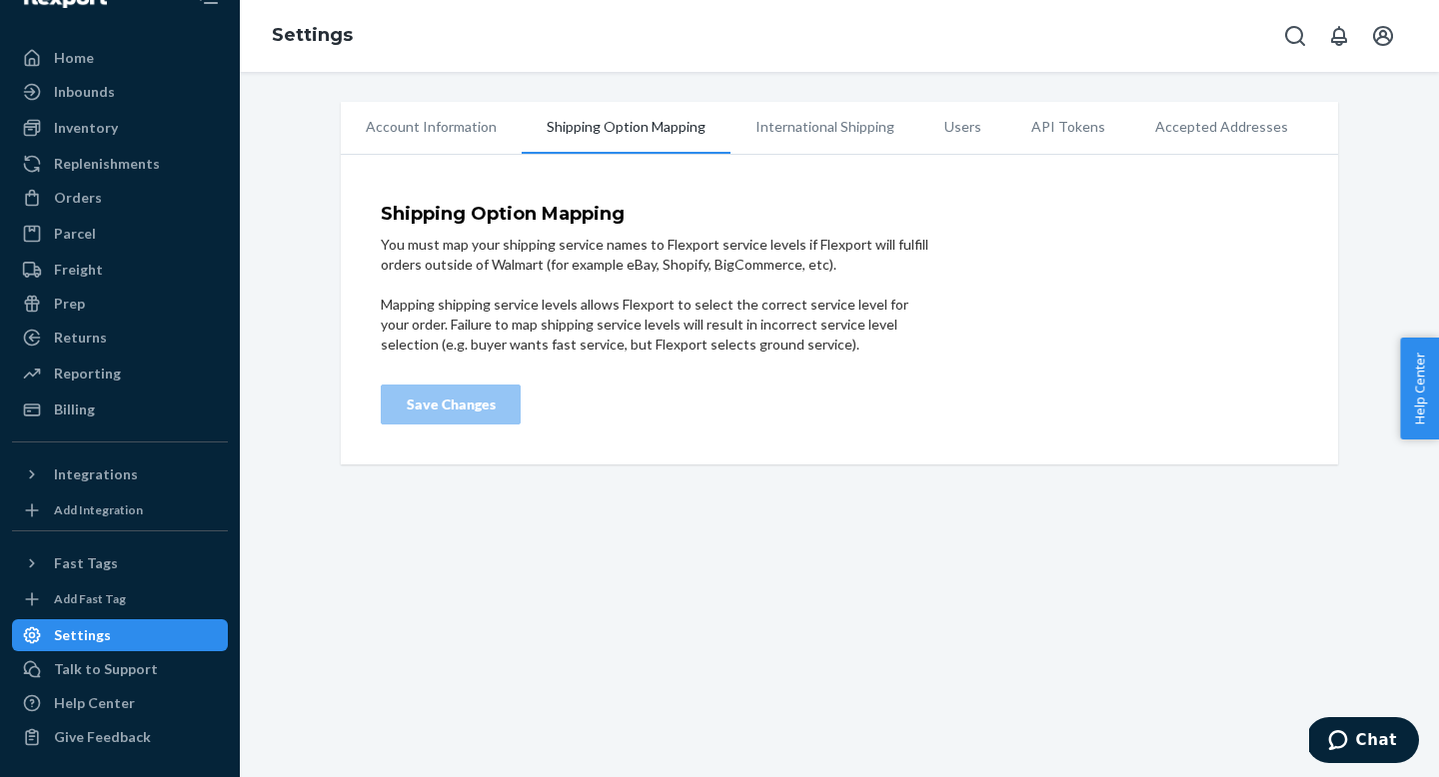
click at [834, 119] on li "International Shipping" at bounding box center [824, 127] width 189 height 50
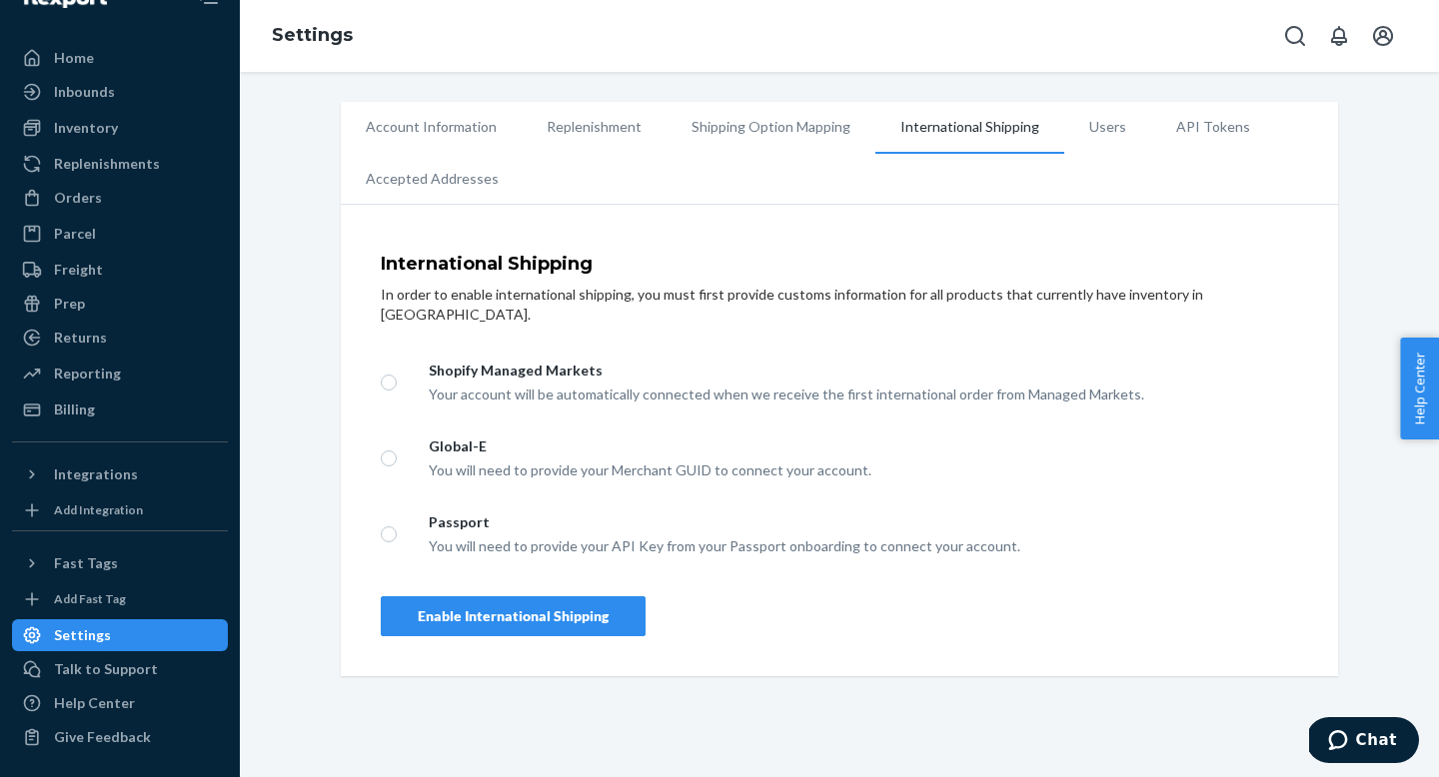
click at [1088, 132] on li "Users" at bounding box center [1107, 127] width 87 height 50
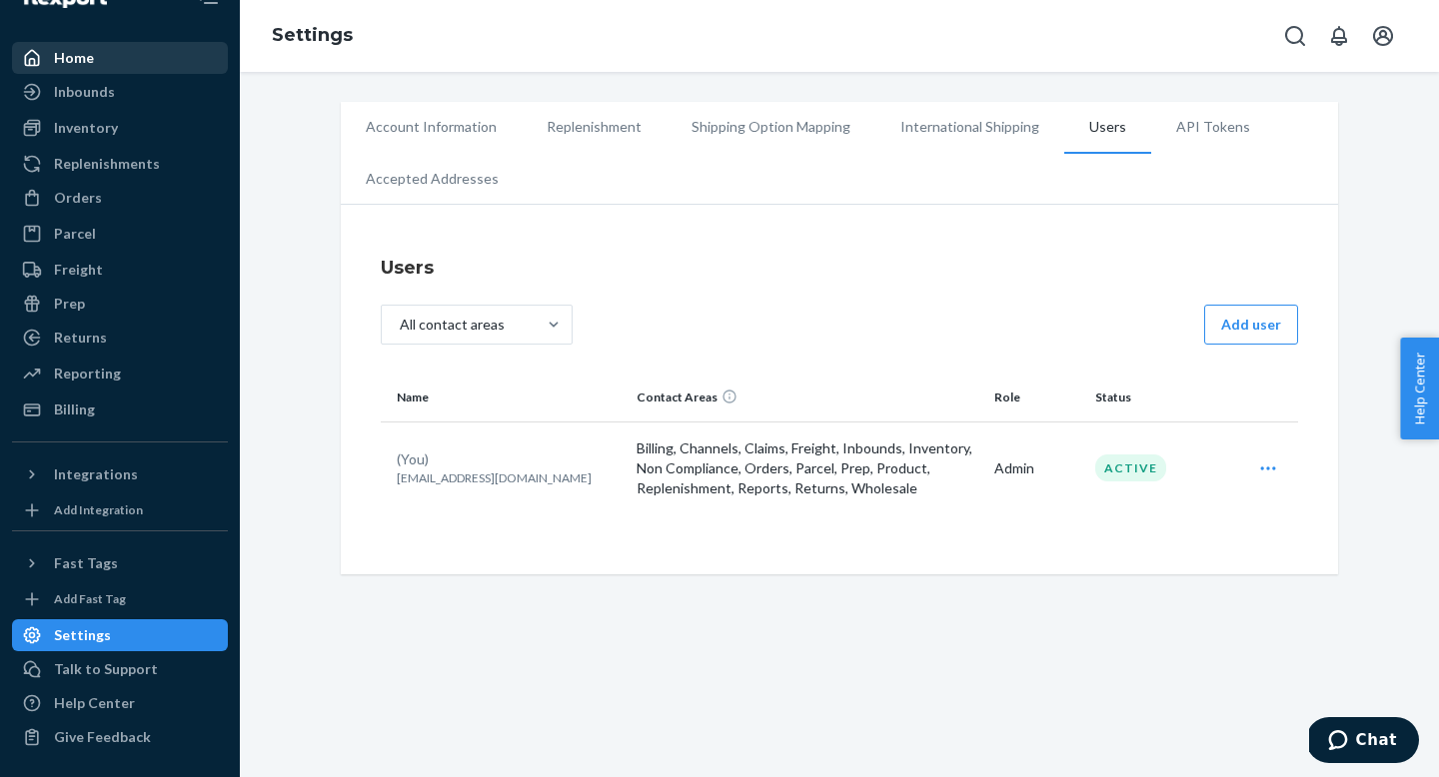
click at [81, 71] on div "Home" at bounding box center [120, 58] width 212 height 28
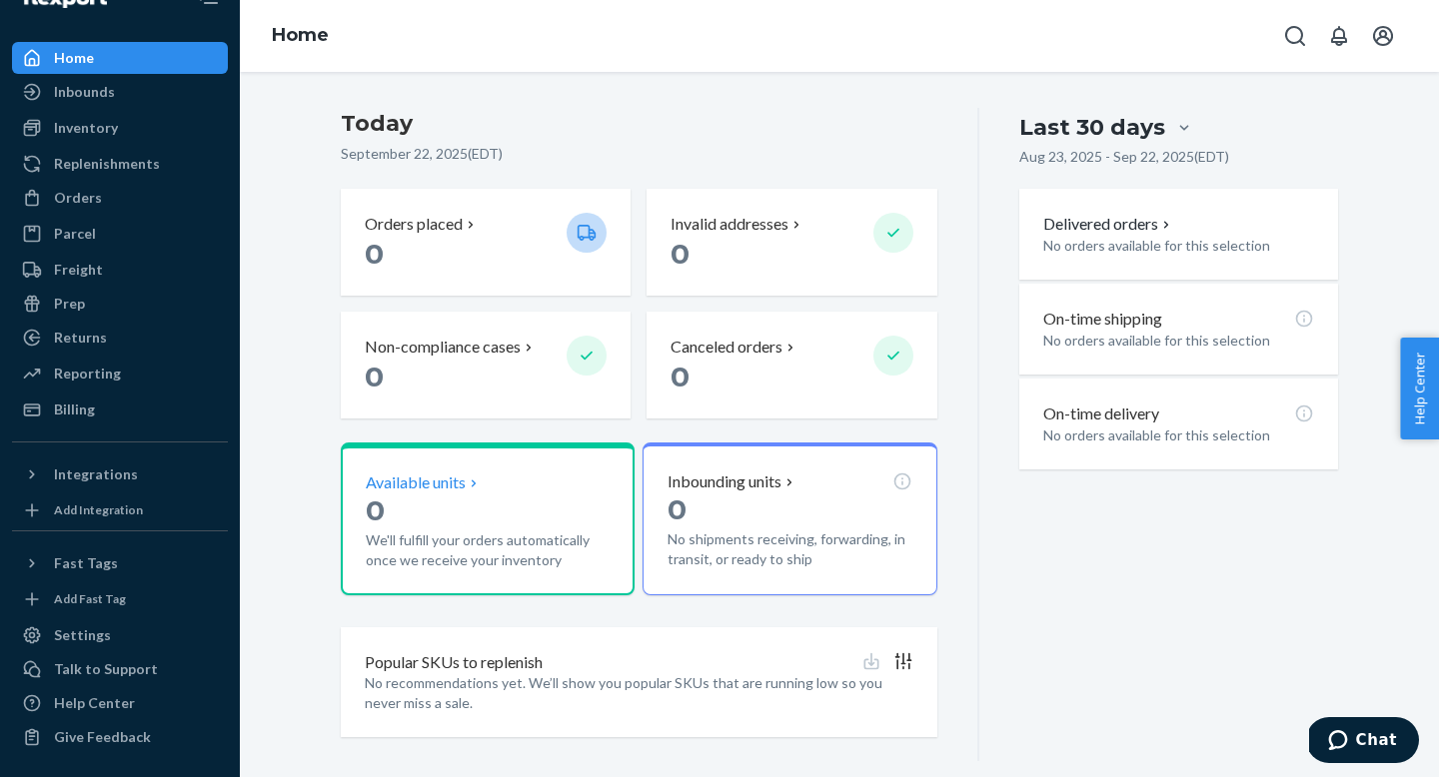
scroll to position [169, 0]
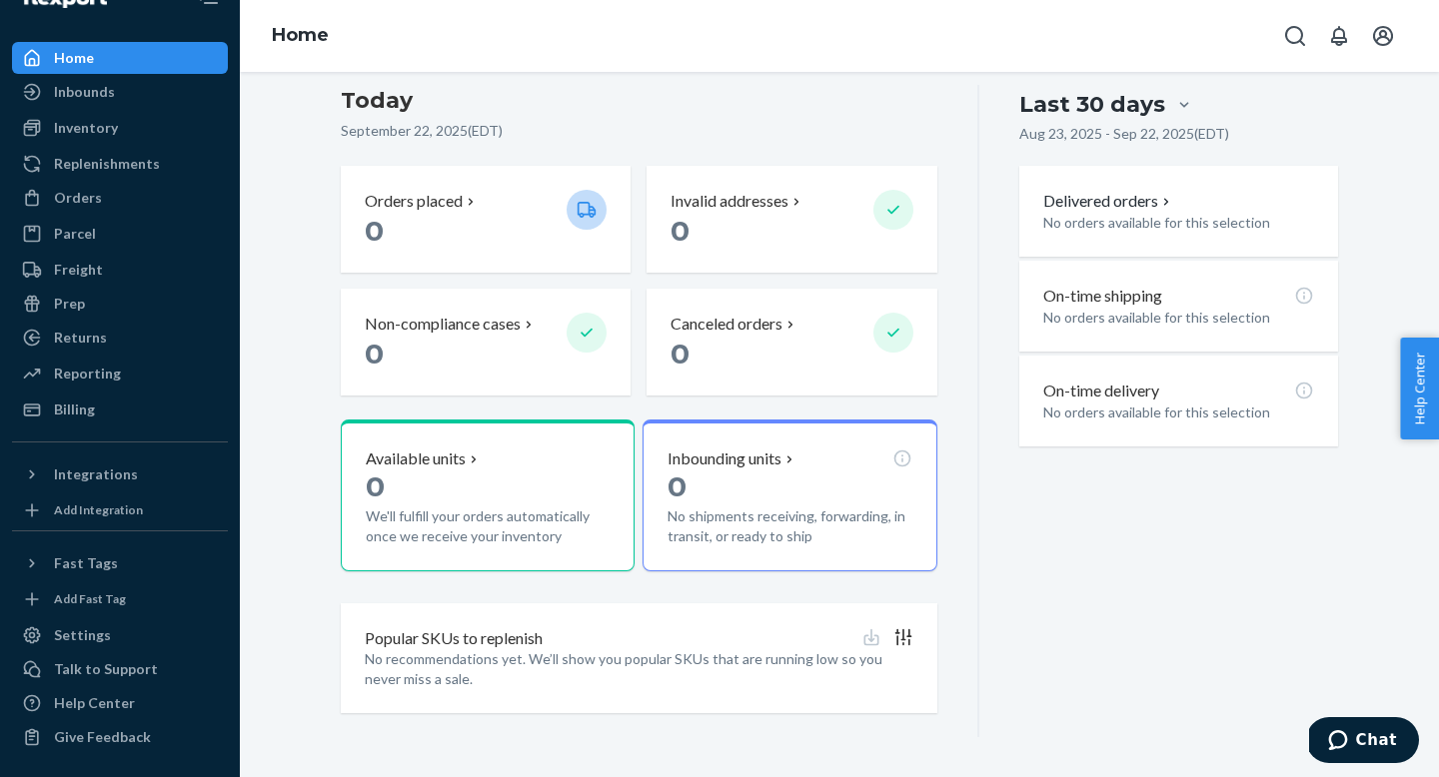
click at [461, 658] on p "No recommendations yet. We’ll show you popular SKUs that are running low so you…" at bounding box center [639, 669] width 548 height 40
click at [1294, 30] on icon "Open Search Box" at bounding box center [1295, 36] width 24 height 24
type input "D"
click at [159, 90] on div "Inbounds" at bounding box center [120, 92] width 212 height 28
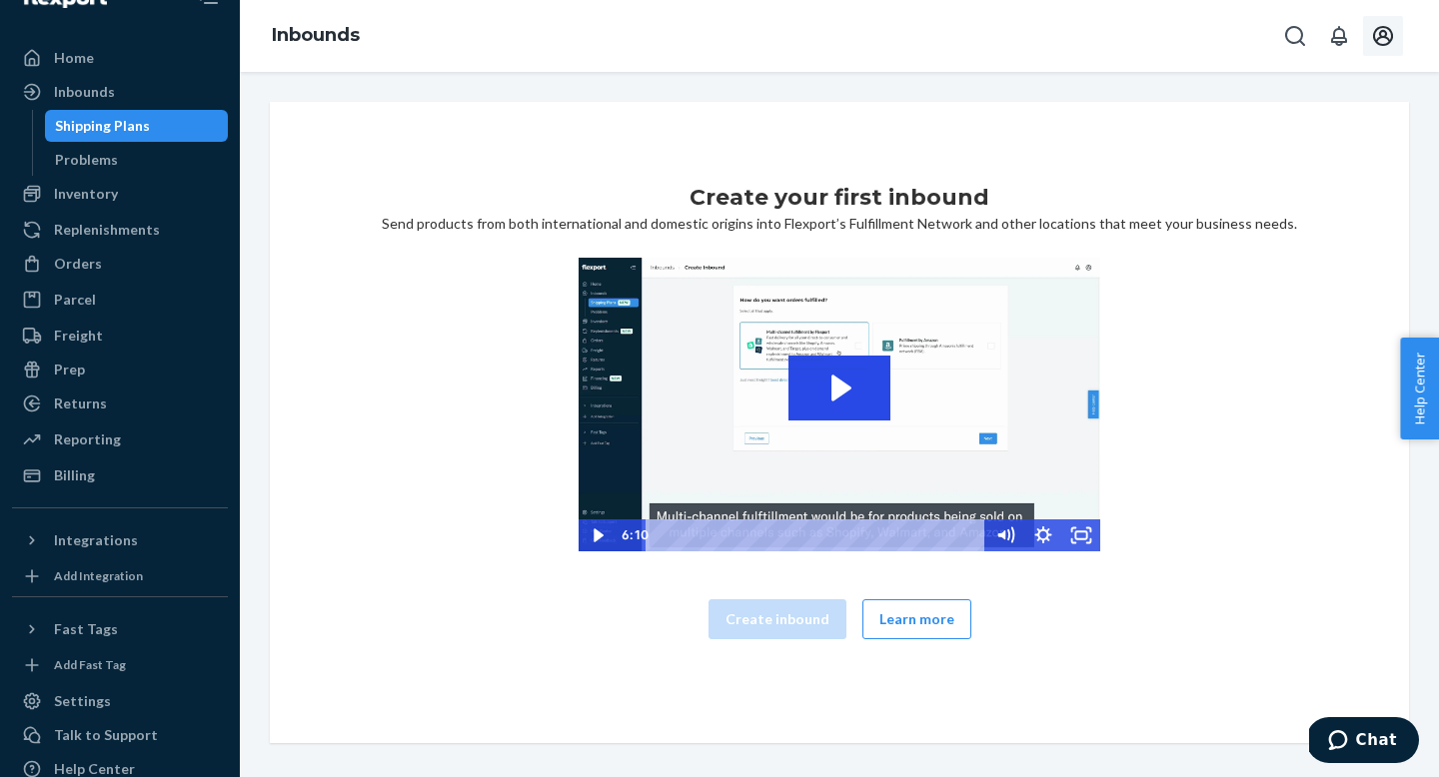
click at [1386, 47] on icon "Open account menu" at bounding box center [1383, 36] width 24 height 24
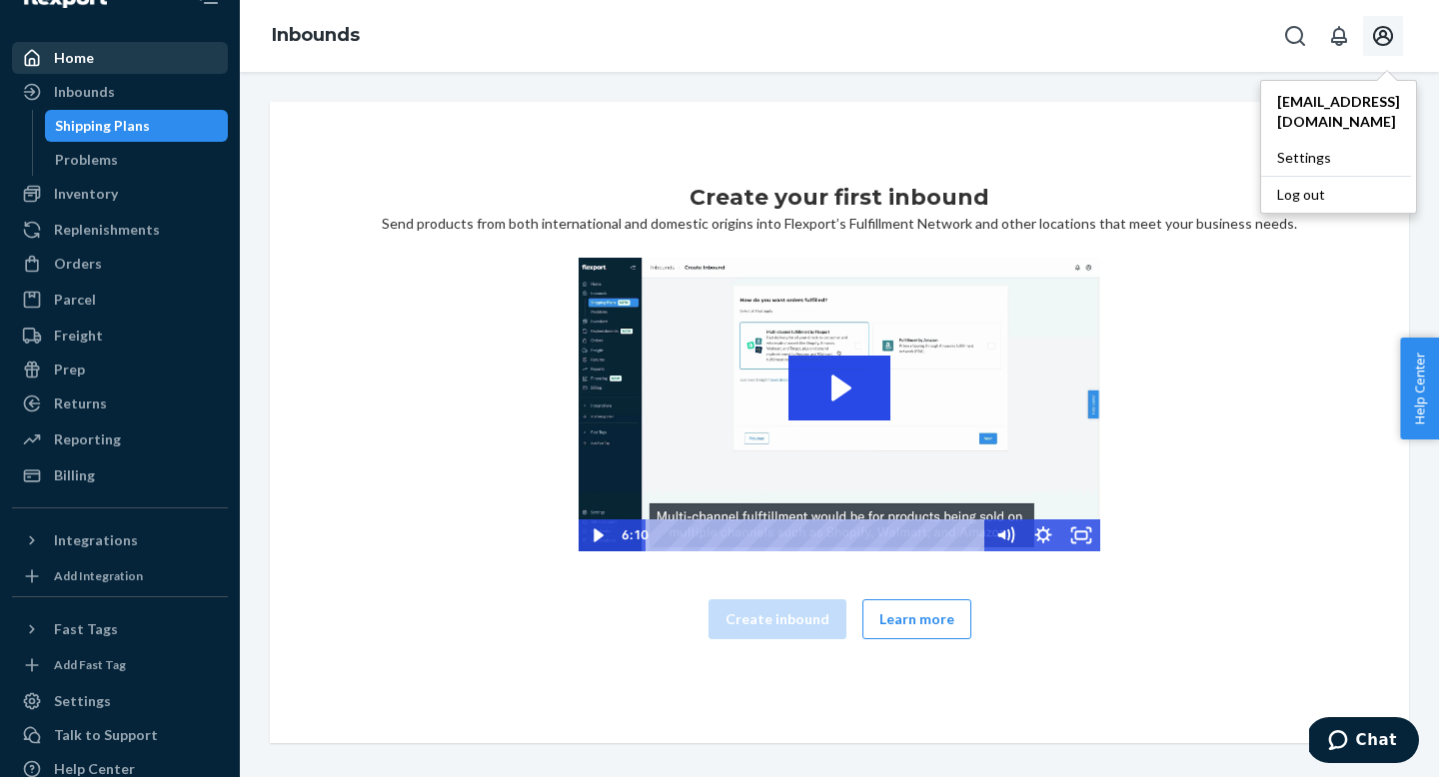
click at [75, 60] on div "Home" at bounding box center [74, 58] width 40 height 20
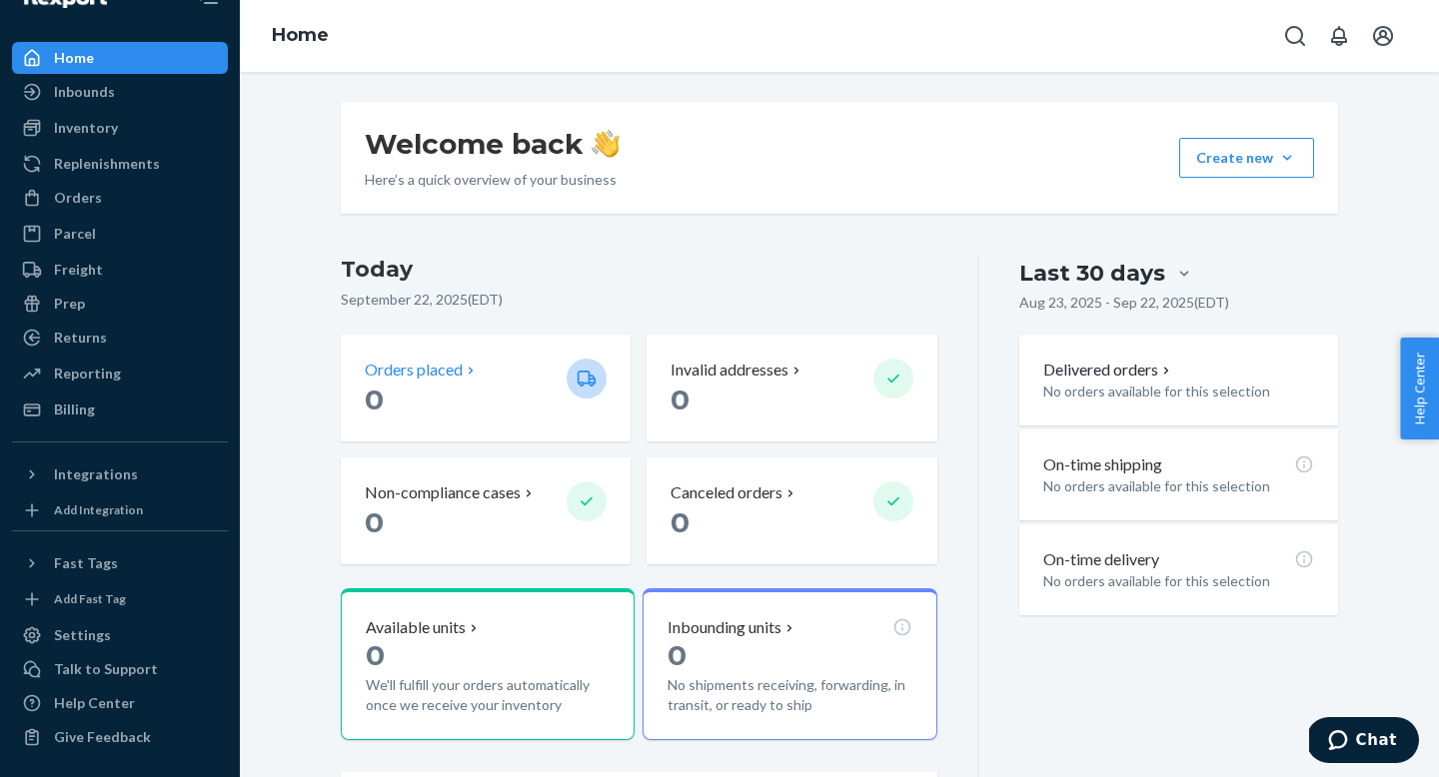
click at [468, 375] on icon at bounding box center [471, 371] width 16 height 16
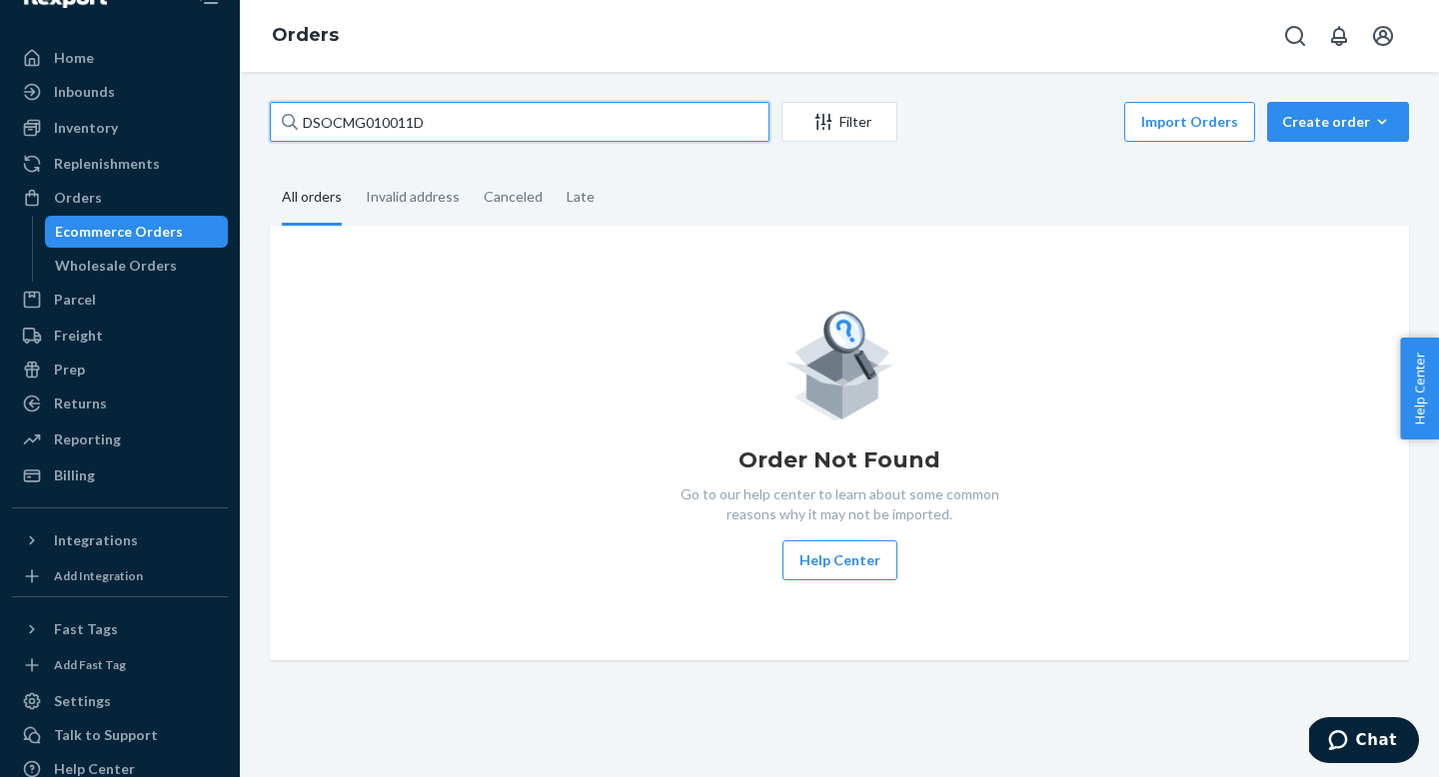
click at [476, 128] on input "DSOCMG010011D" at bounding box center [520, 122] width 500 height 40
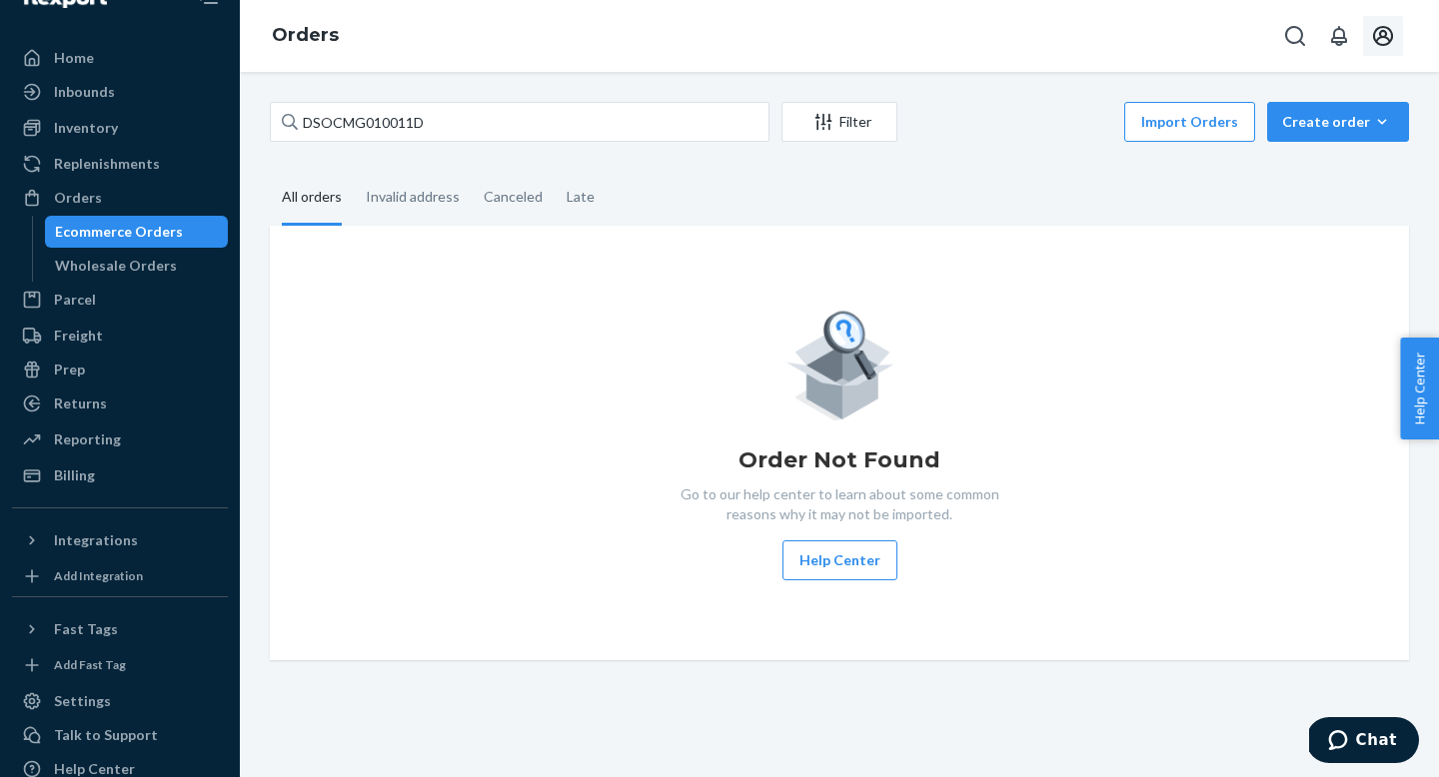
click at [1385, 42] on icon "Open account menu" at bounding box center [1383, 36] width 24 height 24
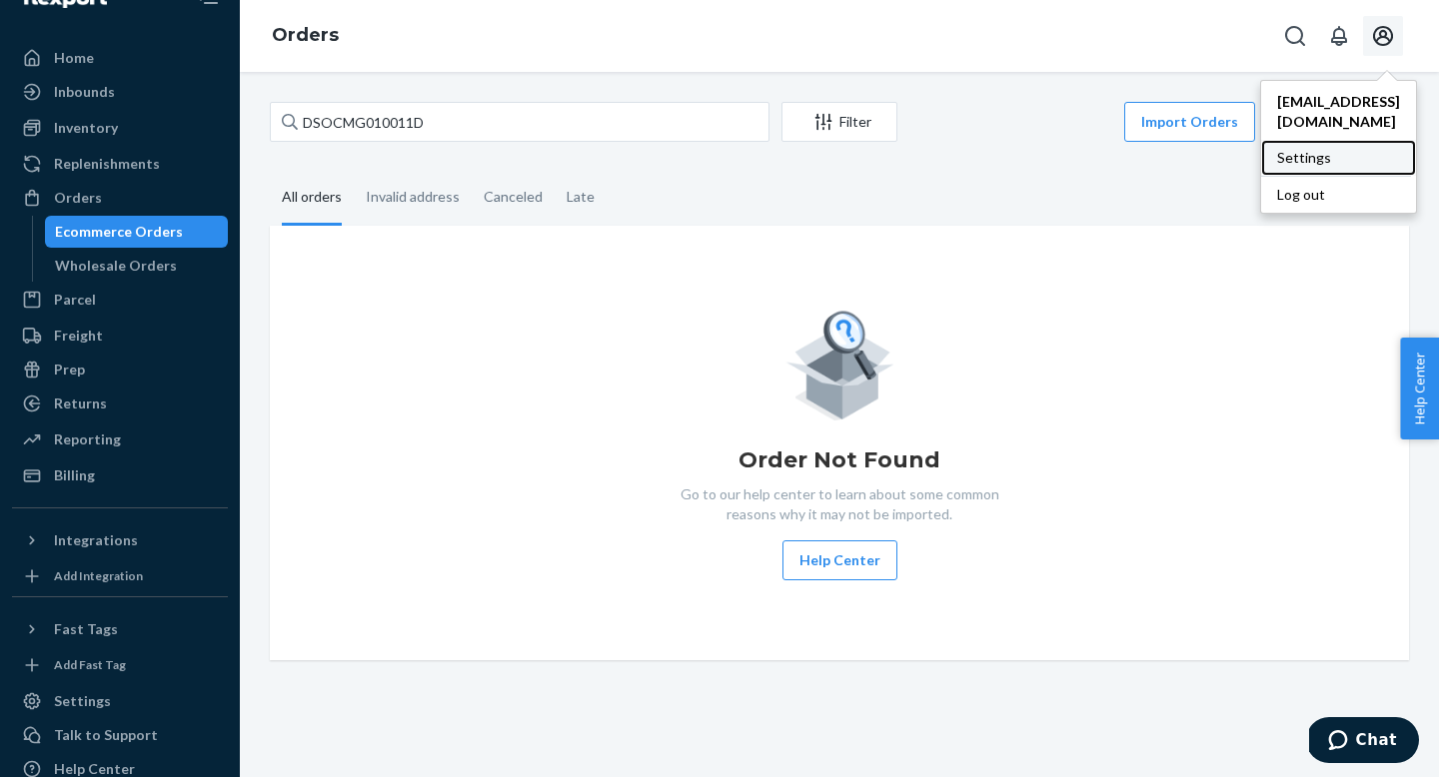
click at [1275, 146] on div "Settings" at bounding box center [1338, 158] width 155 height 36
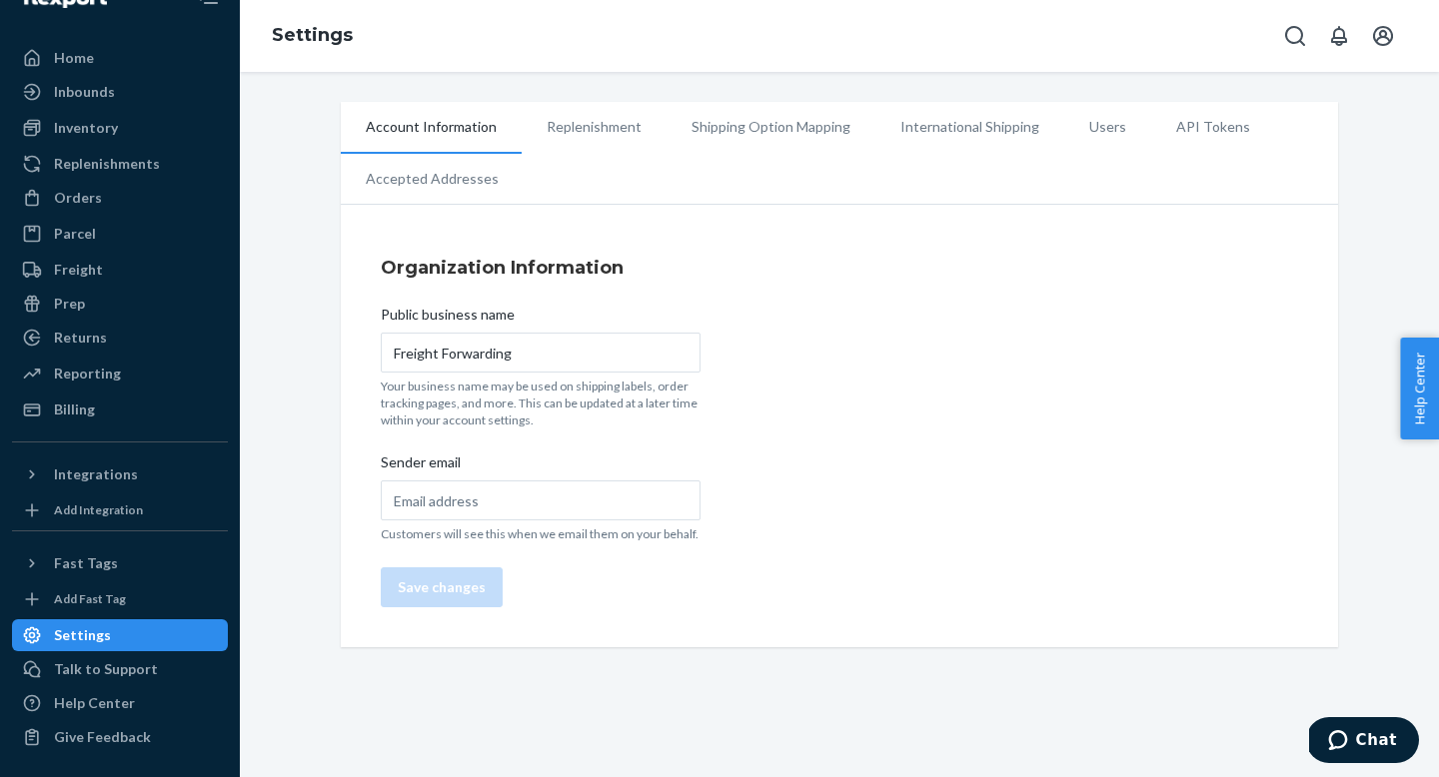
click at [410, 190] on li "Accepted Addresses" at bounding box center [432, 179] width 183 height 50
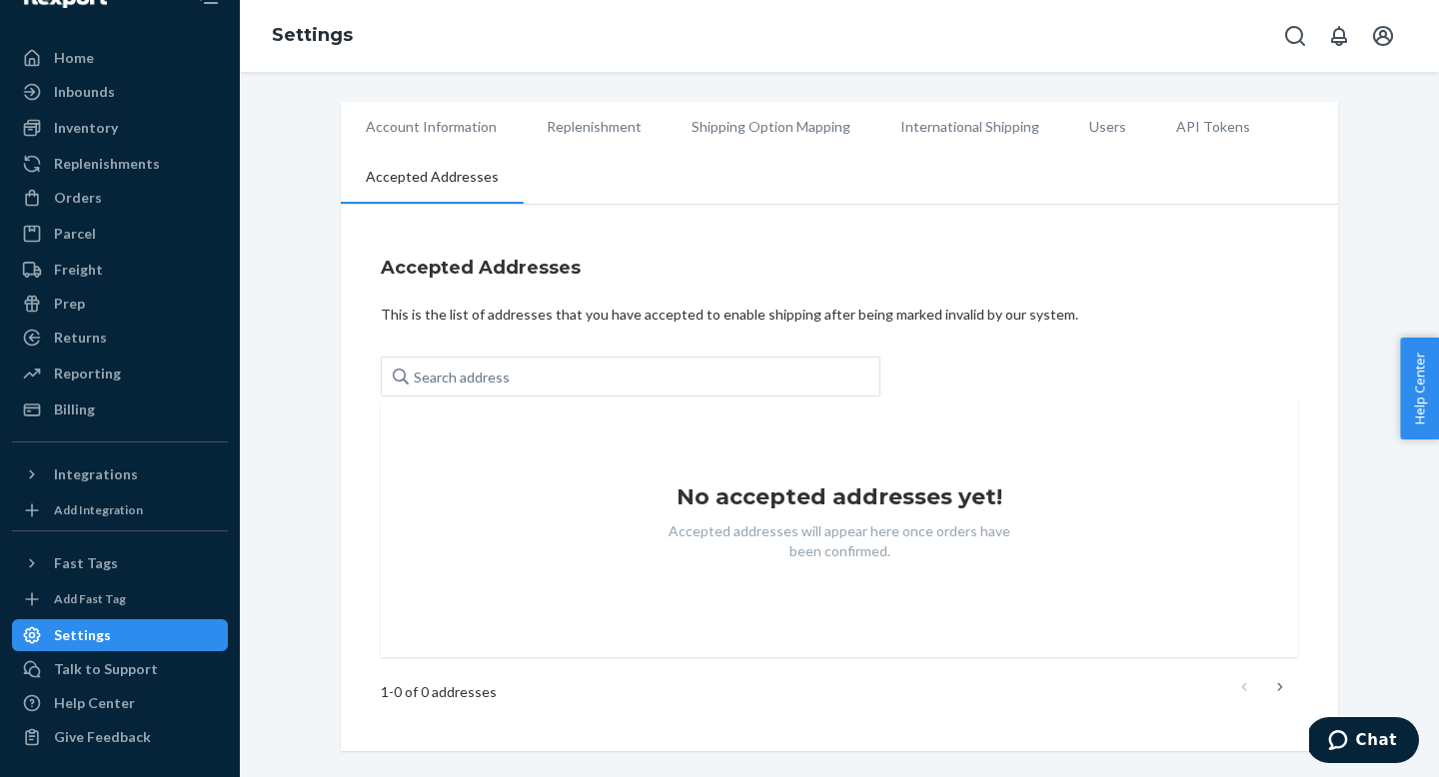
click at [449, 136] on li "Account Information" at bounding box center [431, 127] width 181 height 50
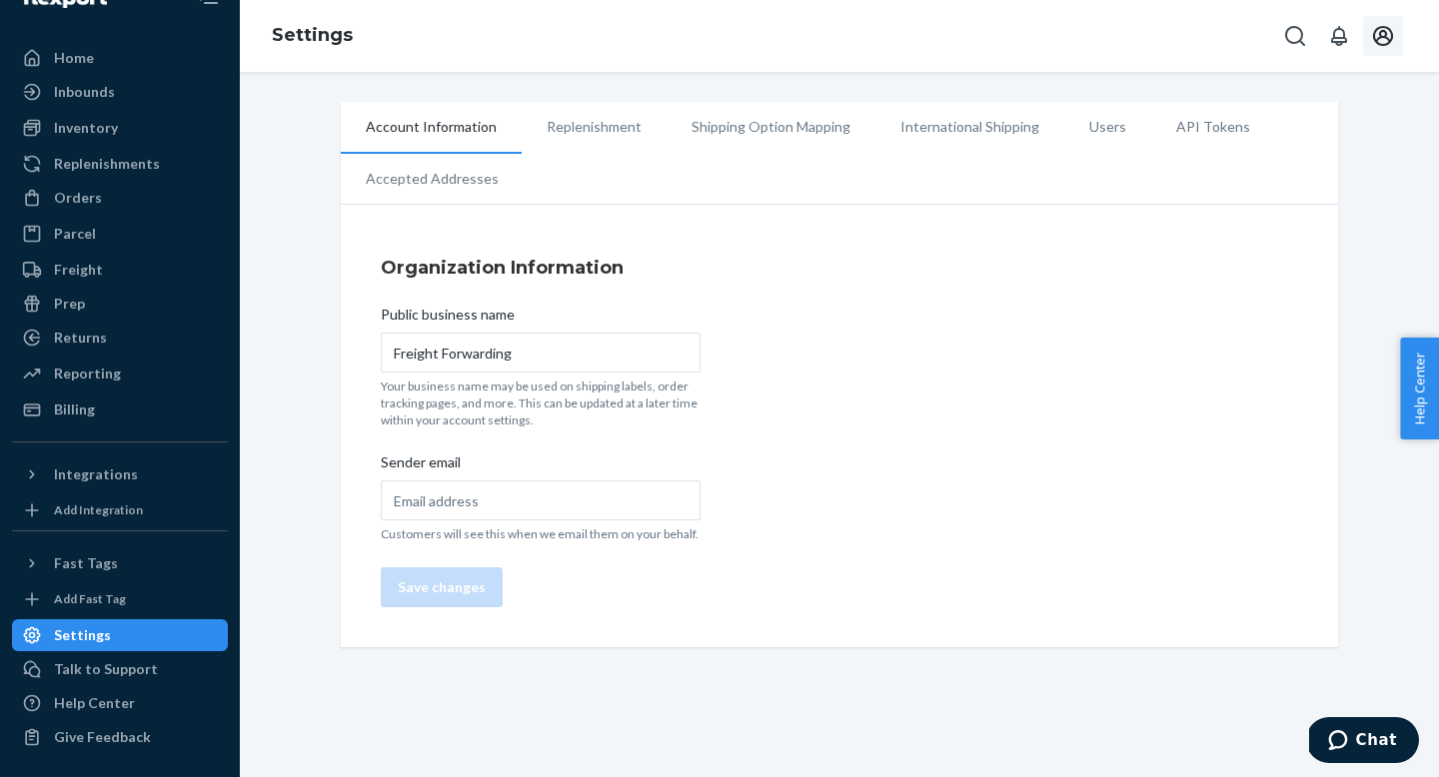
click at [1389, 37] on icon "Open account menu" at bounding box center [1383, 36] width 24 height 24
click at [1283, 176] on div "Log out" at bounding box center [1336, 194] width 150 height 37
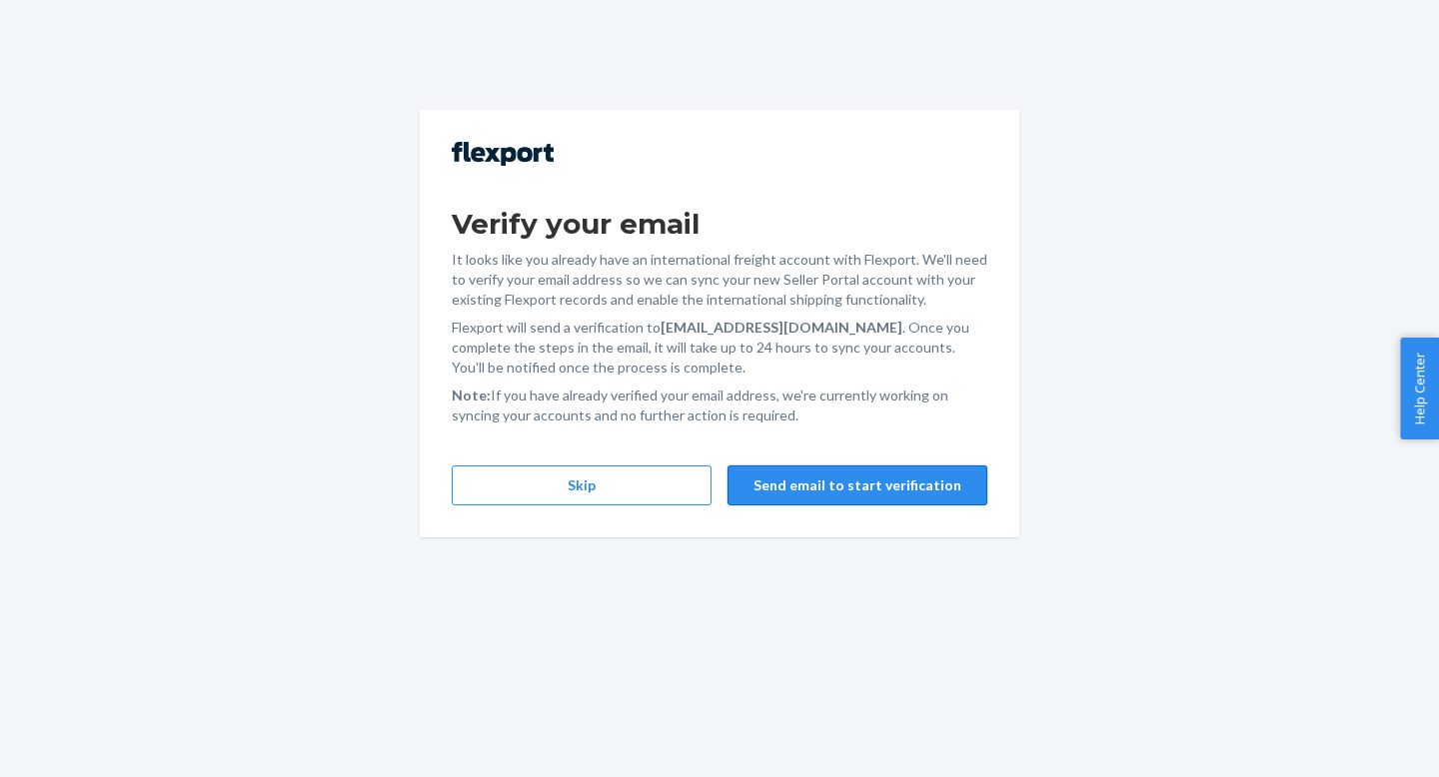
click at [875, 494] on button "Send email to start verification" at bounding box center [857, 486] width 260 height 40
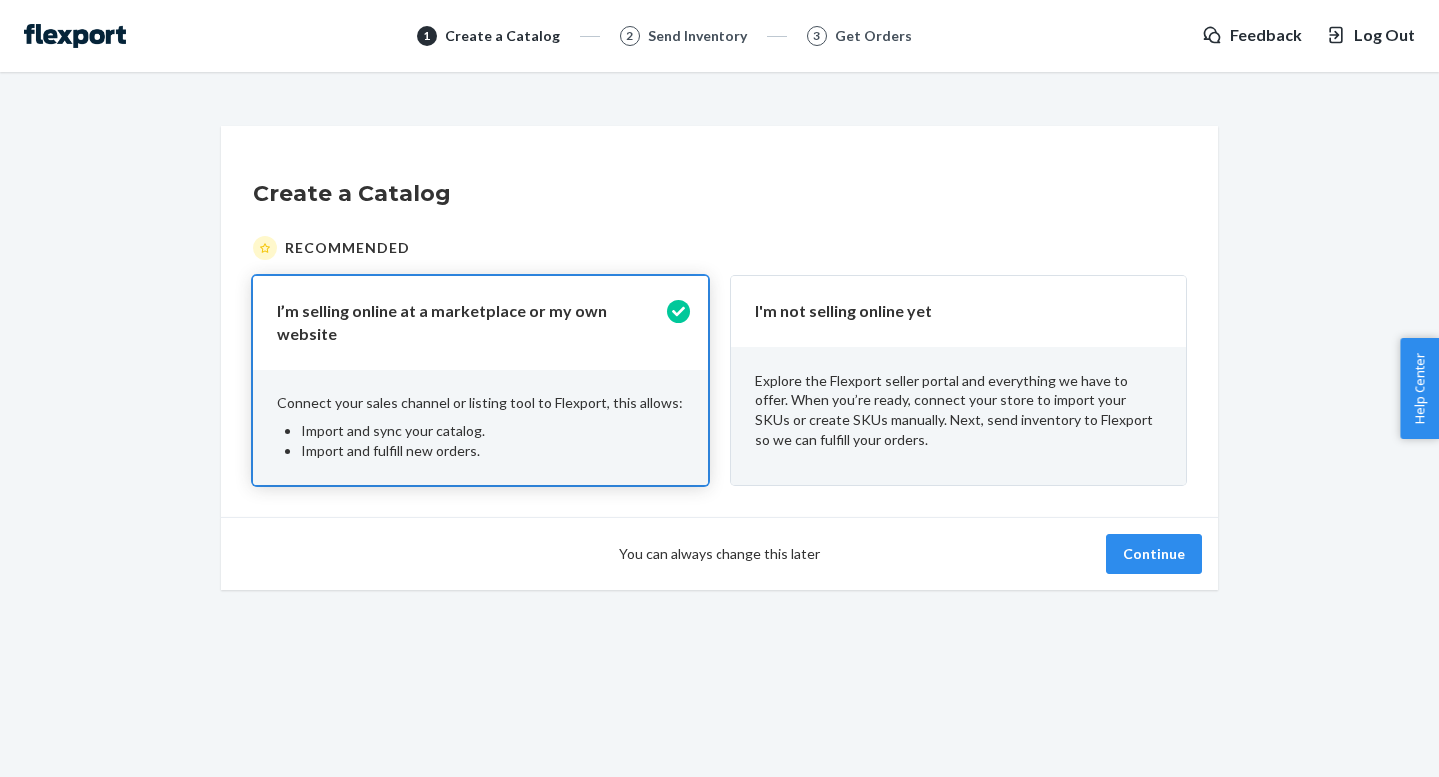
click at [868, 325] on div "I'm not selling online yet" at bounding box center [958, 311] width 455 height 71
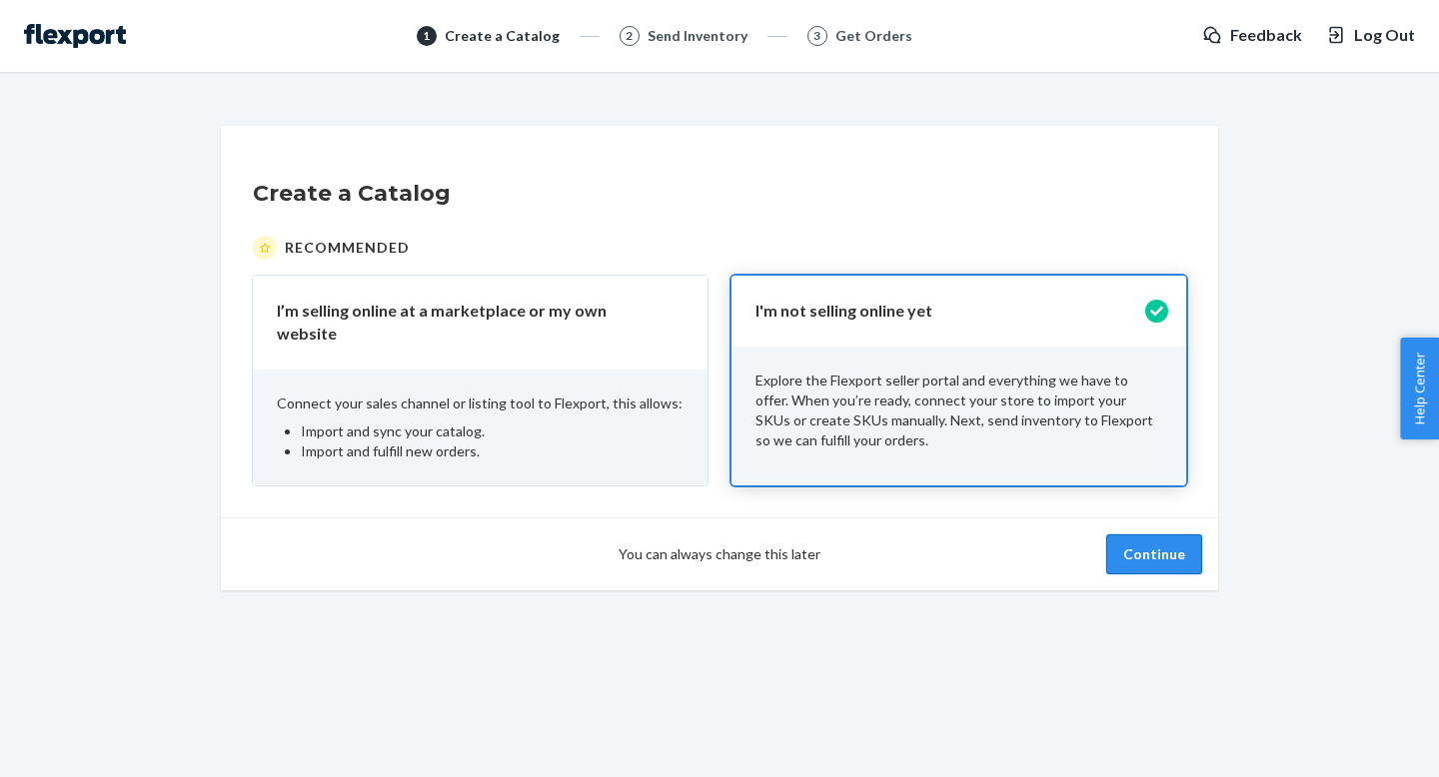
click at [1146, 549] on button "Continue" at bounding box center [1154, 554] width 96 height 40
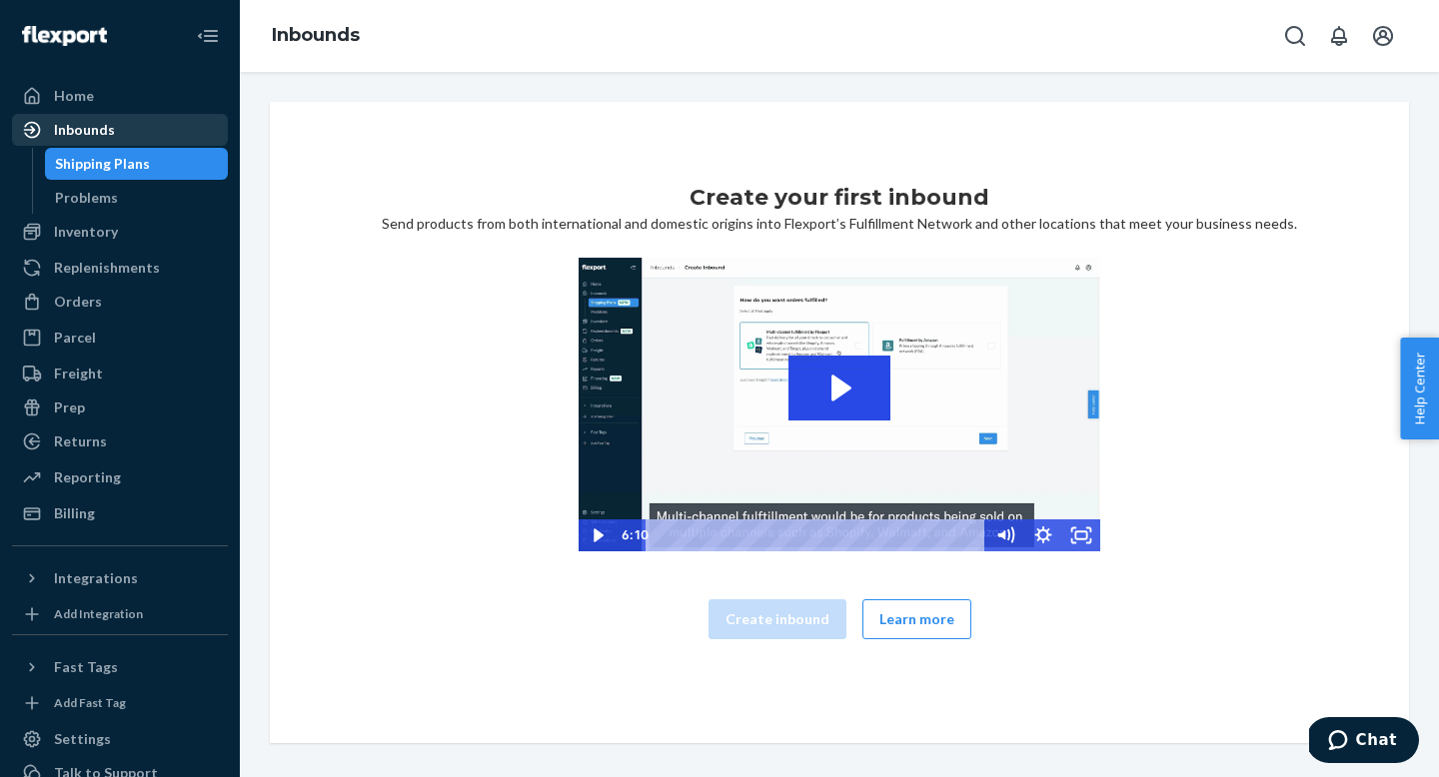
click at [82, 132] on div "Inbounds" at bounding box center [84, 130] width 61 height 20
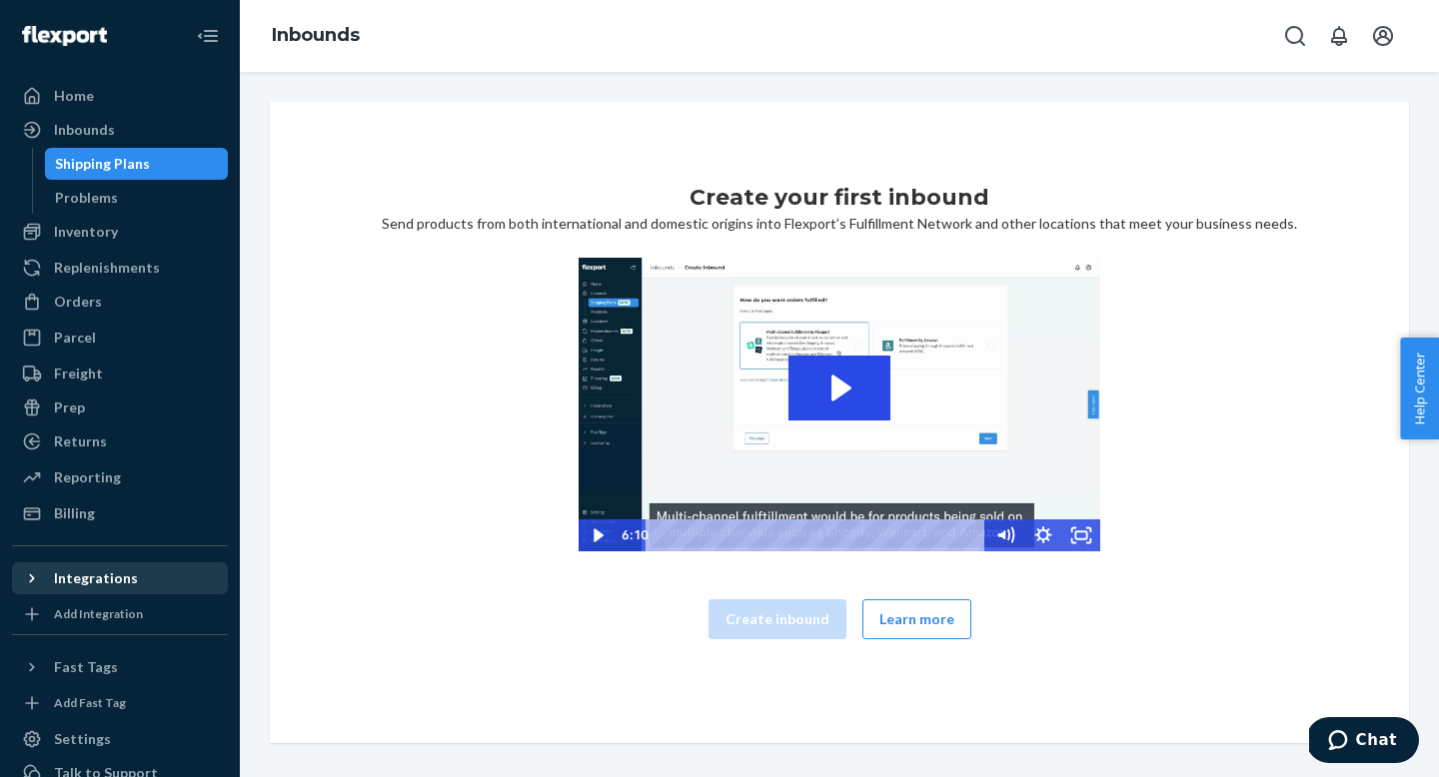
click at [95, 589] on div "Integrations" at bounding box center [120, 578] width 212 height 28
click at [89, 625] on link "Add Integration" at bounding box center [120, 614] width 216 height 24
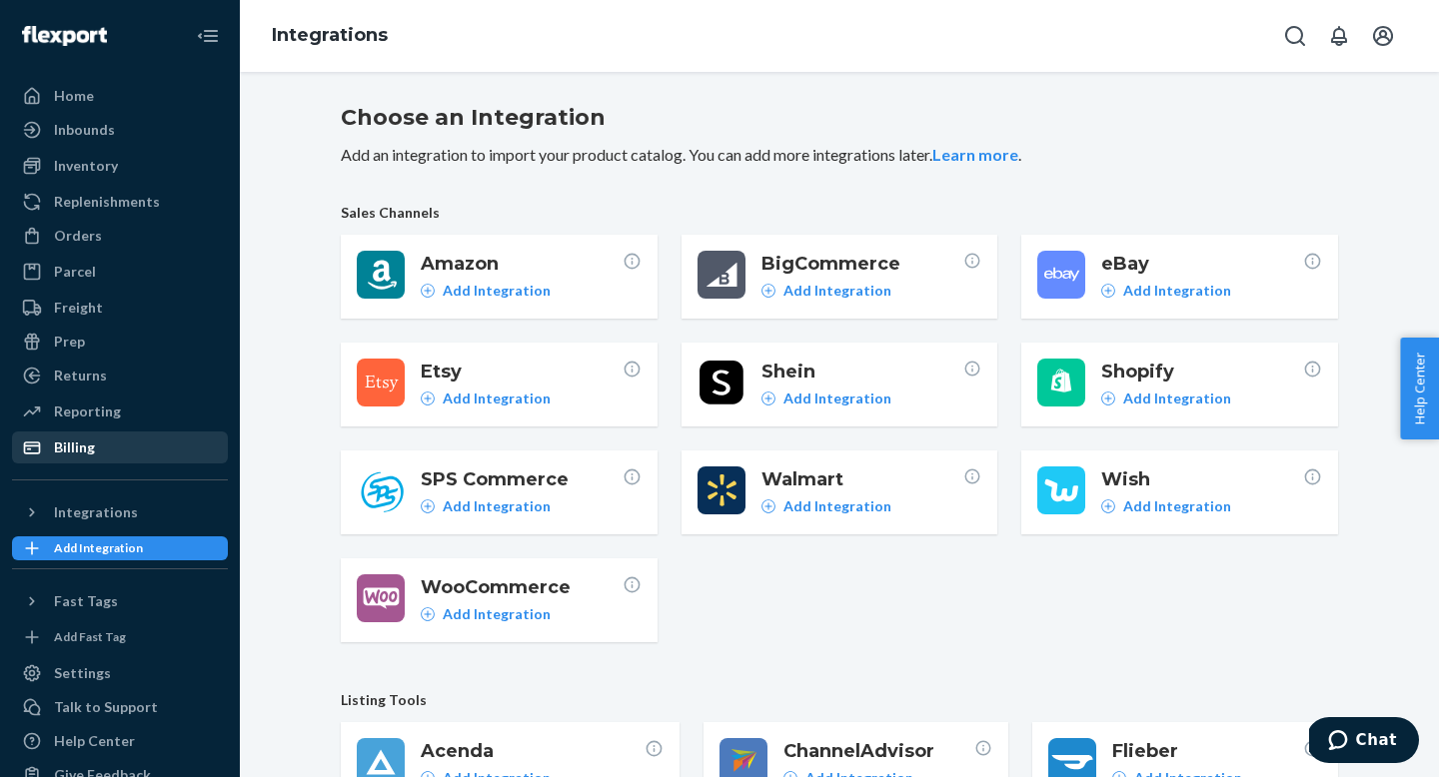
click at [78, 440] on div "Billing" at bounding box center [74, 448] width 41 height 20
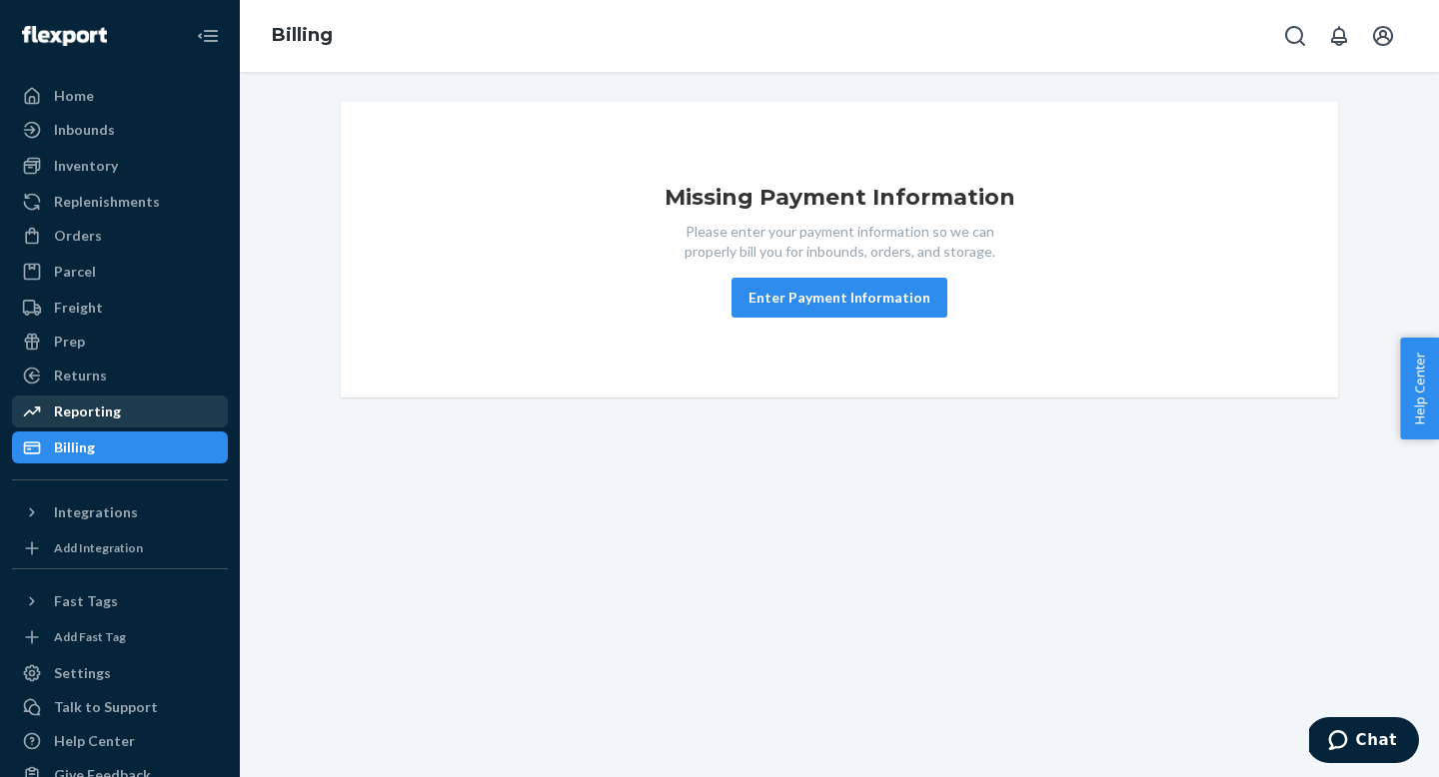
click at [82, 413] on div "Reporting" at bounding box center [87, 412] width 67 height 20
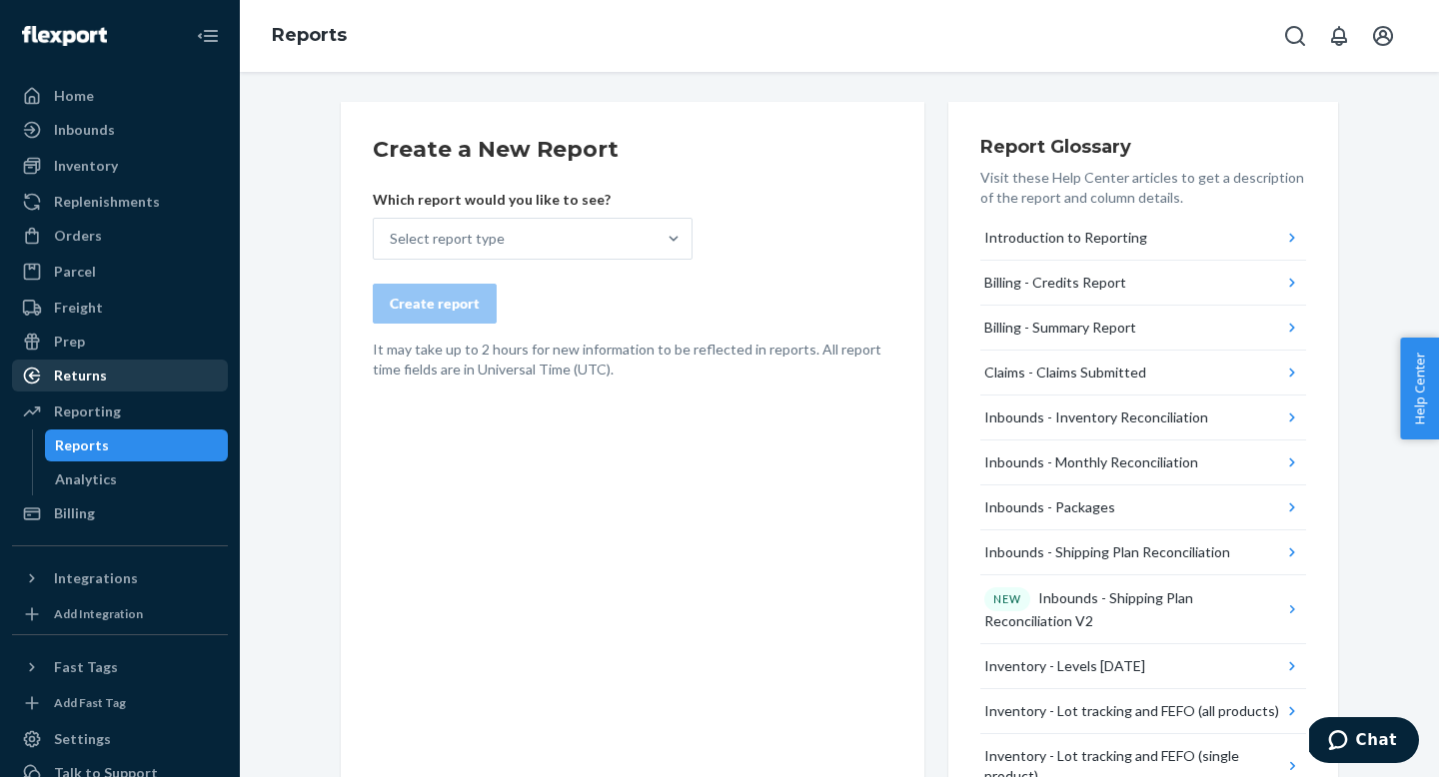
click at [82, 374] on div "Returns" at bounding box center [80, 376] width 53 height 20
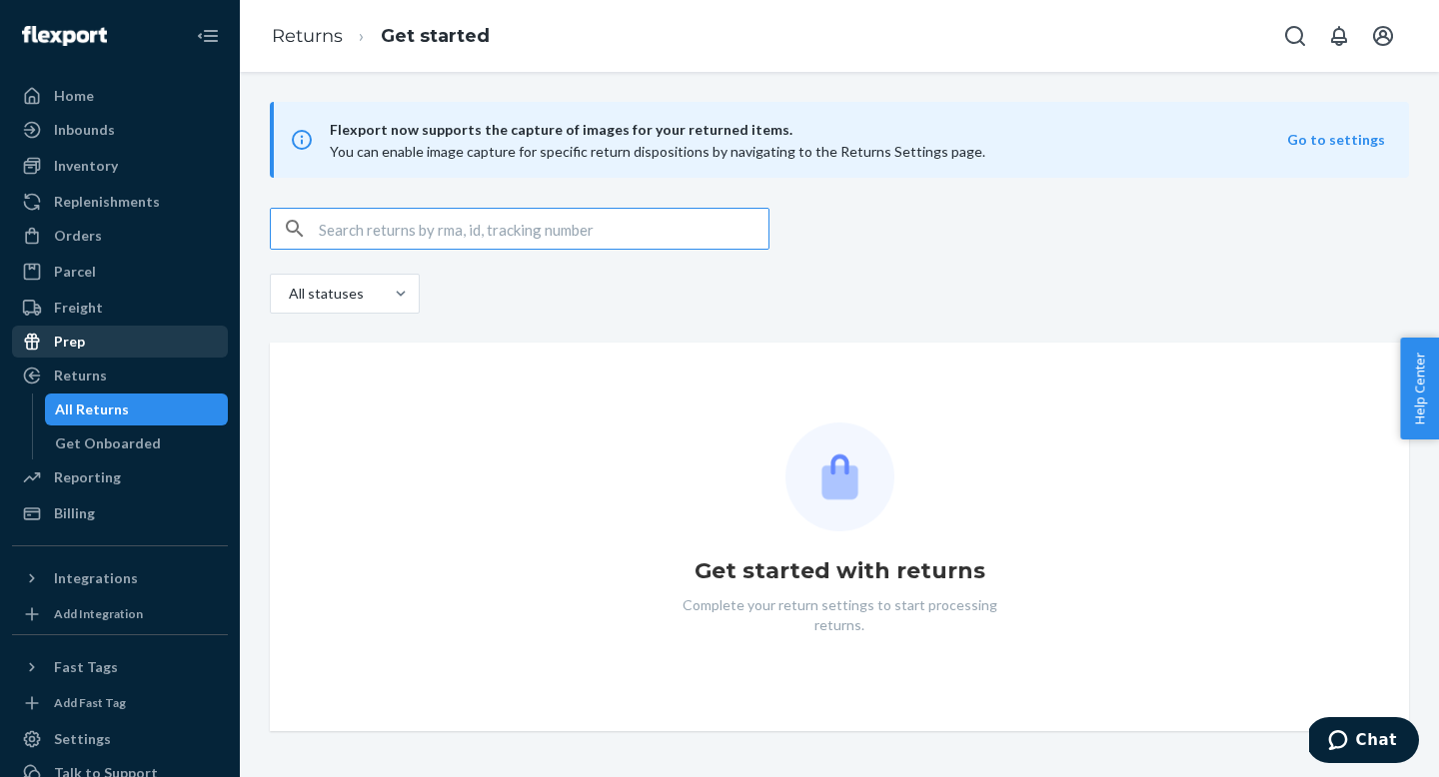
click at [77, 354] on div "Prep" at bounding box center [120, 342] width 212 height 28
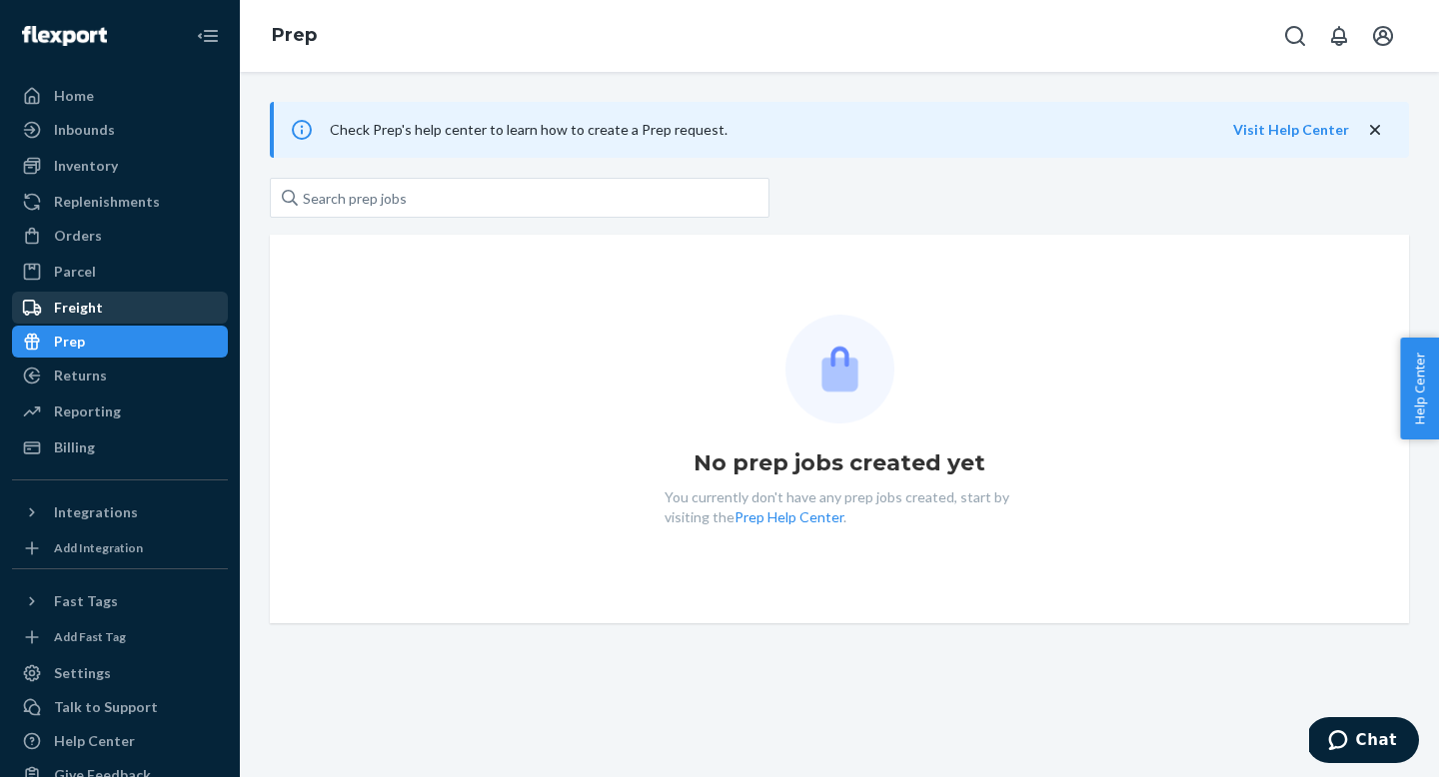
click at [73, 308] on div "Freight" at bounding box center [78, 308] width 49 height 20
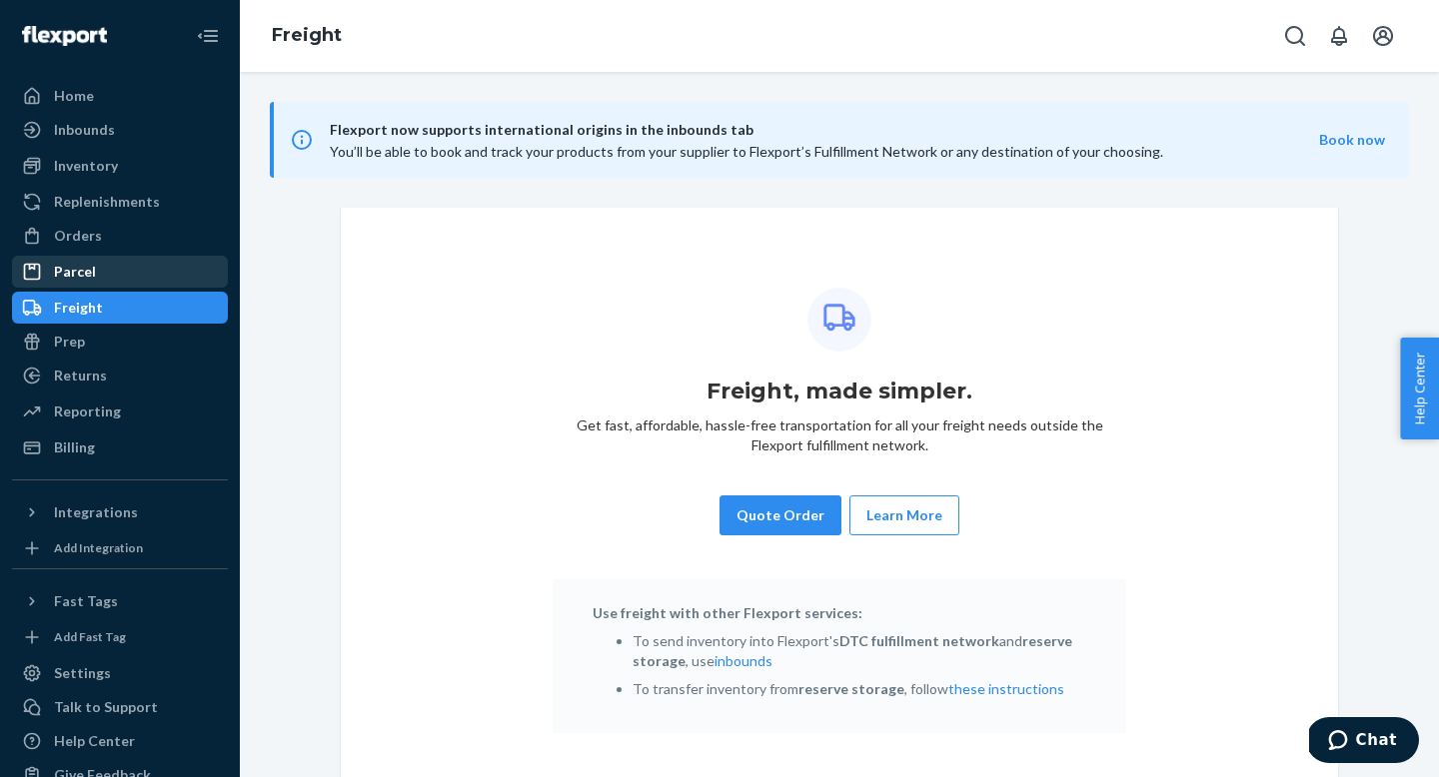
click at [71, 256] on link "Parcel" at bounding box center [120, 272] width 216 height 32
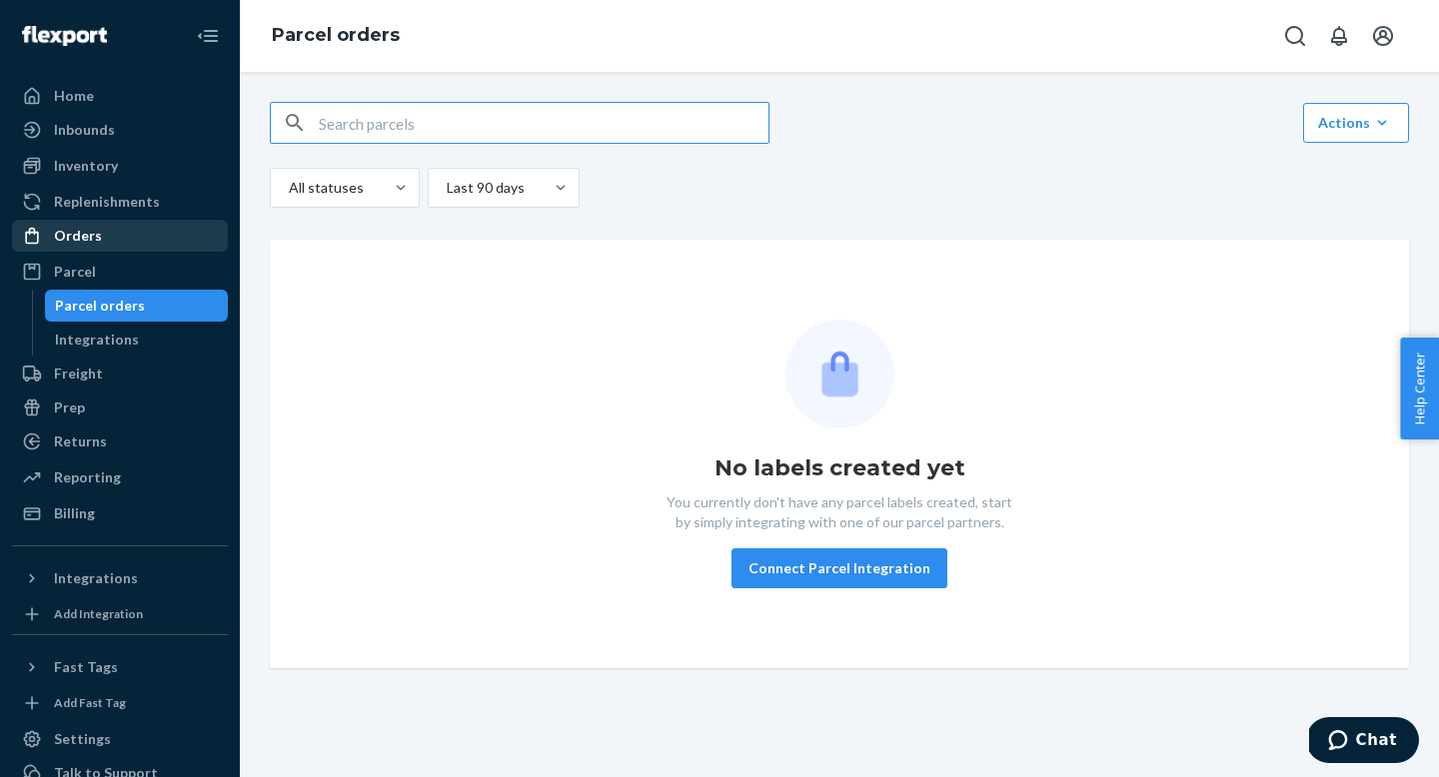
click at [71, 233] on div "Orders" at bounding box center [78, 236] width 48 height 20
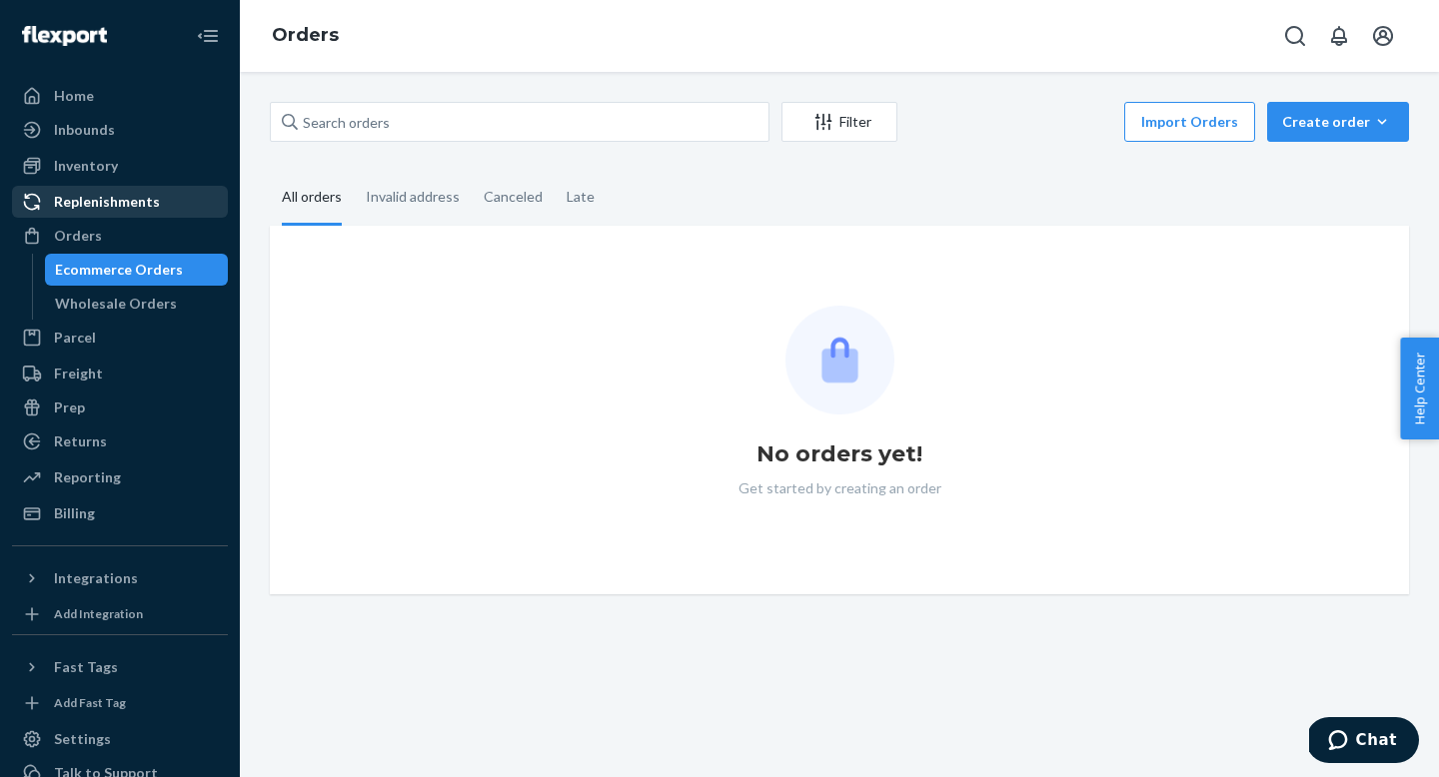
click at [75, 208] on div "Replenishments" at bounding box center [107, 202] width 106 height 20
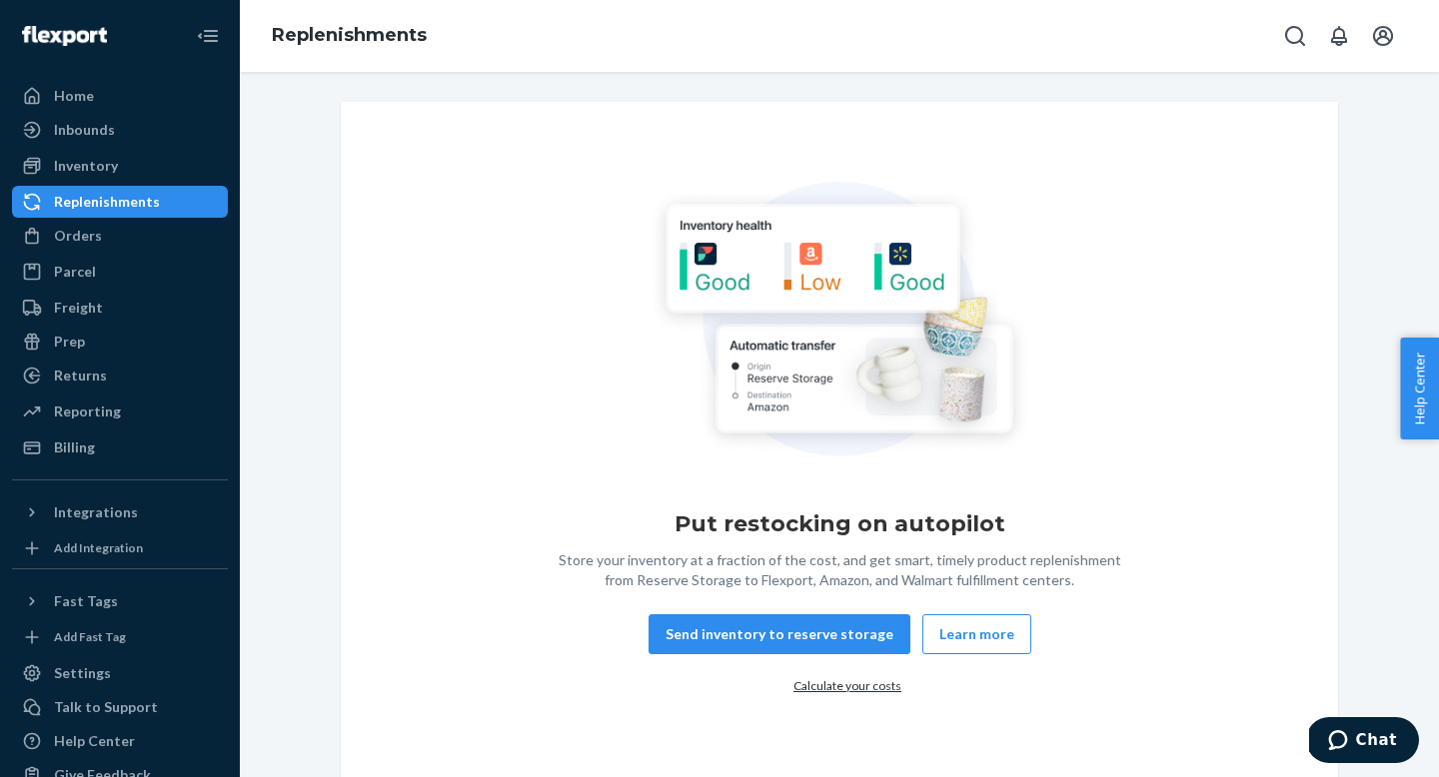
click at [74, 195] on div "Replenishments" at bounding box center [107, 202] width 106 height 20
click at [75, 173] on div "Inventory" at bounding box center [86, 166] width 64 height 20
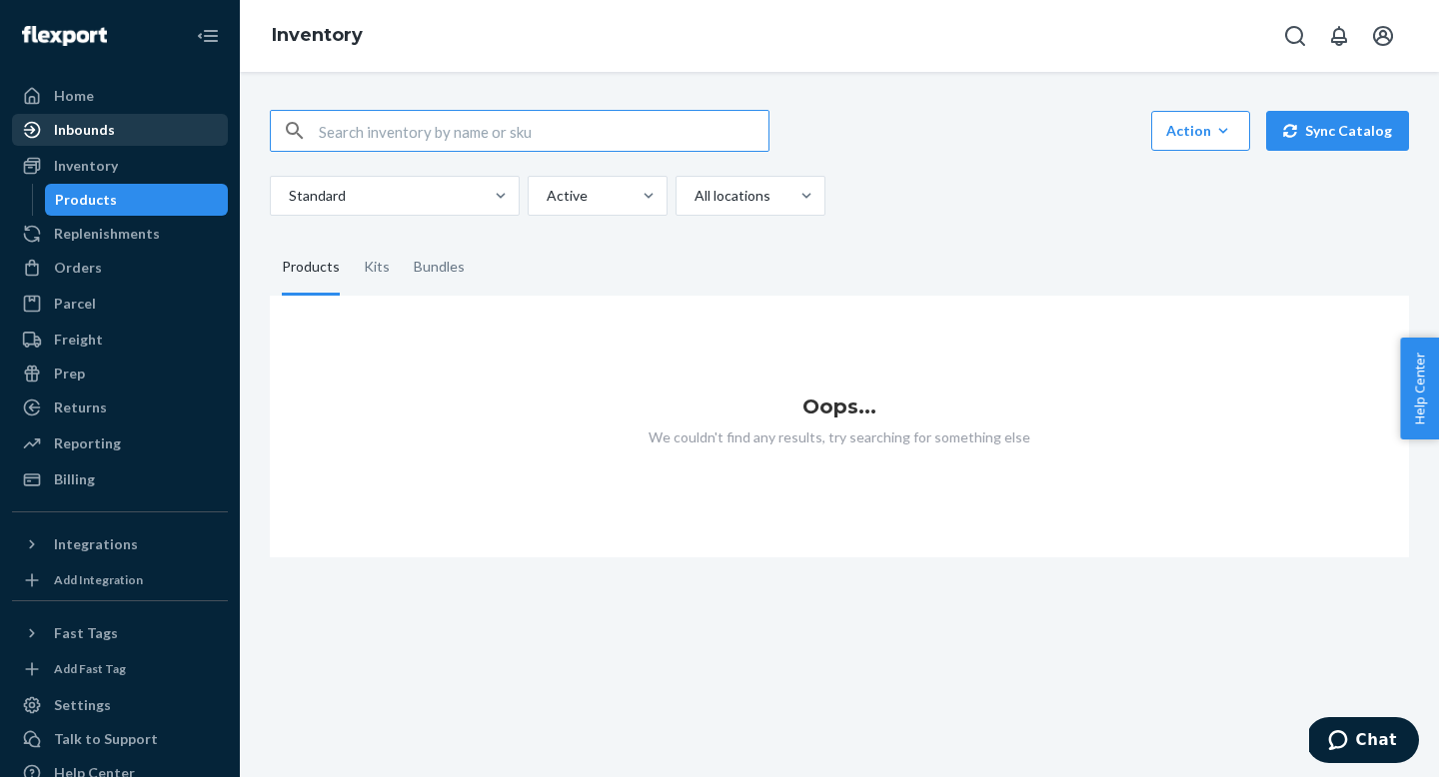
click at [83, 135] on div "Inbounds" at bounding box center [84, 130] width 61 height 20
